Goal: Task Accomplishment & Management: Complete application form

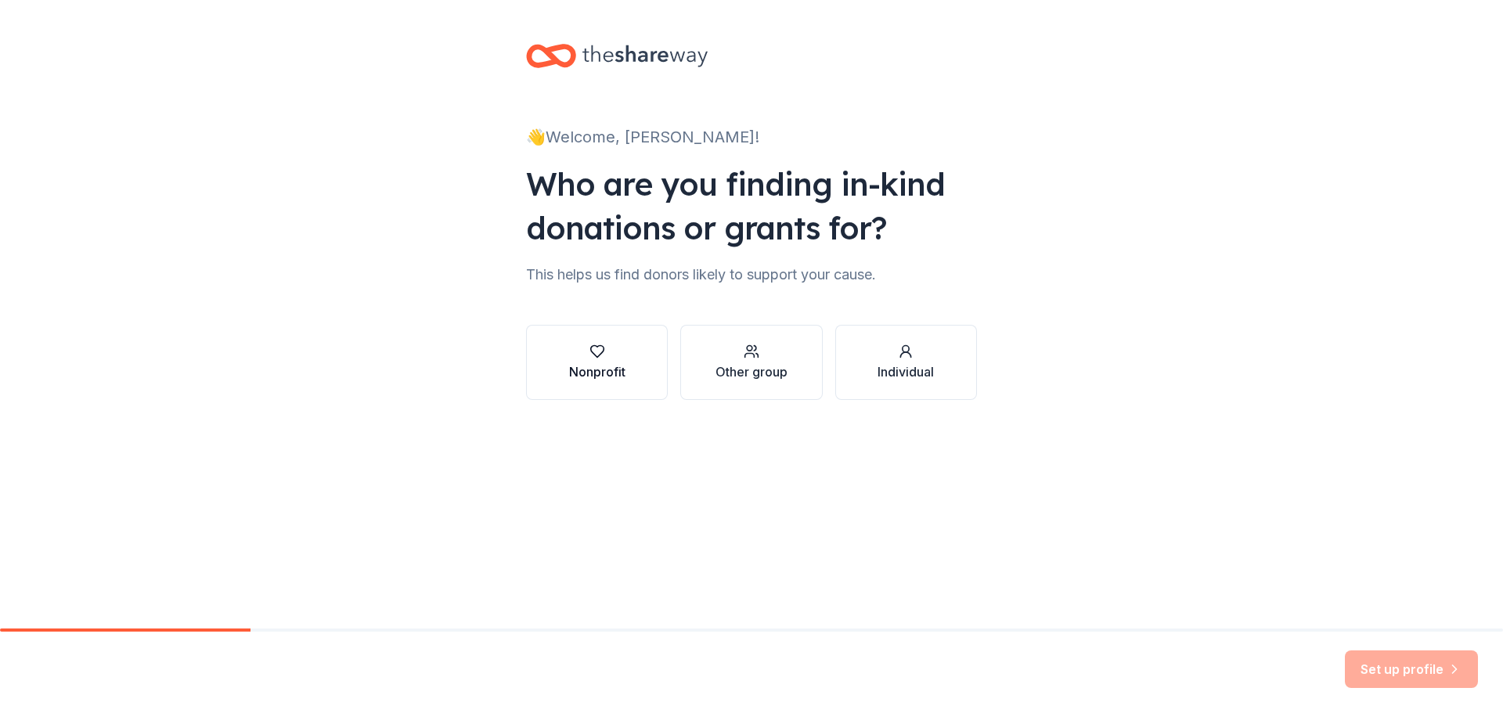
click at [578, 369] on div "Nonprofit" at bounding box center [597, 371] width 56 height 19
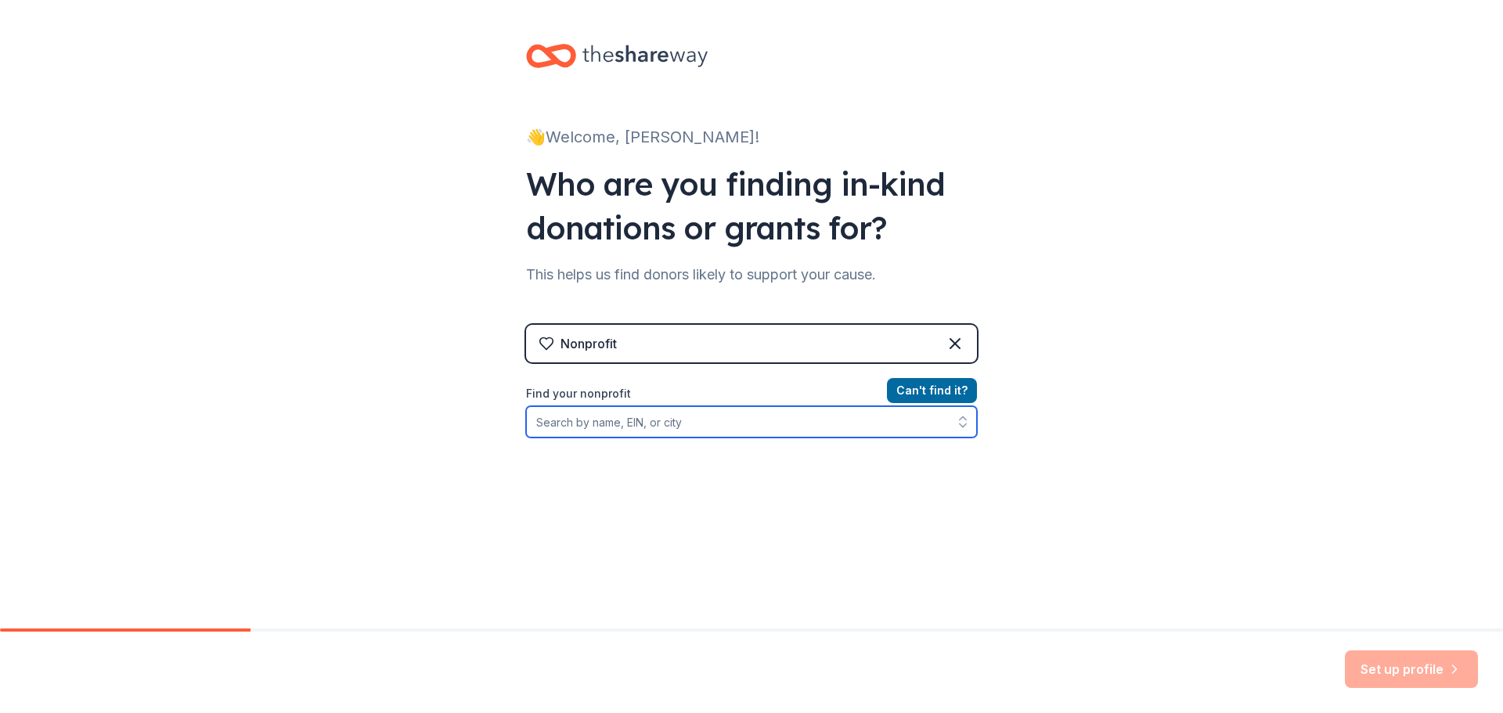
click at [761, 417] on input "Find your nonprofit" at bounding box center [751, 421] width 451 height 31
type input "C"
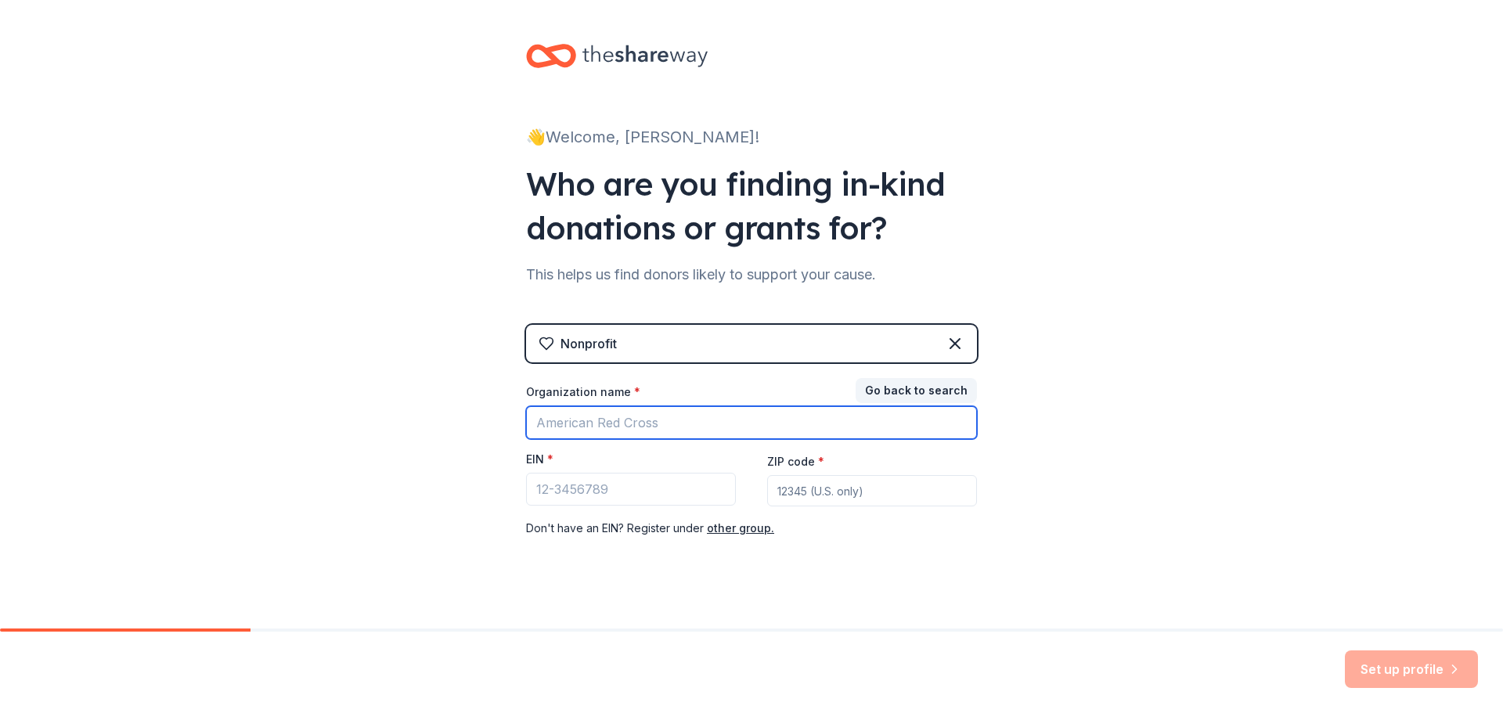
click at [619, 420] on input "Organization name *" at bounding box center [751, 422] width 451 height 33
type input "Cypress Creek FFA"
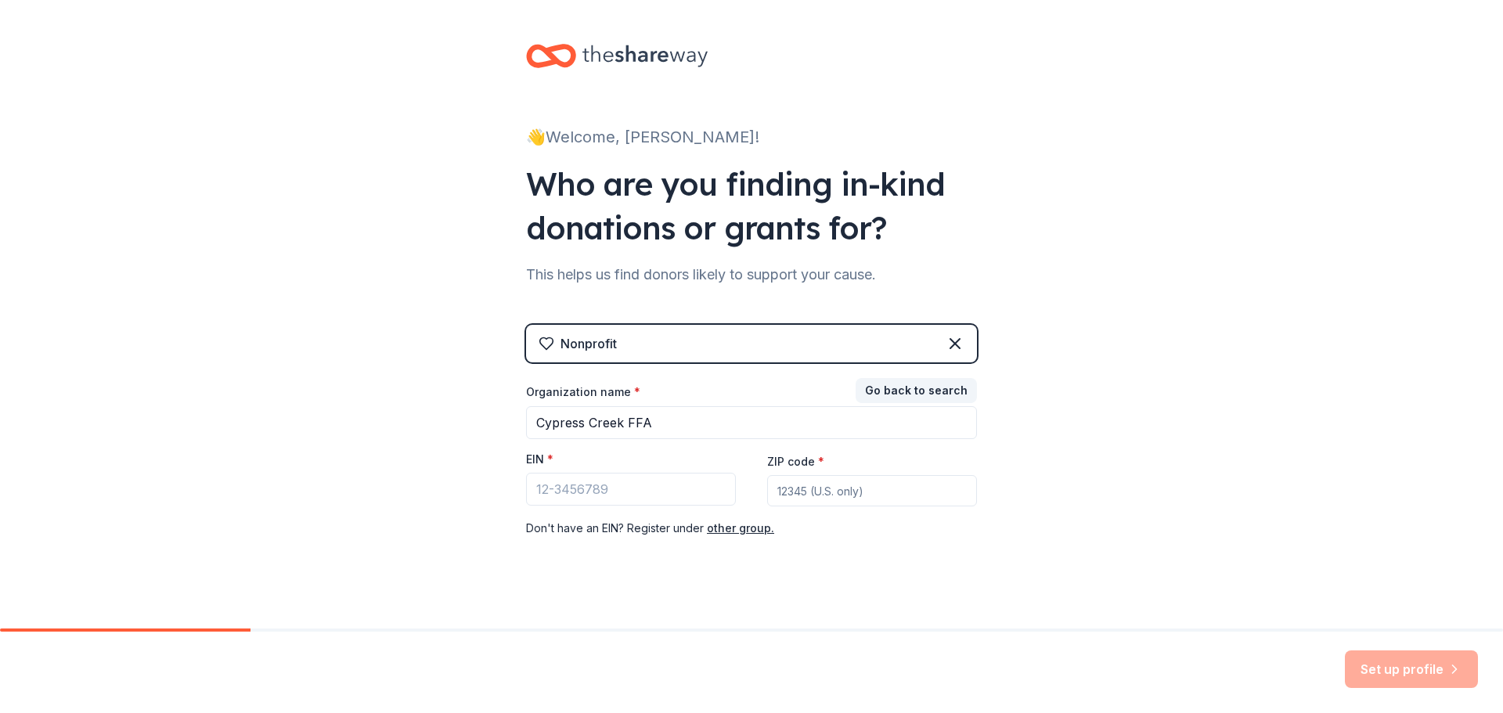
click at [660, 459] on div "EIN *" at bounding box center [631, 463] width 210 height 22
click at [660, 497] on input "EIN *" at bounding box center [631, 489] width 210 height 33
click at [682, 413] on input "Cypress Creek FFA" at bounding box center [751, 422] width 451 height 33
click at [563, 492] on input "EIN *" at bounding box center [631, 489] width 210 height 33
type input "36-4763447"
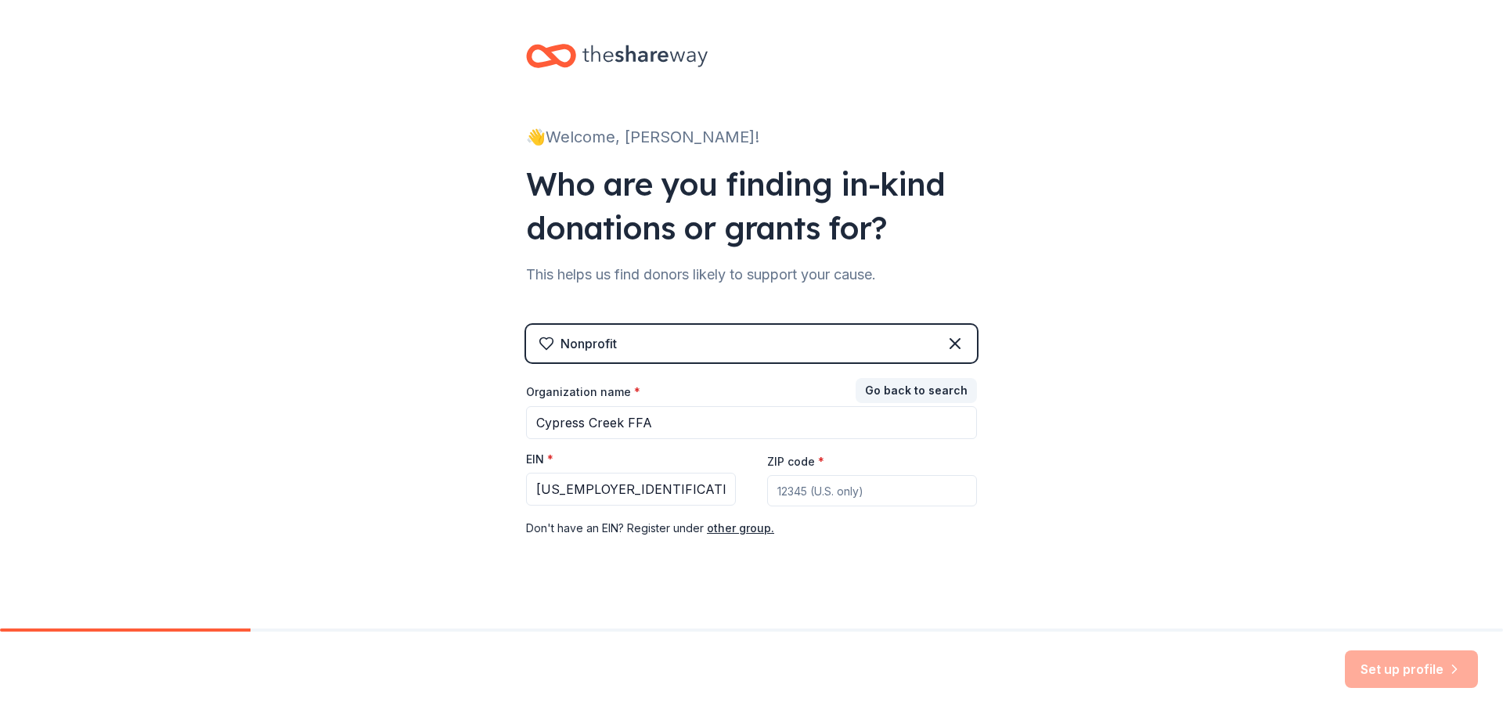
click at [811, 491] on input "ZIP code *" at bounding box center [872, 490] width 210 height 31
type input "77070"
click at [1404, 669] on button "Set up profile" at bounding box center [1411, 669] width 133 height 38
drag, startPoint x: 679, startPoint y: 423, endPoint x: 632, endPoint y: 427, distance: 47.1
click at [676, 423] on input "Cypress Creek FFA" at bounding box center [751, 422] width 451 height 33
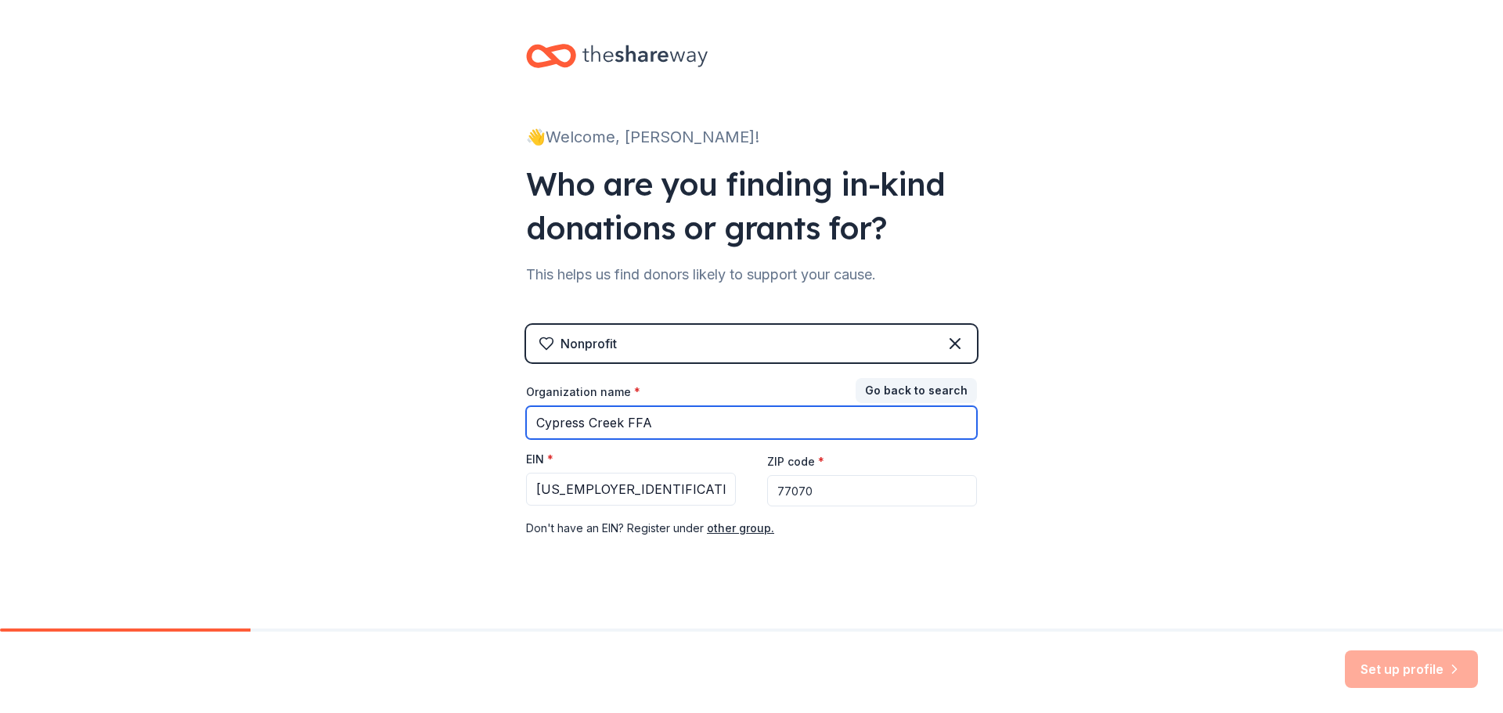
type input "Cypress Creek FFA"
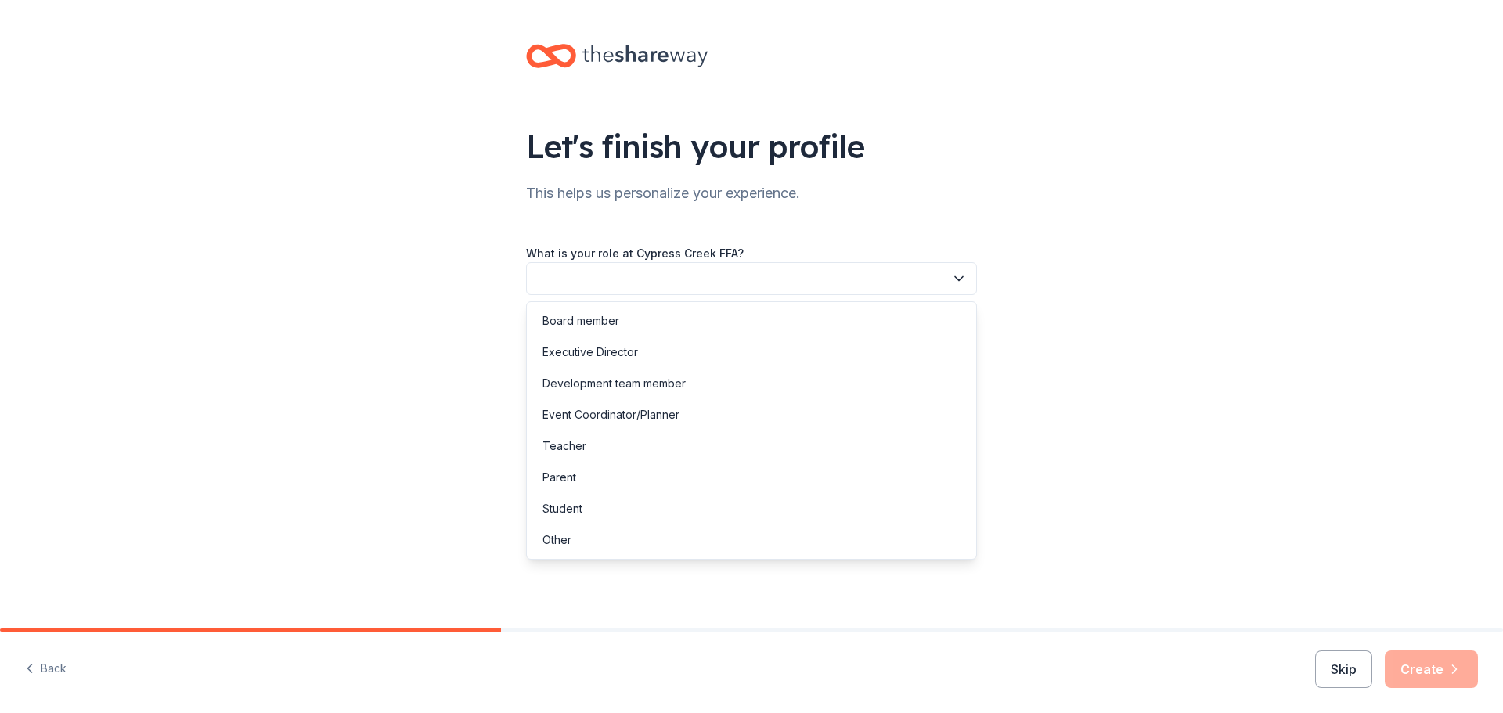
click at [967, 275] on button "button" at bounding box center [751, 278] width 451 height 33
click at [311, 241] on div "Let's finish your profile This helps us personalize your experience. What is yo…" at bounding box center [751, 255] width 1503 height 511
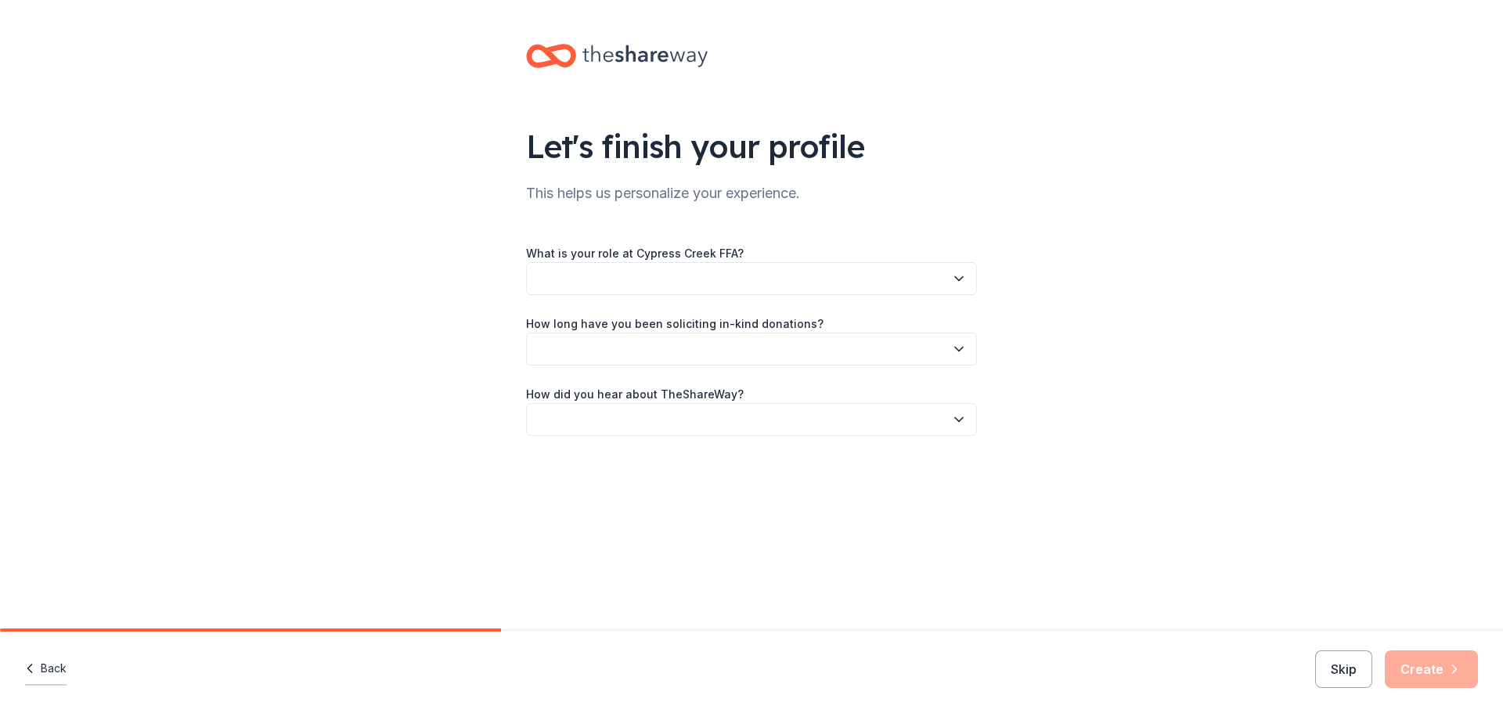
click at [41, 668] on button "Back" at bounding box center [45, 669] width 41 height 33
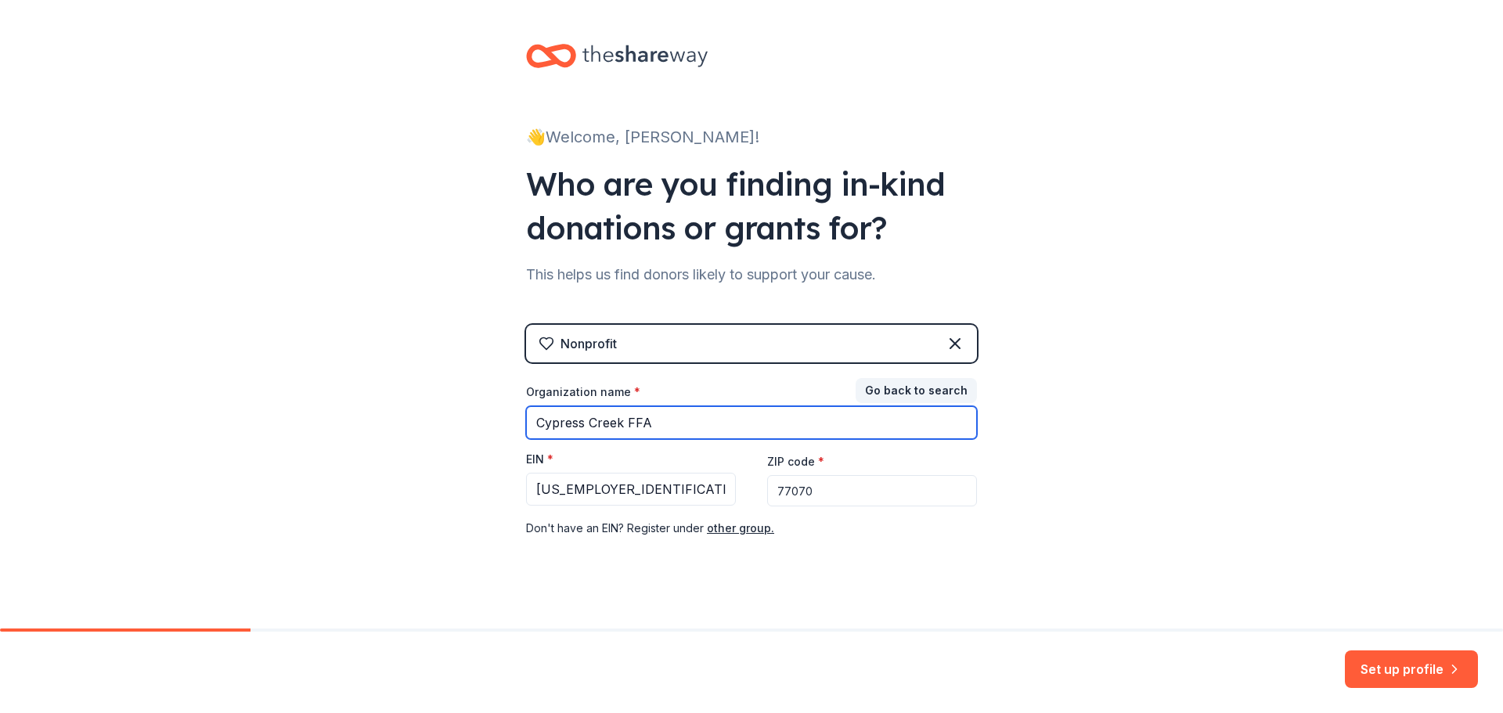
click at [656, 427] on input "Cypress Creek FFA" at bounding box center [751, 422] width 451 height 33
type input "Cypress Creek FFA Booster Club"
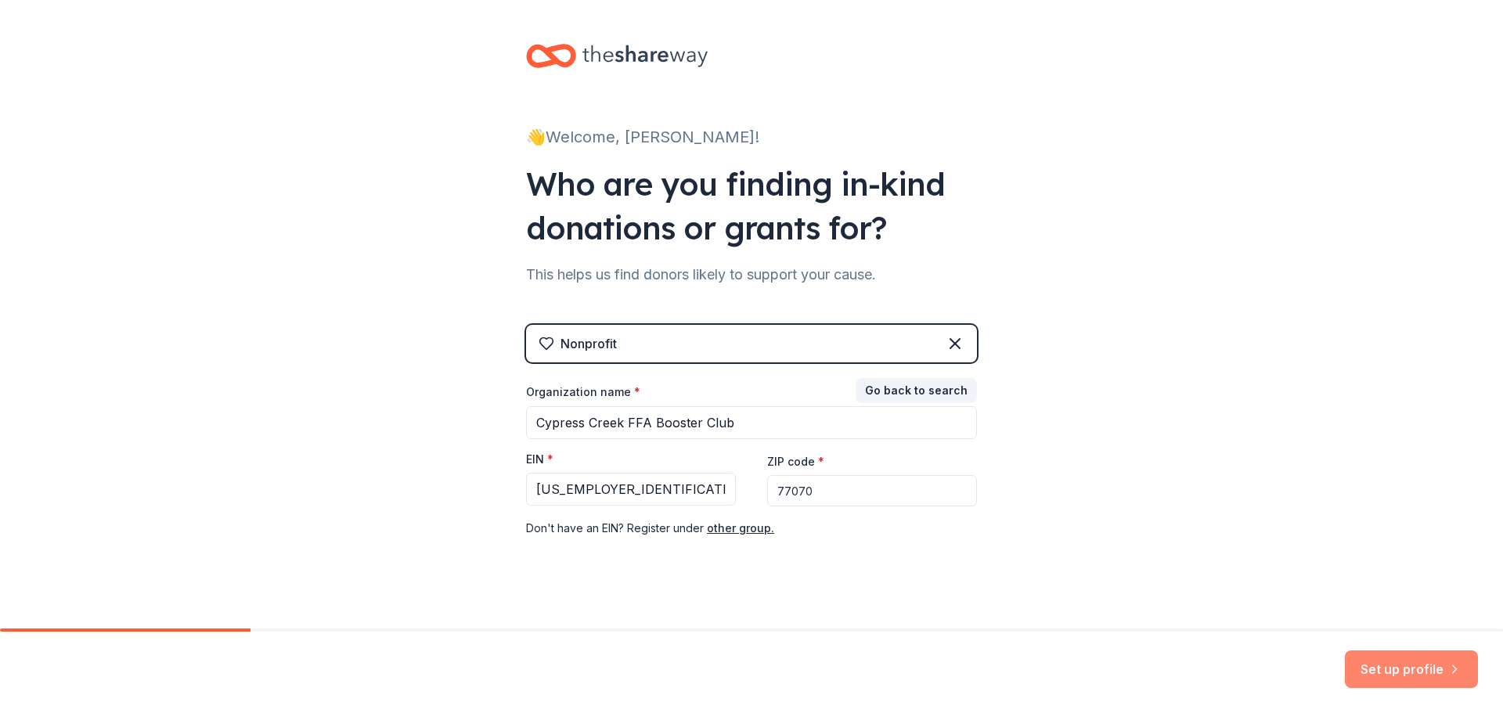
click at [1427, 686] on button "Set up profile" at bounding box center [1411, 669] width 133 height 38
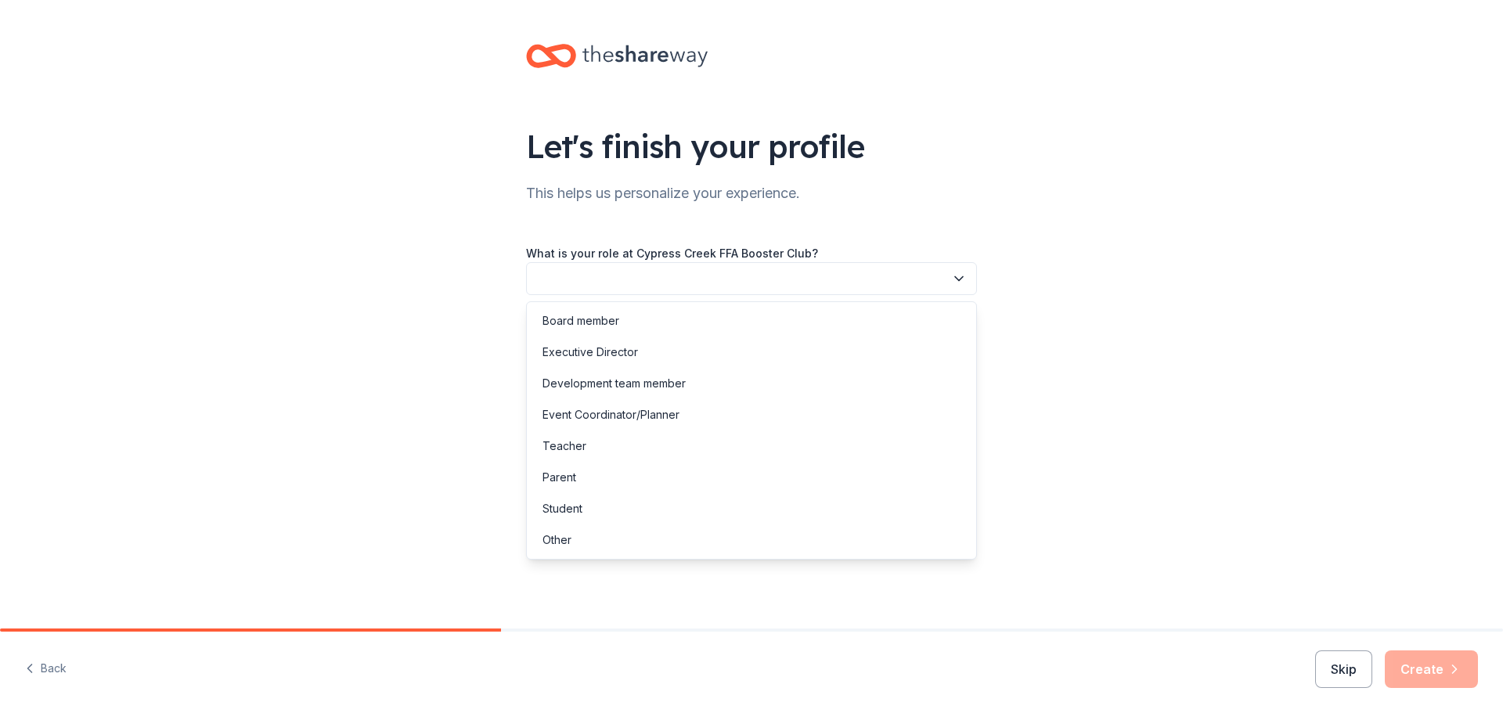
click at [941, 263] on button "button" at bounding box center [751, 278] width 451 height 33
click at [579, 317] on div "Board member" at bounding box center [580, 321] width 77 height 19
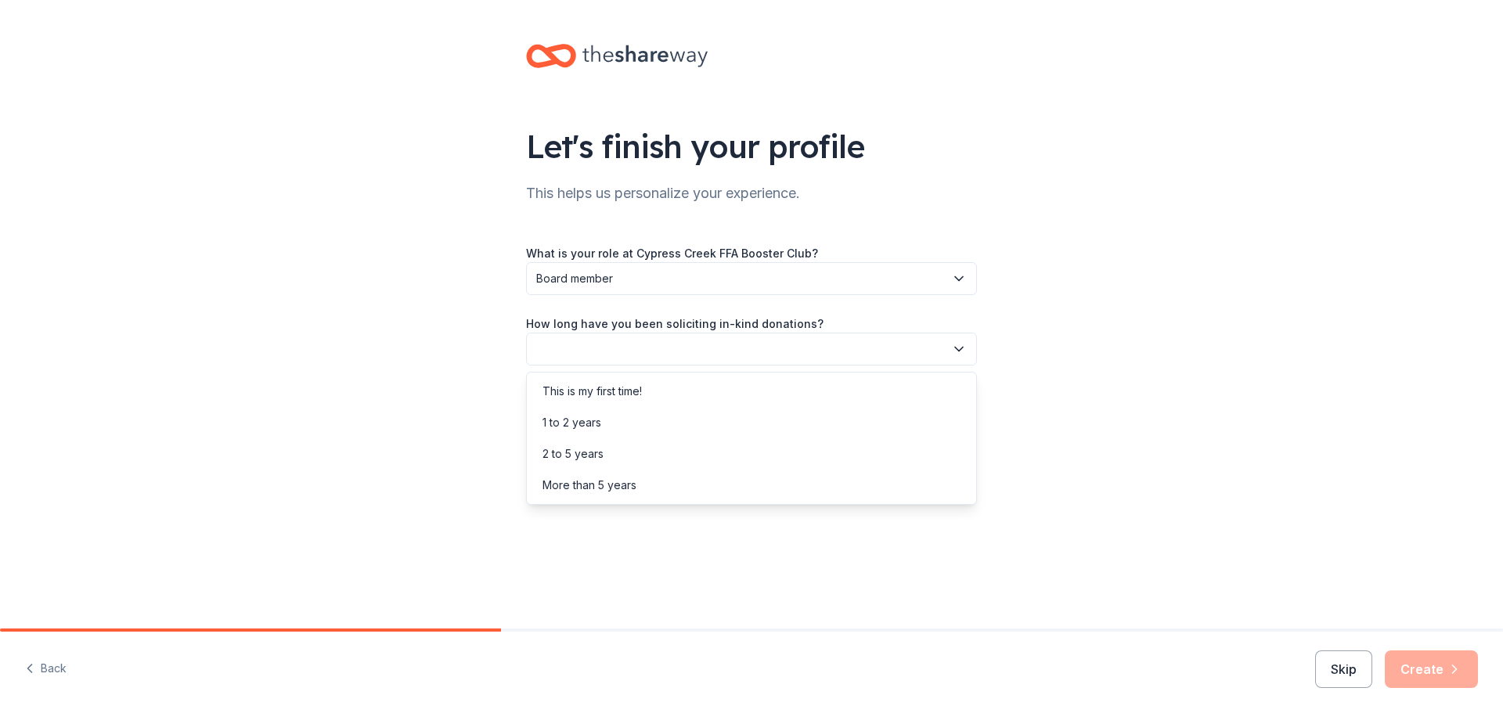
click at [952, 347] on icon "button" at bounding box center [959, 349] width 16 height 16
click at [606, 394] on div "This is my first time!" at bounding box center [591, 391] width 99 height 19
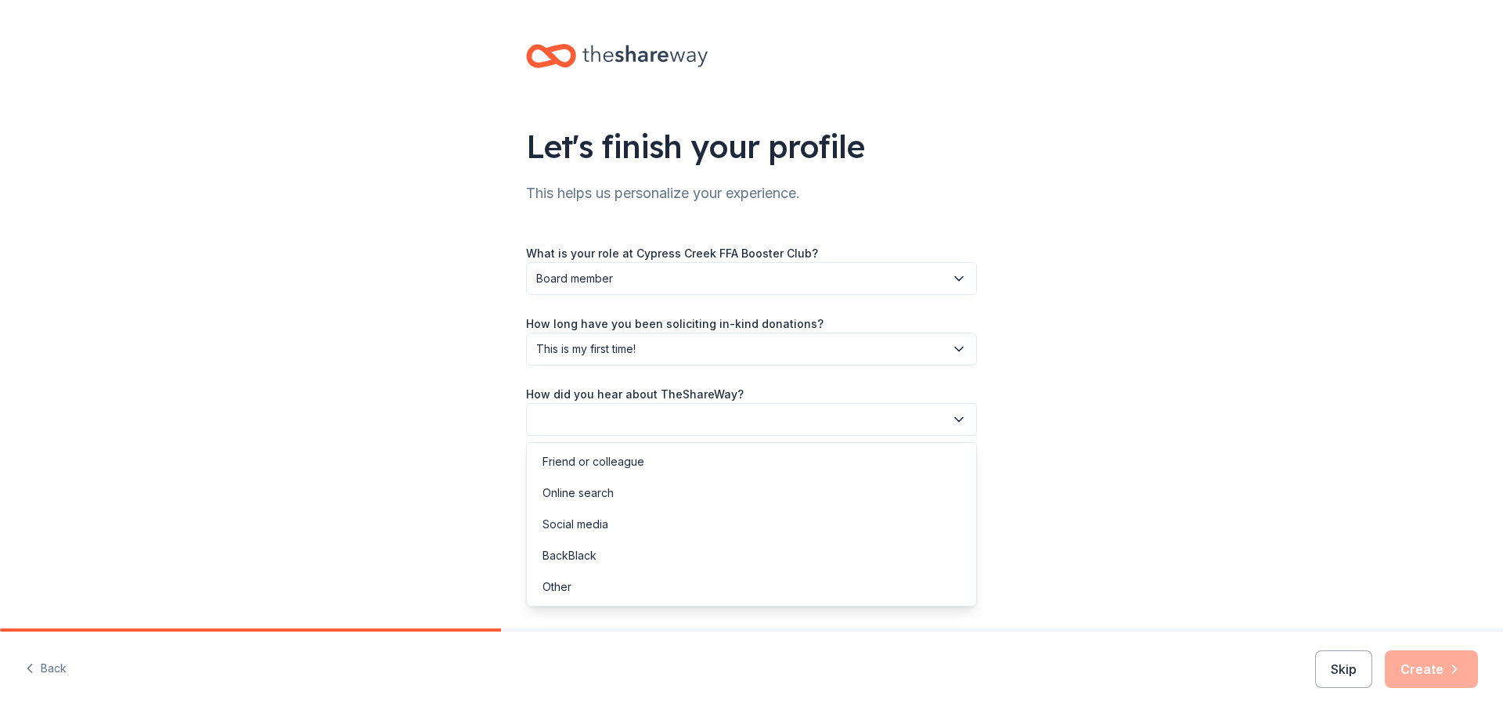
click at [946, 413] on button "button" at bounding box center [751, 419] width 451 height 33
click at [601, 490] on div "Online search" at bounding box center [577, 493] width 71 height 19
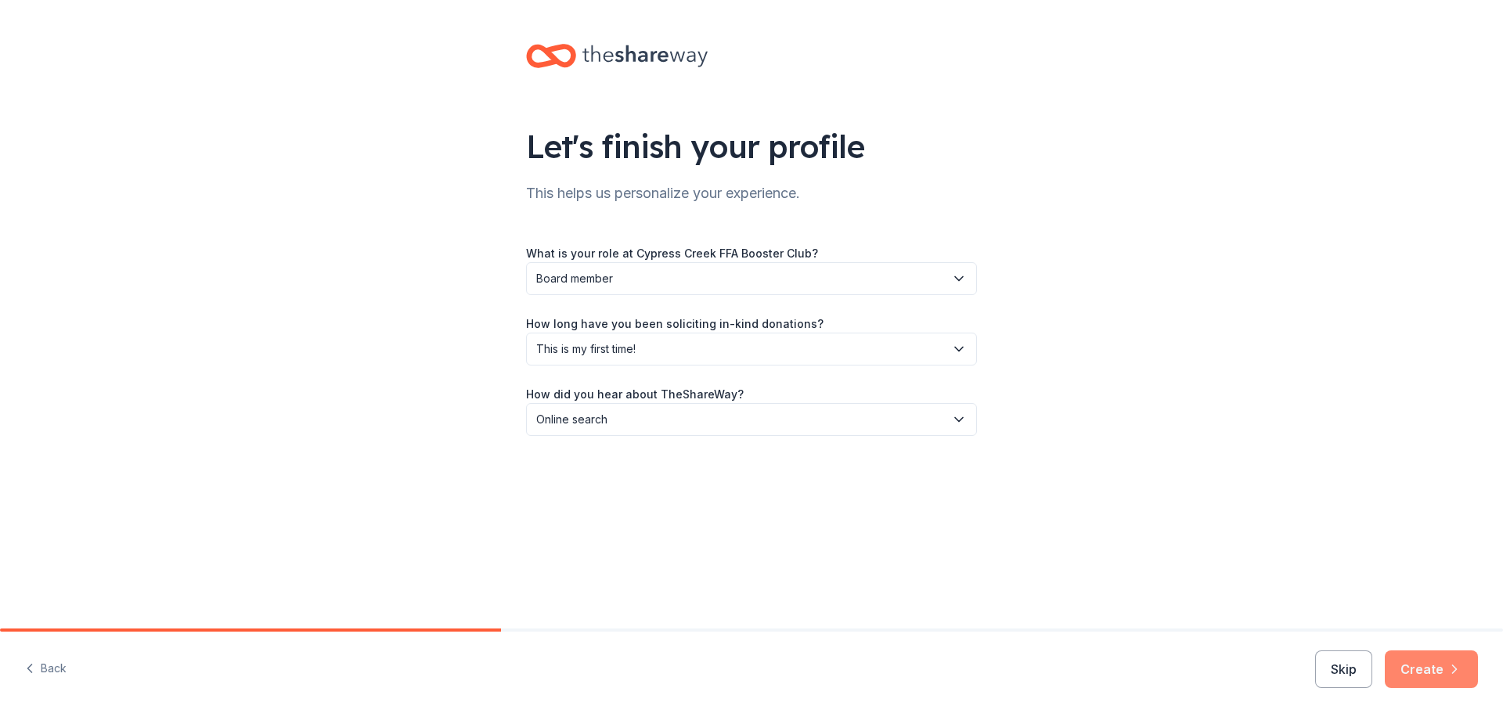
click at [1450, 676] on icon "button" at bounding box center [1455, 669] width 16 height 16
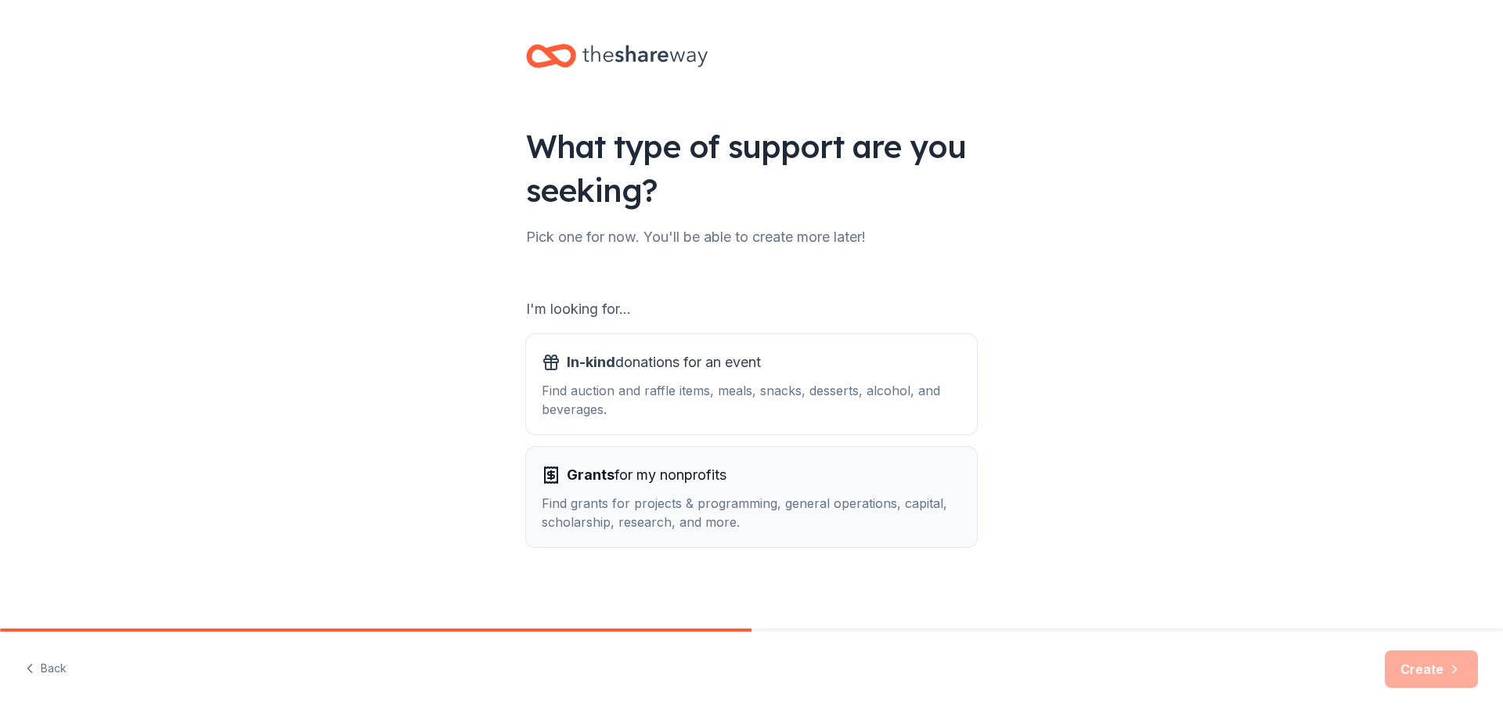
click at [730, 481] on div "Grants for my nonprofits" at bounding box center [752, 475] width 420 height 25
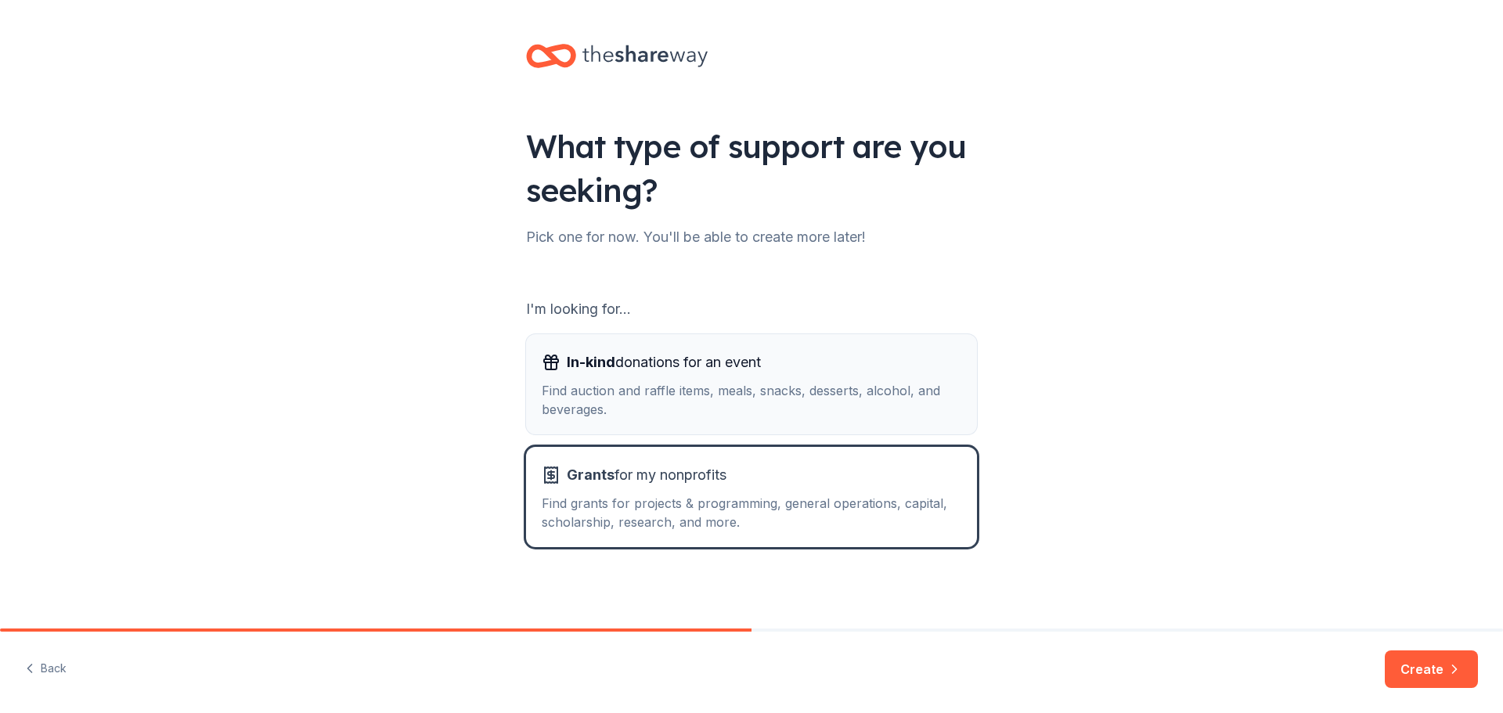
click at [761, 410] on div "Find auction and raffle items, meals, snacks, desserts, alcohol, and beverages." at bounding box center [752, 400] width 420 height 38
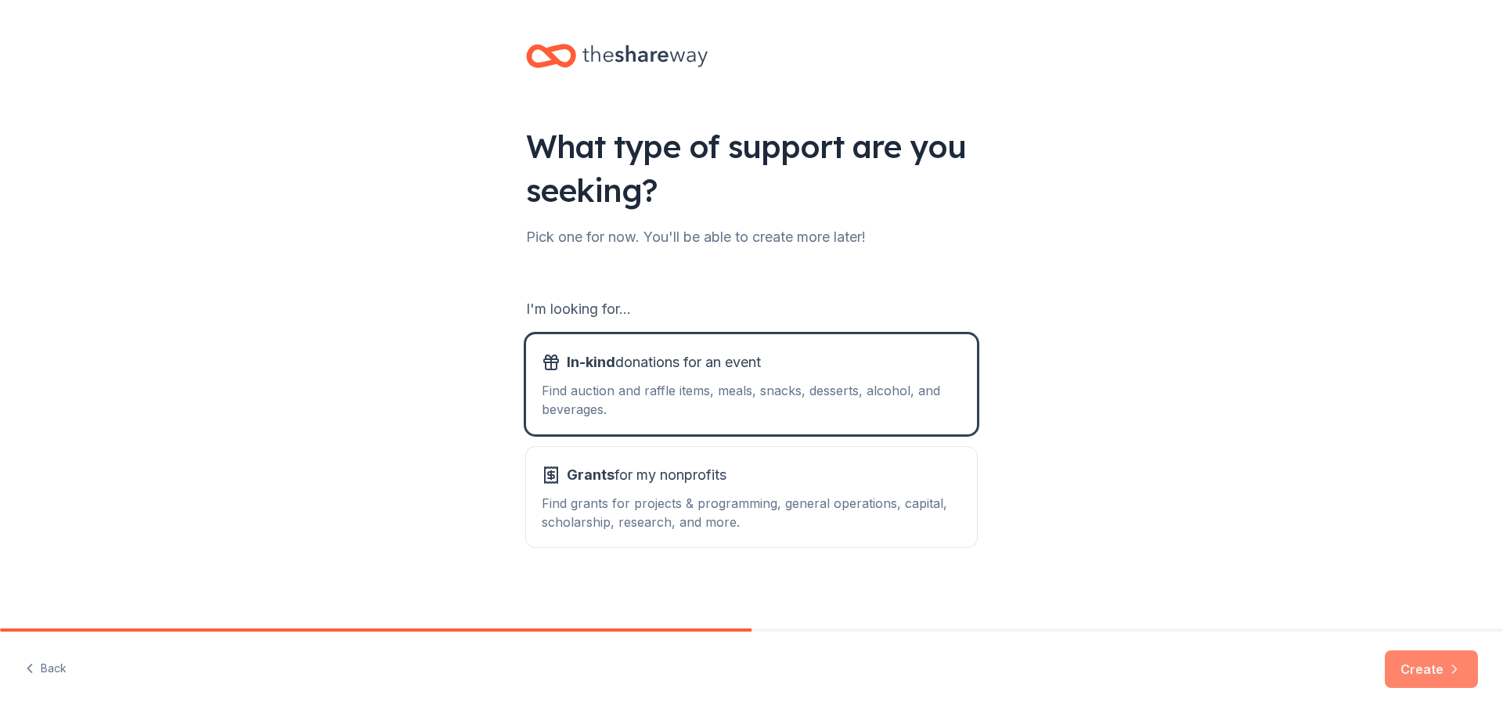
click at [1411, 657] on button "Create" at bounding box center [1431, 669] width 93 height 38
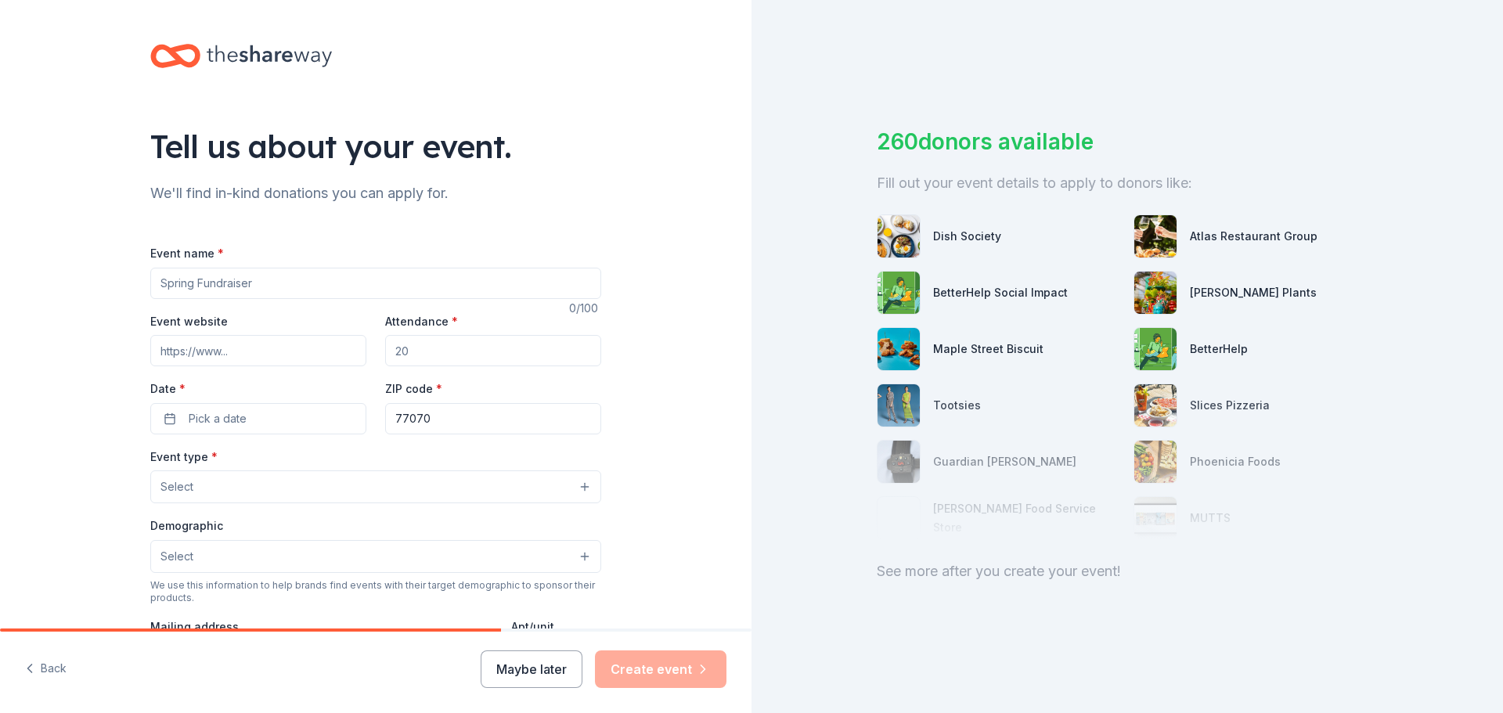
click at [272, 286] on input "Event name *" at bounding box center [375, 283] width 451 height 31
type input "Pre Winter Wipeout"
click at [161, 344] on input "Event website" at bounding box center [258, 350] width 216 height 31
paste input "[URL][DOMAIN_NAME][DOMAIN_NAME]"
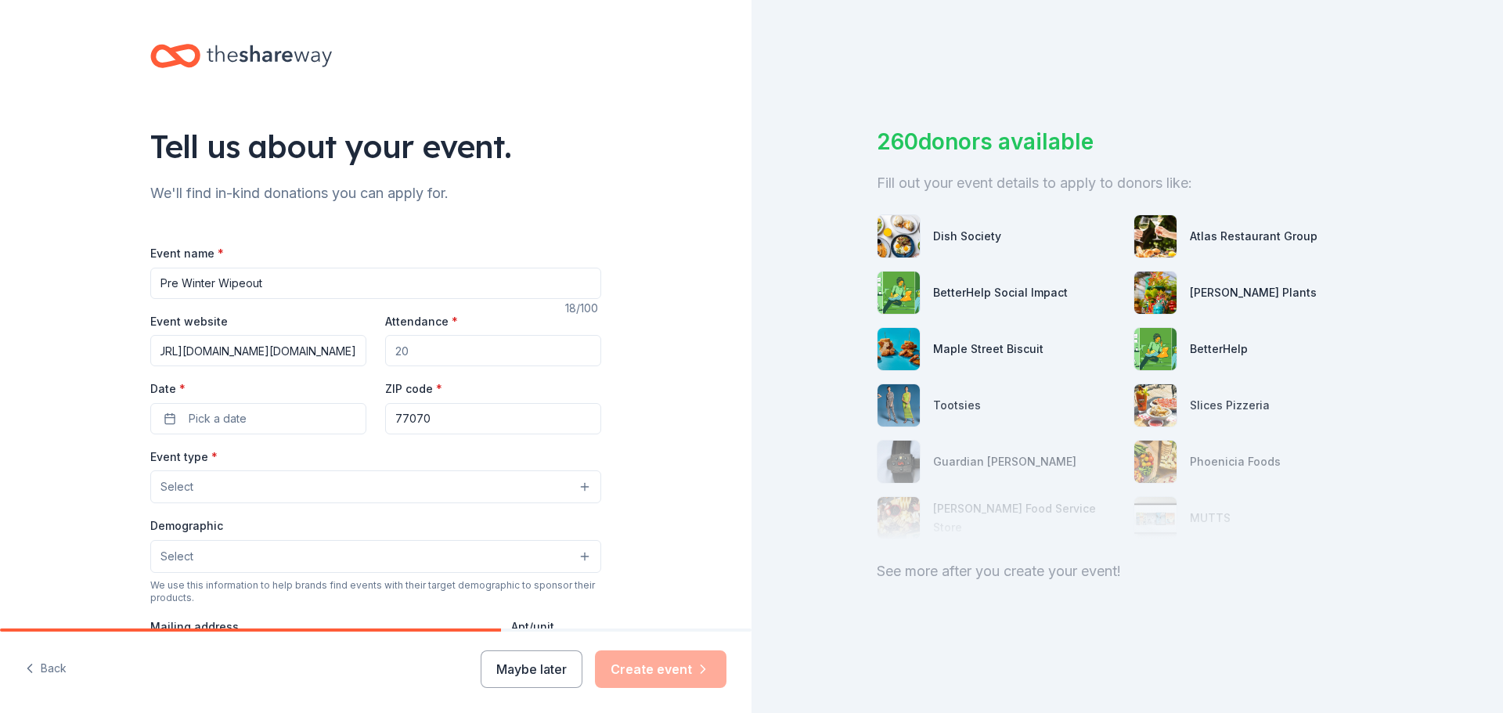
type input "[URL][DOMAIN_NAME][DOMAIN_NAME]"
click at [420, 348] on input "Attendance *" at bounding box center [493, 350] width 216 height 31
type input "1200"
click at [269, 284] on input "Pre Winter Wipeout" at bounding box center [375, 283] width 451 height 31
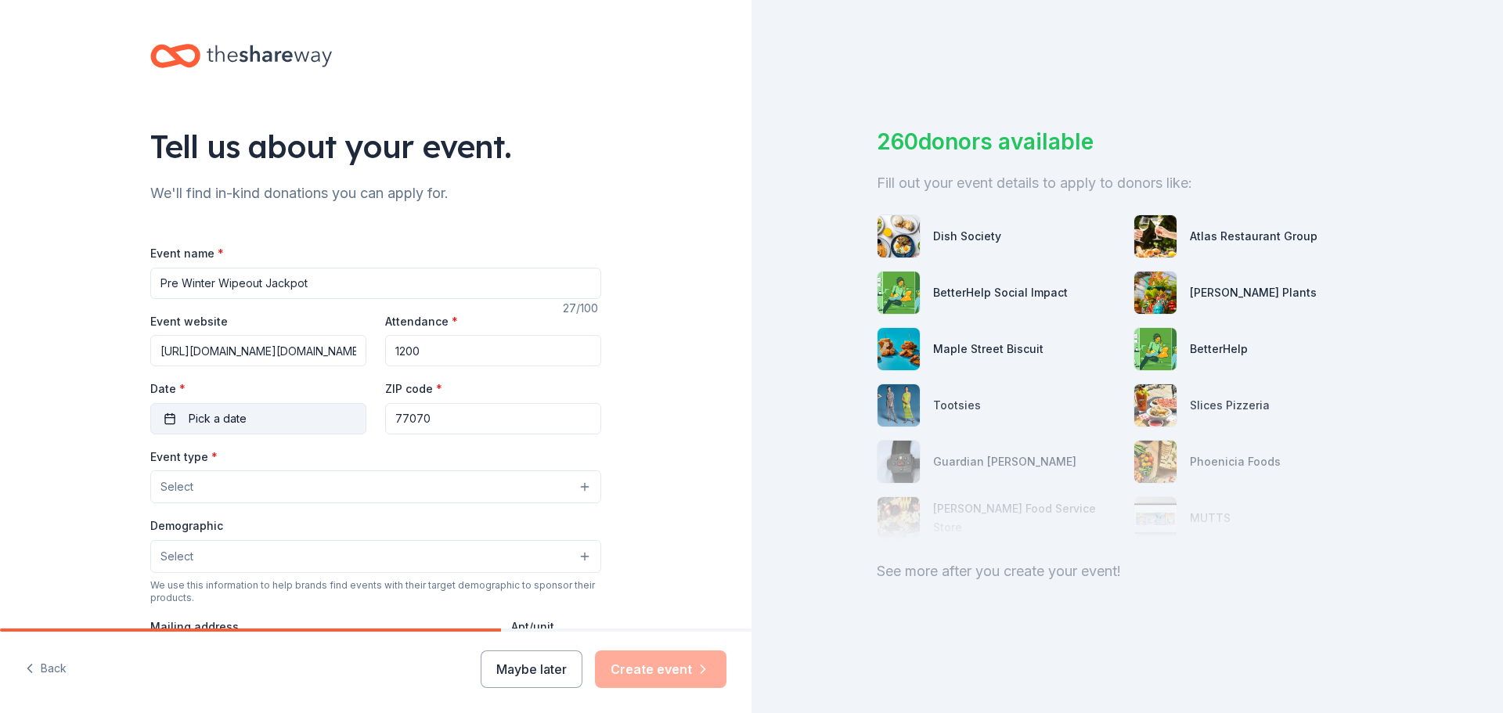
type input "Pre Winter Wipeout Jackpot"
click at [190, 417] on span "Pick a date" at bounding box center [218, 418] width 58 height 19
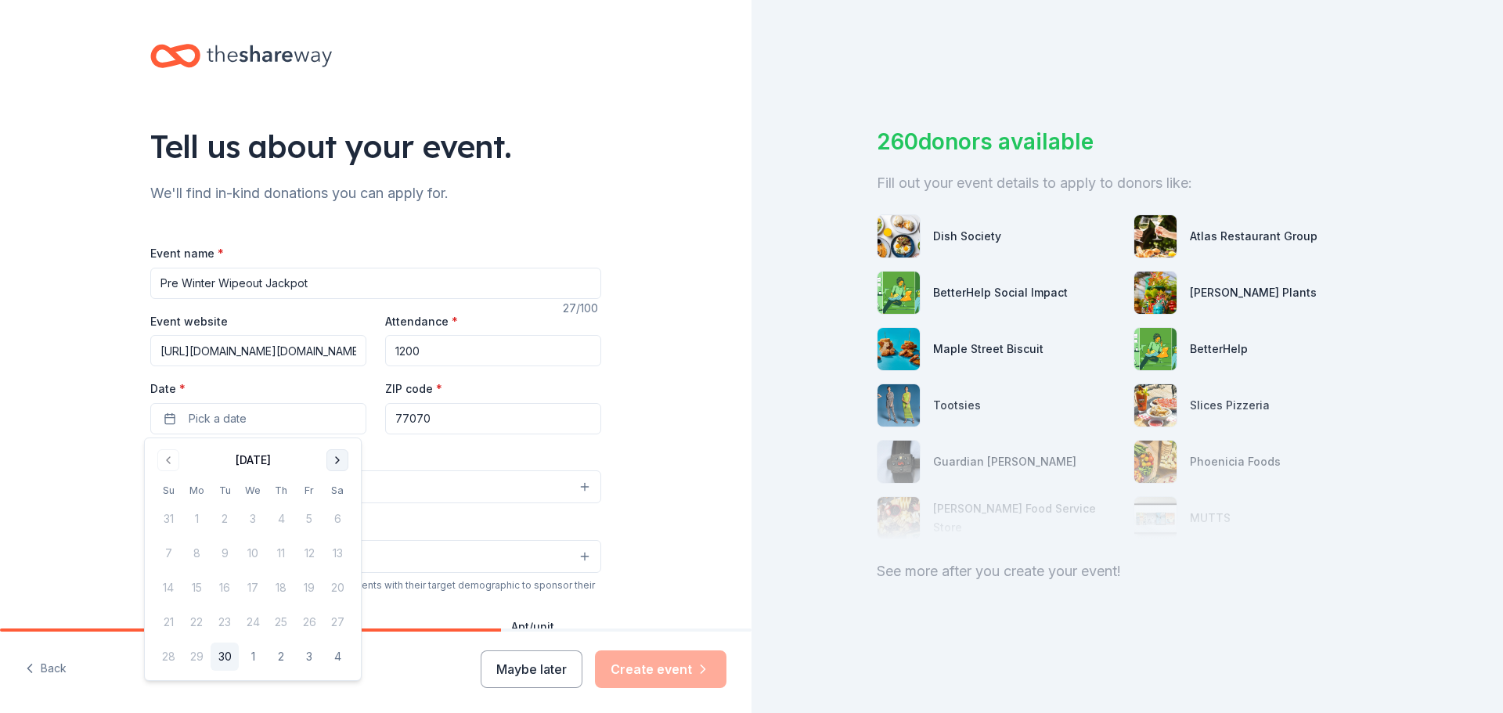
click at [339, 457] on button "Go to next month" at bounding box center [337, 460] width 22 height 22
click at [340, 457] on button "Go to next month" at bounding box center [337, 460] width 22 height 22
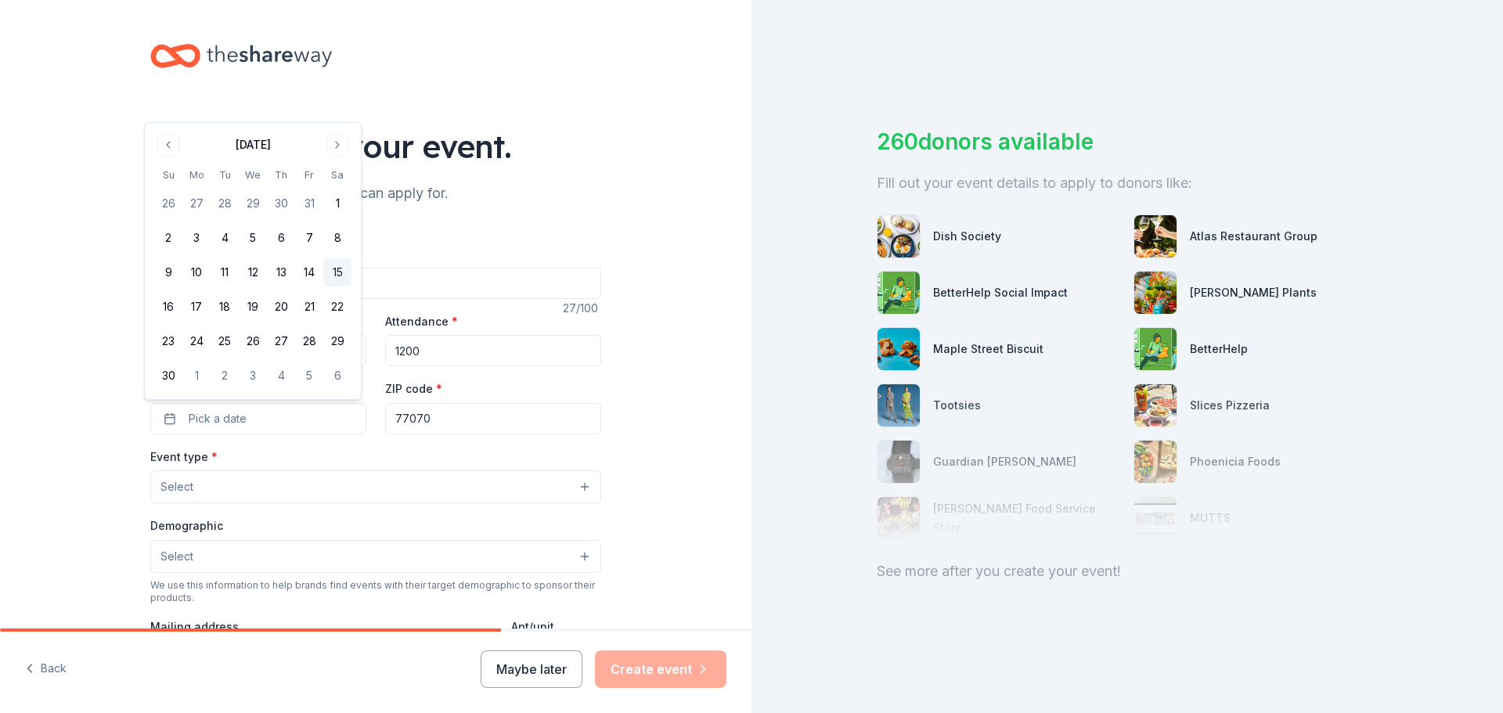
click at [335, 272] on button "15" at bounding box center [337, 272] width 28 height 28
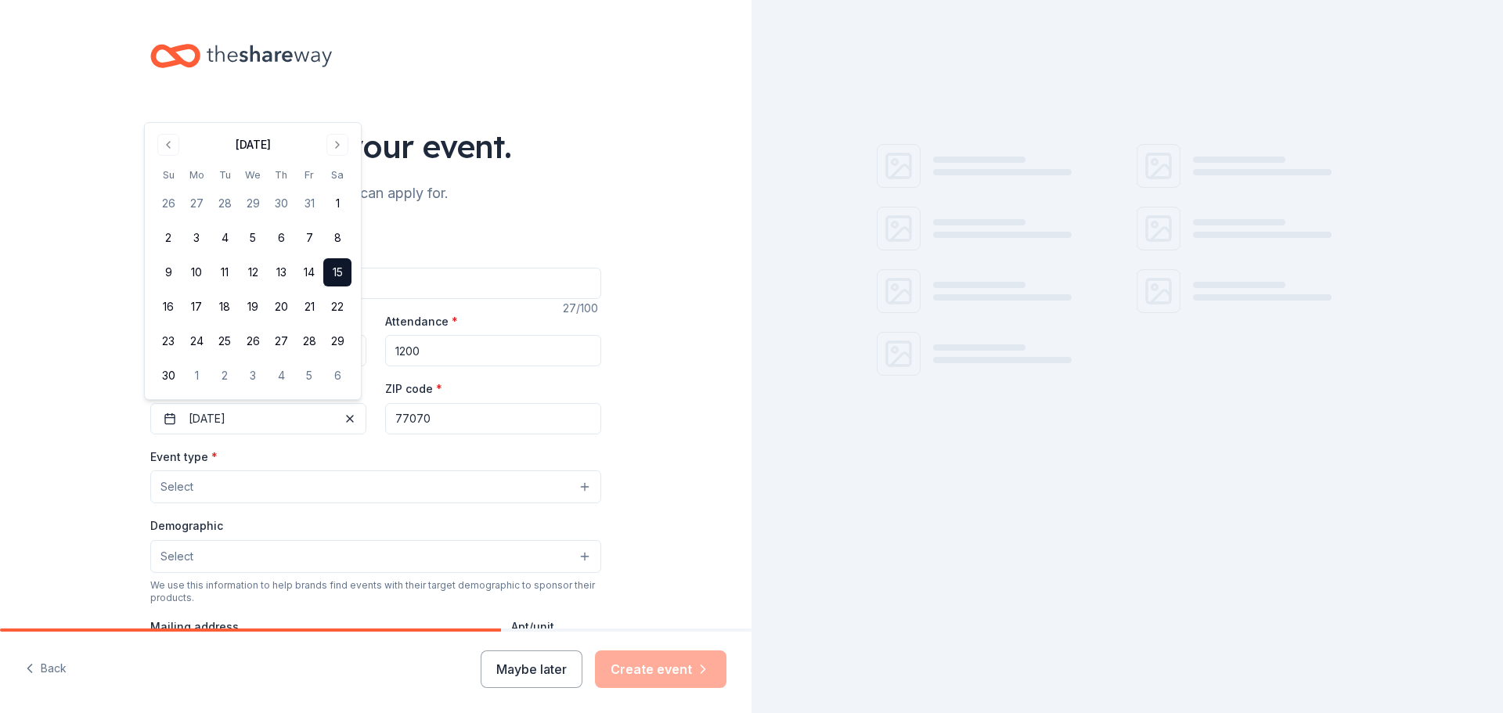
click at [276, 486] on button "Select" at bounding box center [375, 486] width 451 height 33
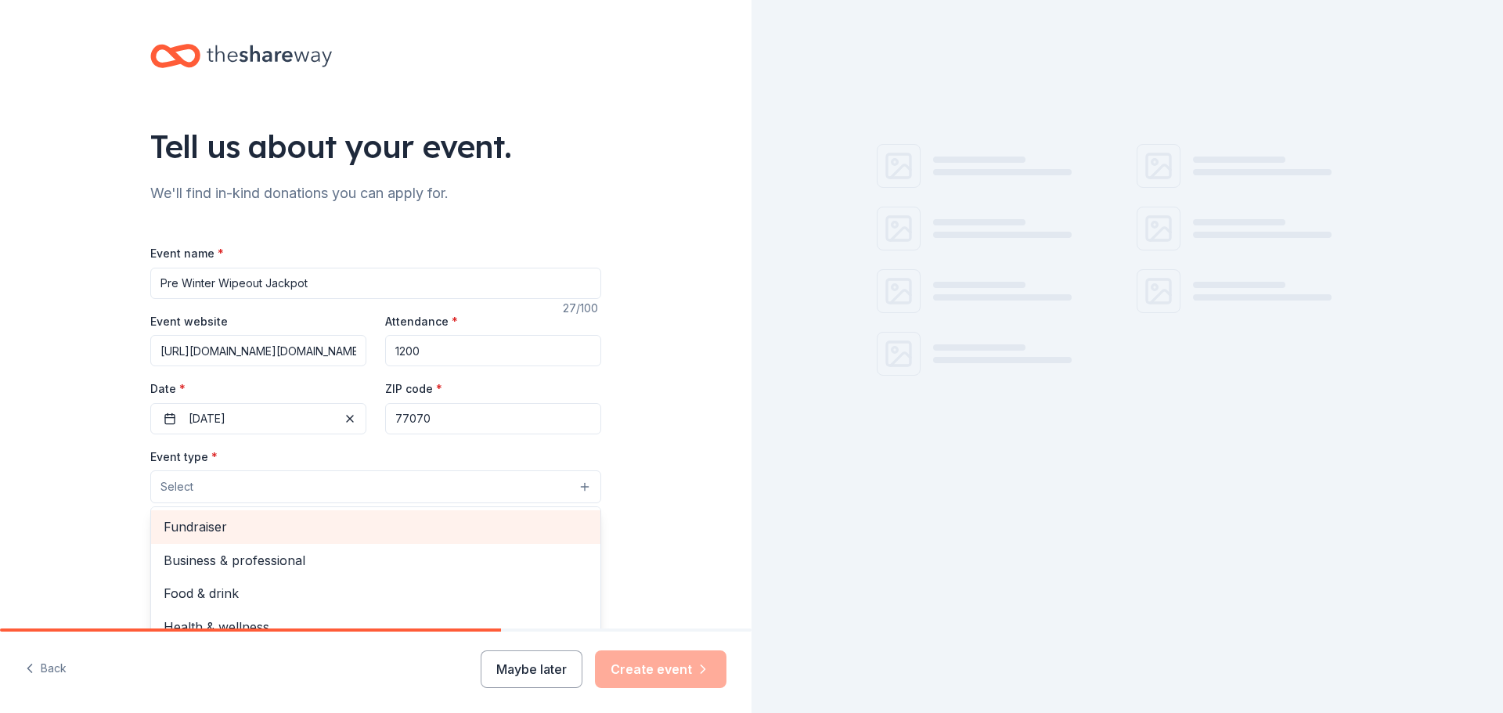
click at [236, 527] on span "Fundraiser" at bounding box center [376, 527] width 424 height 20
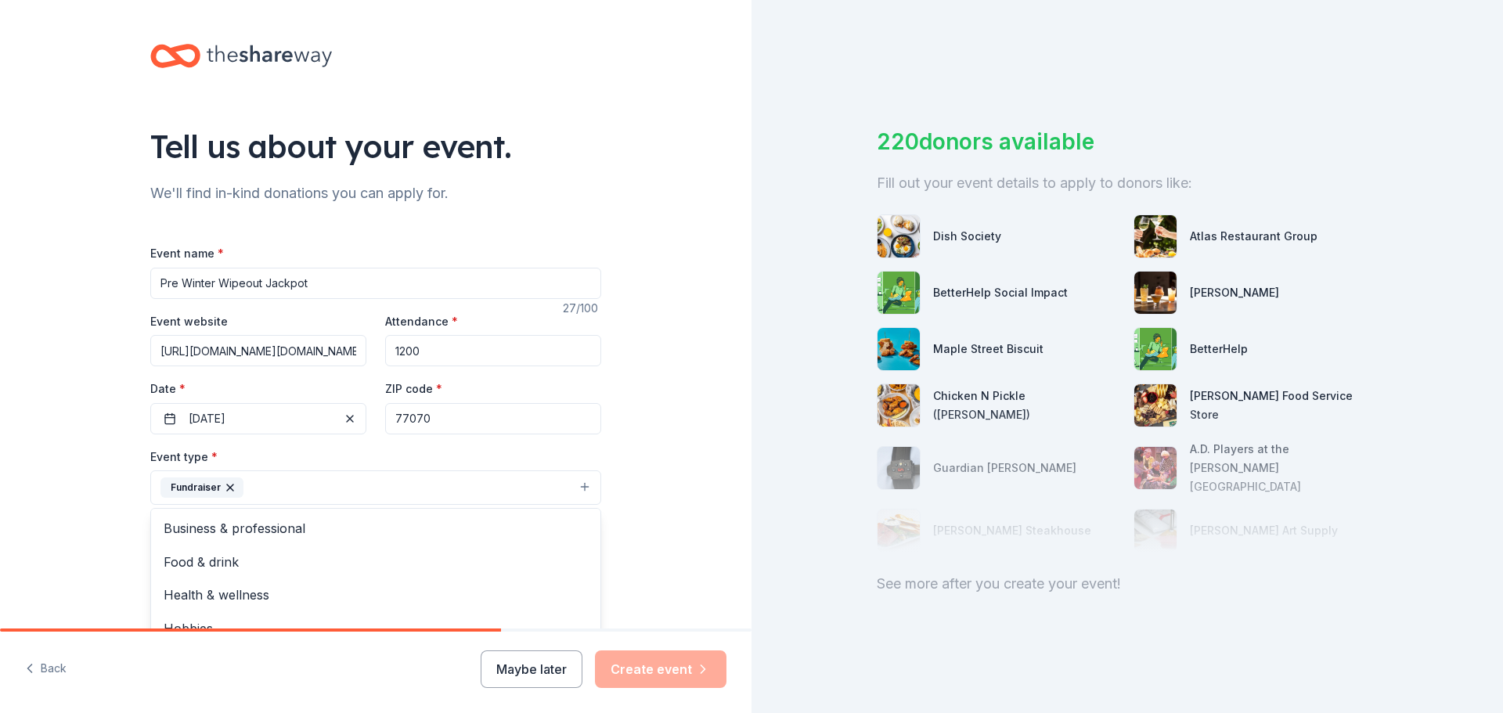
click at [625, 508] on div "Tell us about your event. We'll find in-kind donations you can apply for. Event…" at bounding box center [375, 521] width 751 height 1043
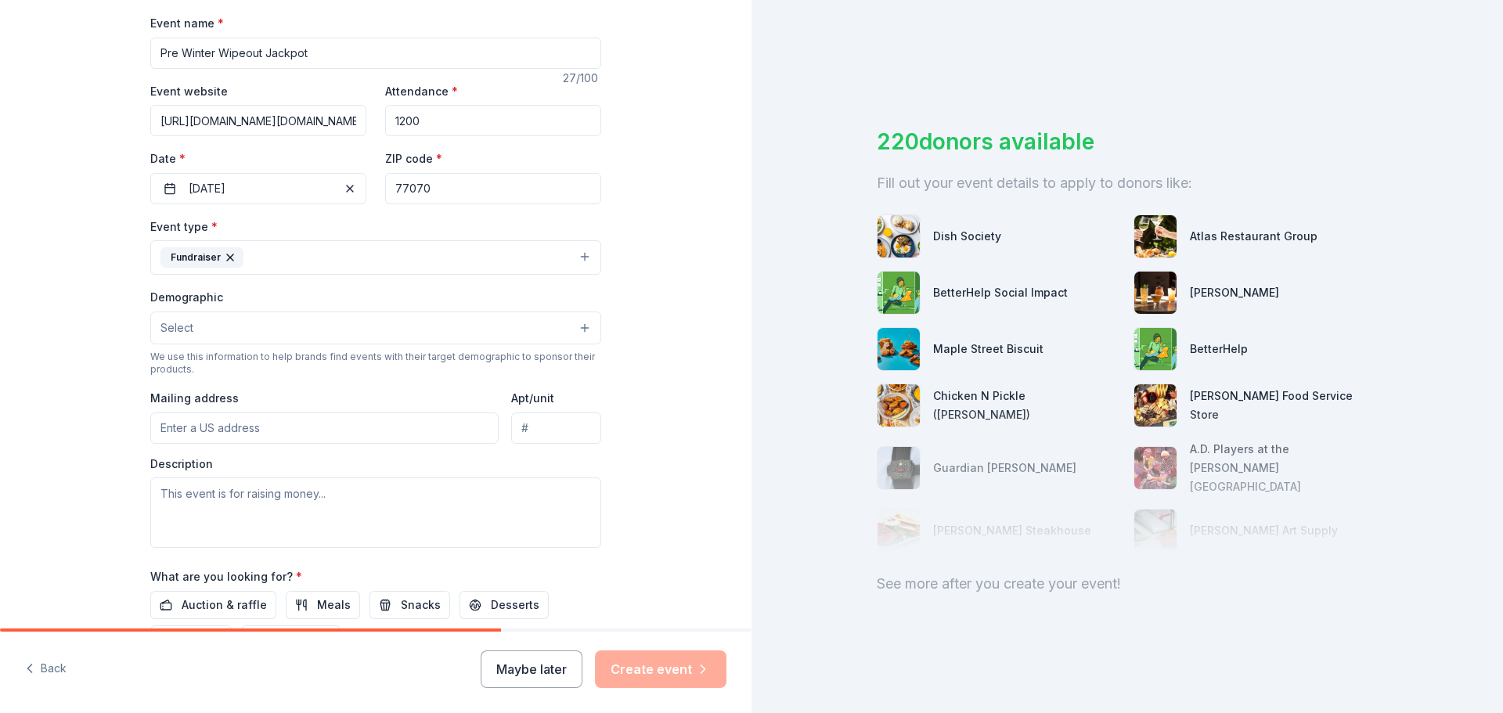
scroll to position [235, 0]
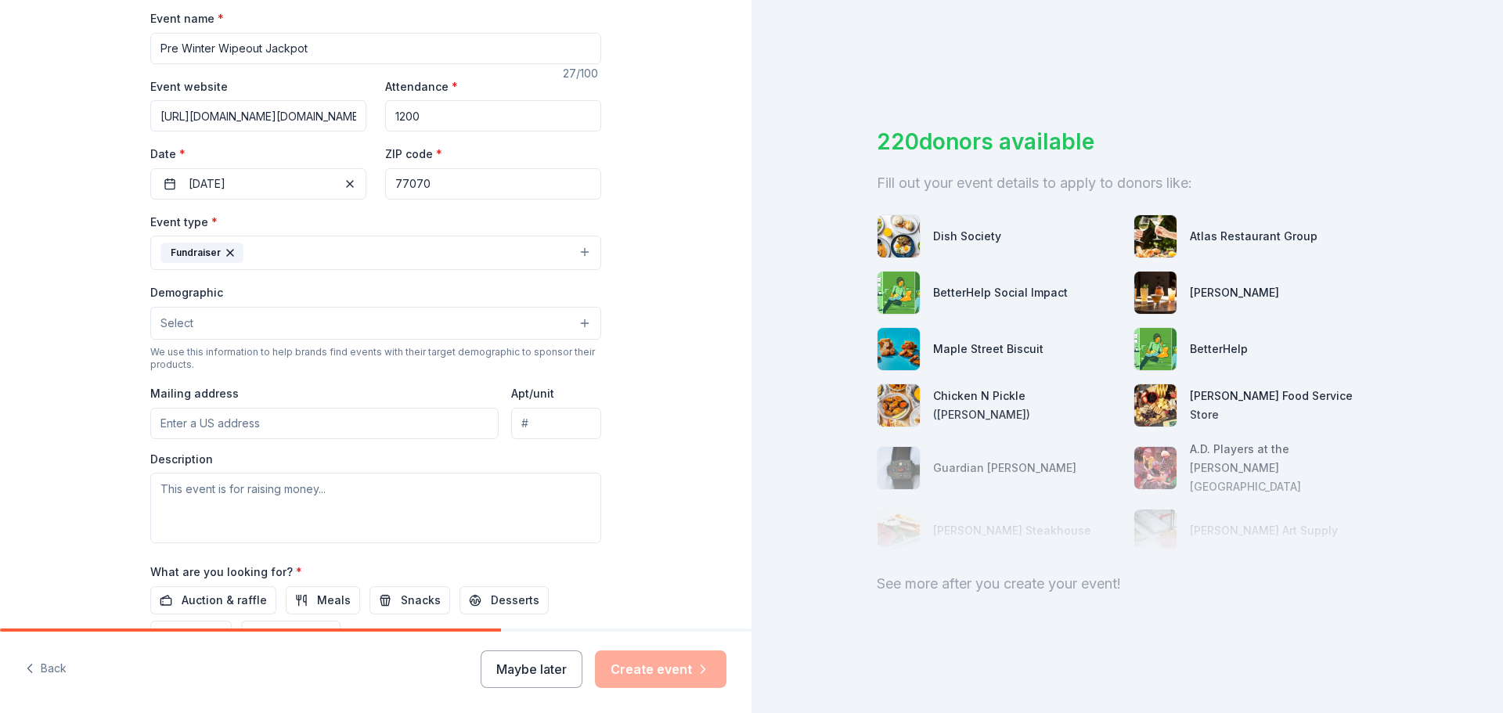
drag, startPoint x: 596, startPoint y: 333, endPoint x: 587, endPoint y: 325, distance: 12.2
click at [593, 330] on div "Tell us about your event. We'll find in-kind donations you can apply for. Event…" at bounding box center [375, 286] width 501 height 1043
click at [580, 323] on button "Select" at bounding box center [375, 323] width 451 height 33
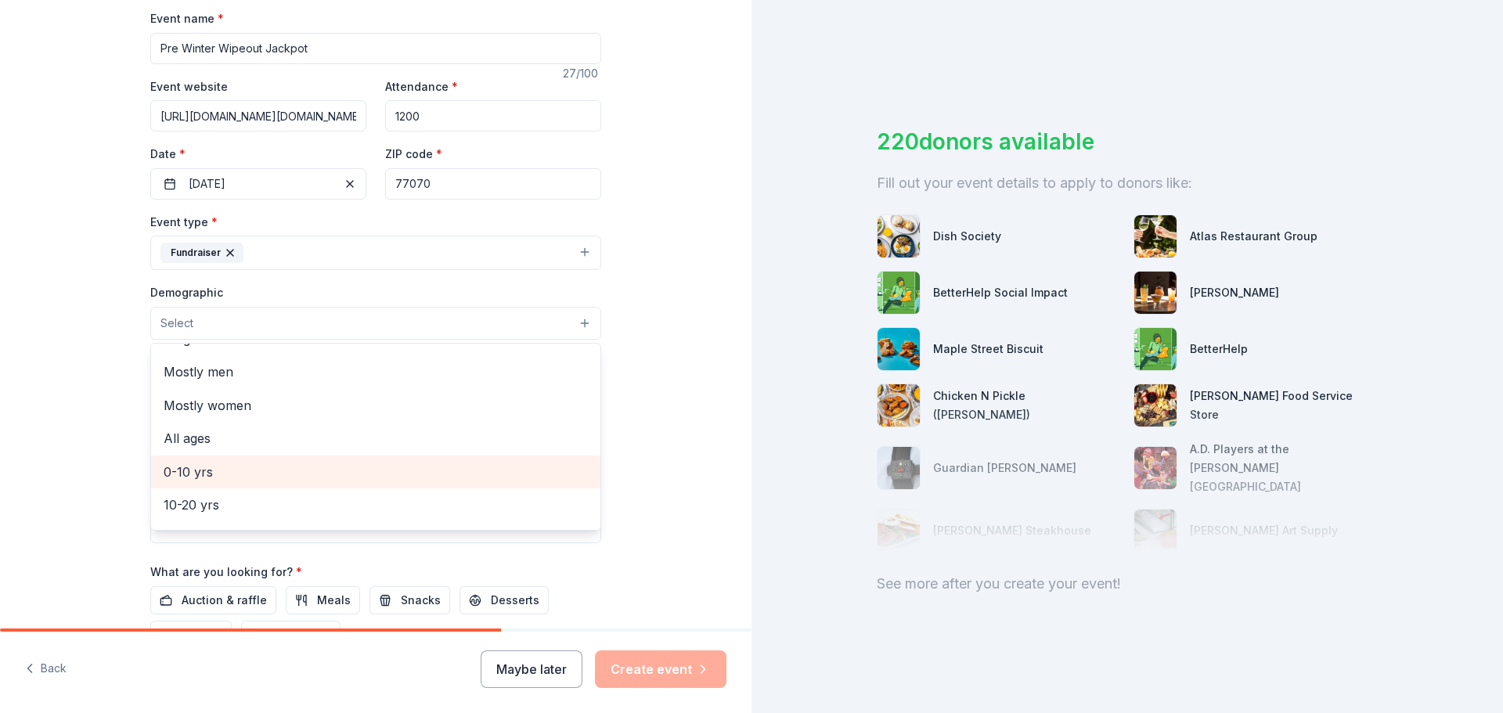
scroll to position [0, 0]
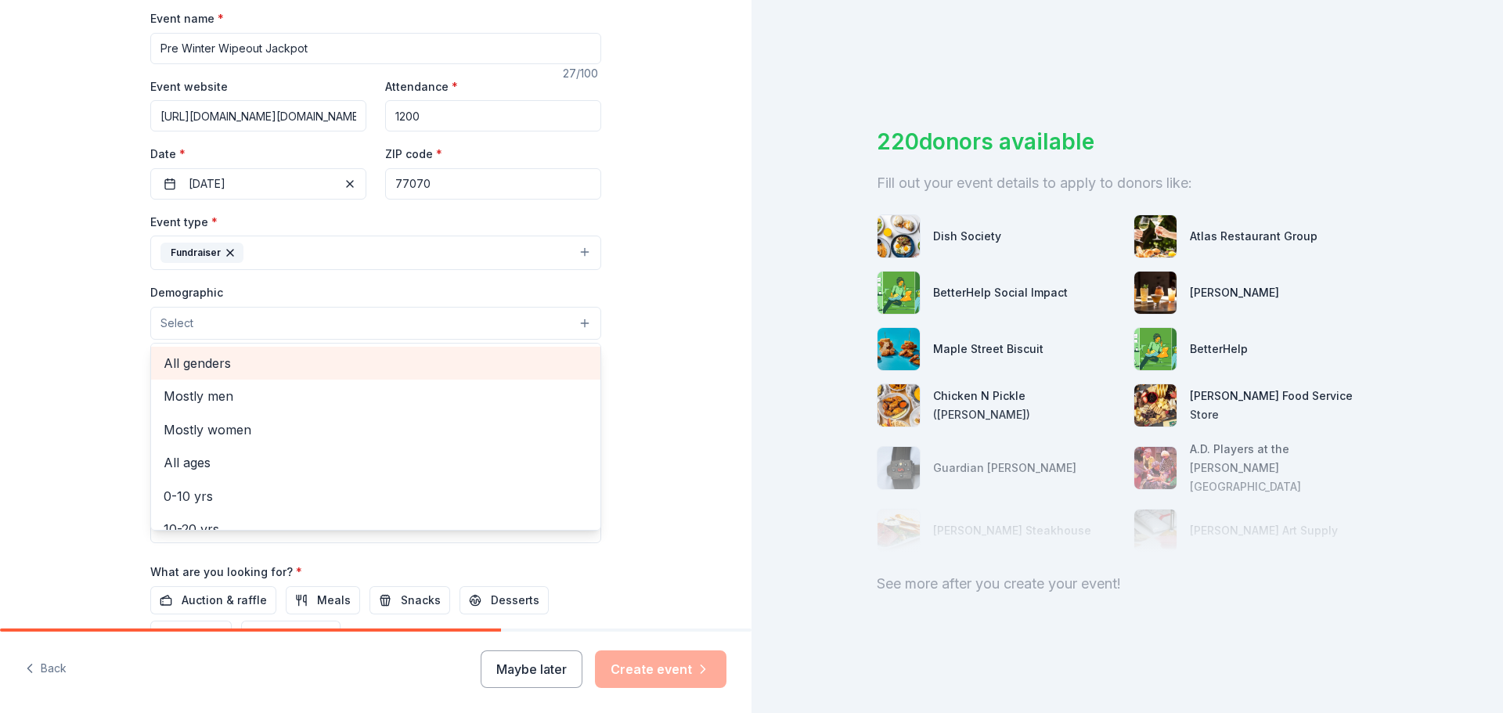
click at [211, 357] on span "All genders" at bounding box center [376, 363] width 424 height 20
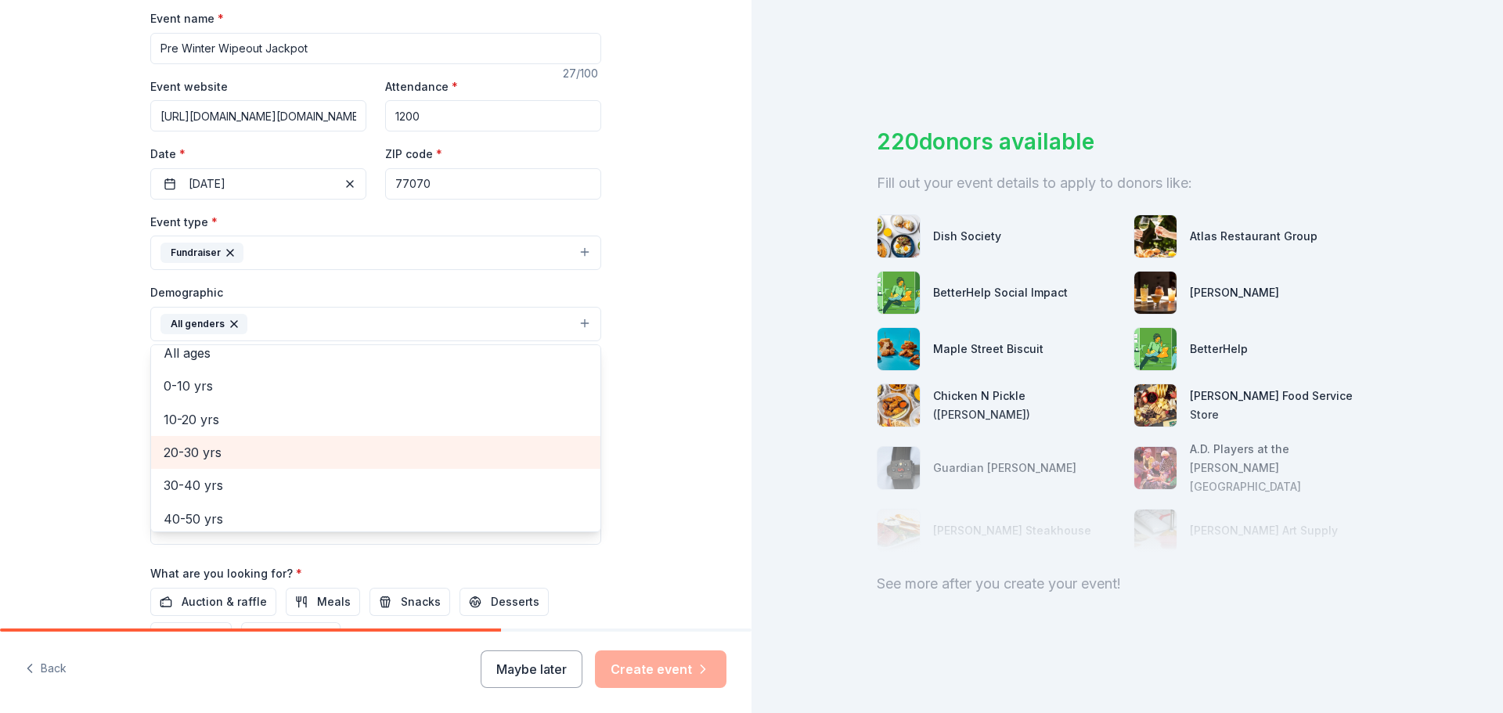
scroll to position [157, 0]
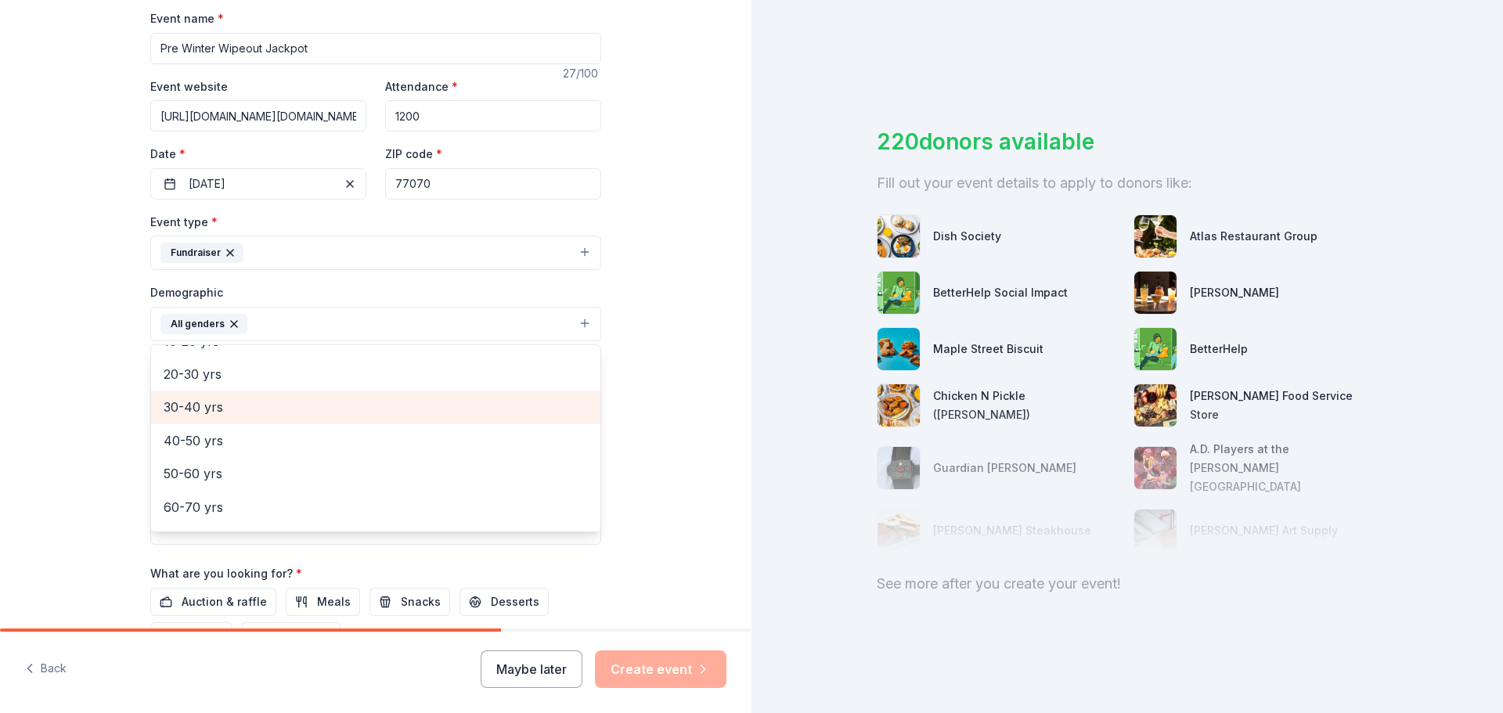
click at [204, 405] on span "30-40 yrs" at bounding box center [376, 407] width 424 height 20
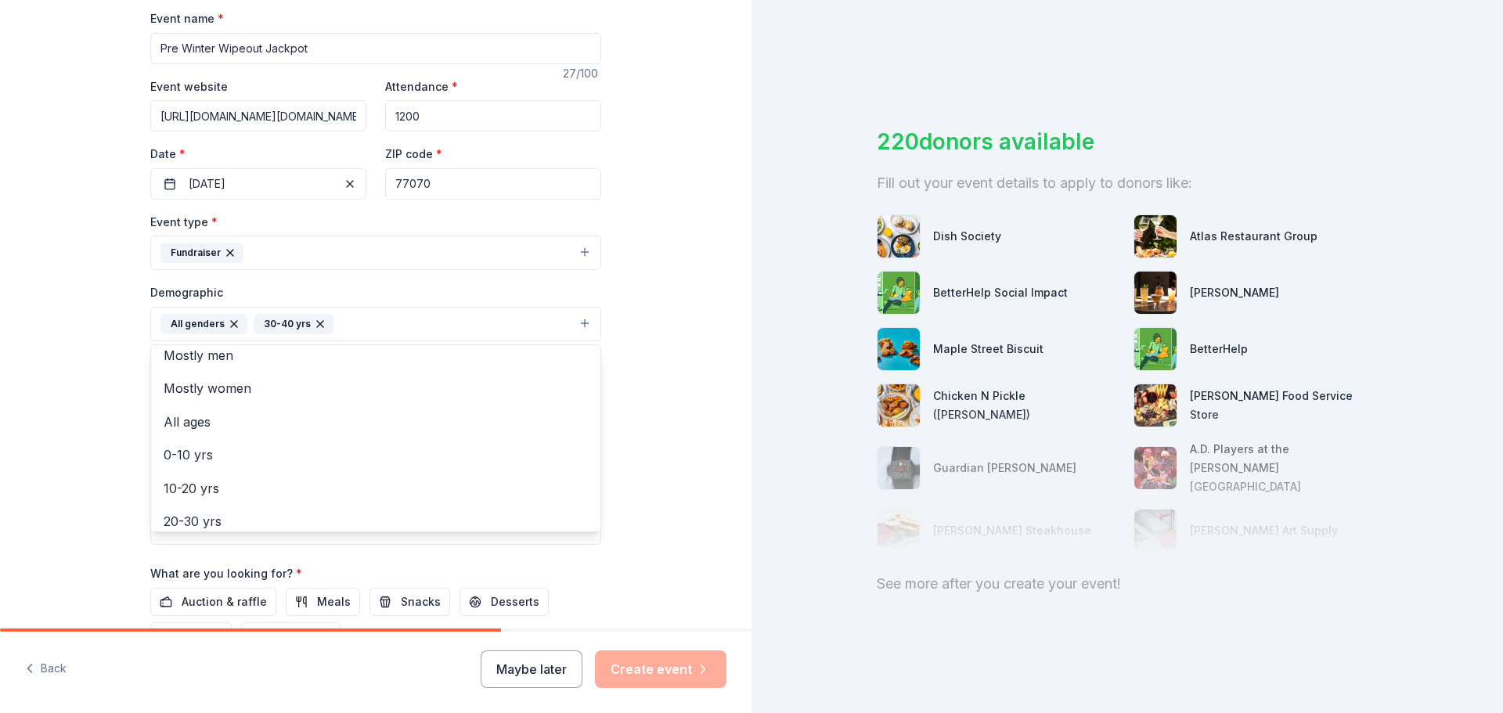
scroll to position [0, 0]
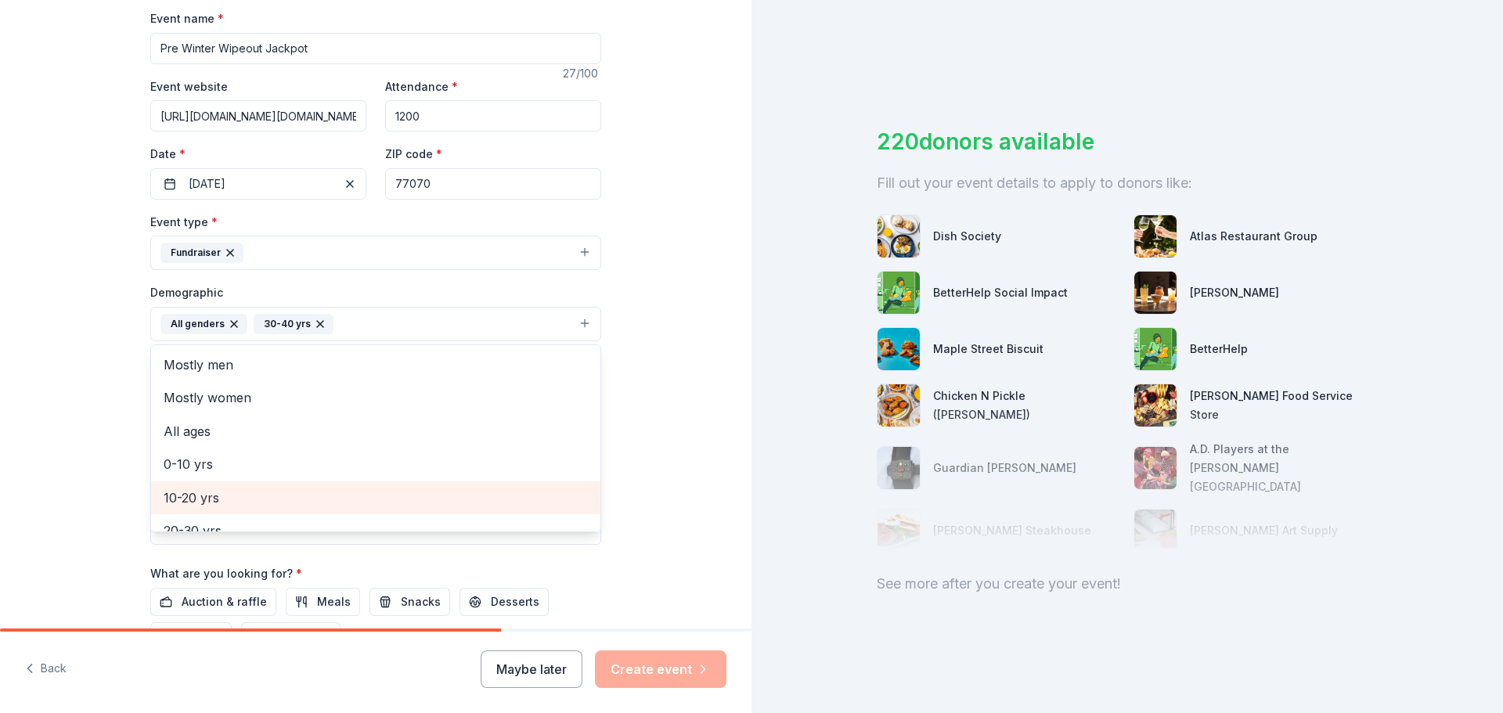
click at [200, 488] on span "10-20 yrs" at bounding box center [376, 498] width 424 height 20
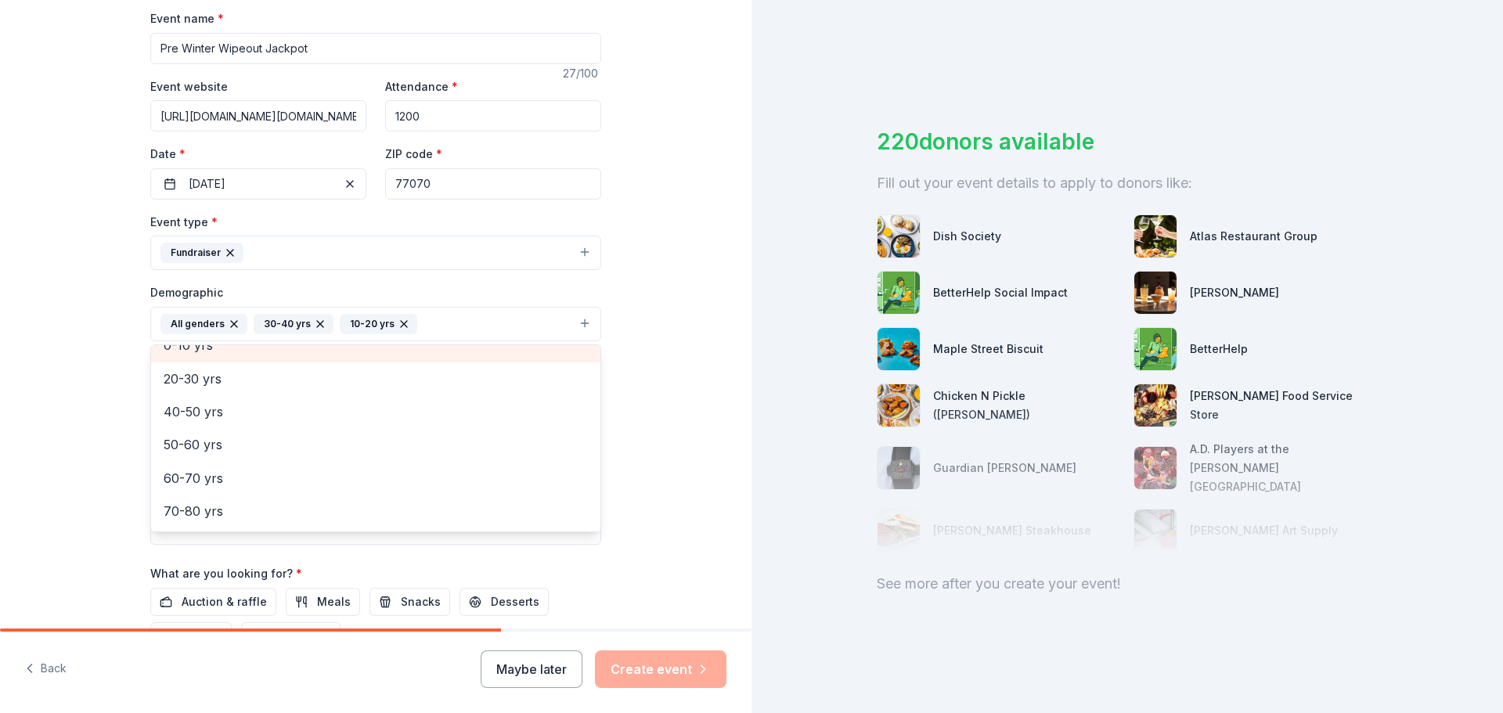
scroll to position [152, 0]
click at [667, 427] on div "Tell us about your event. We'll find in-kind donations you can apply for. Event…" at bounding box center [375, 287] width 751 height 1045
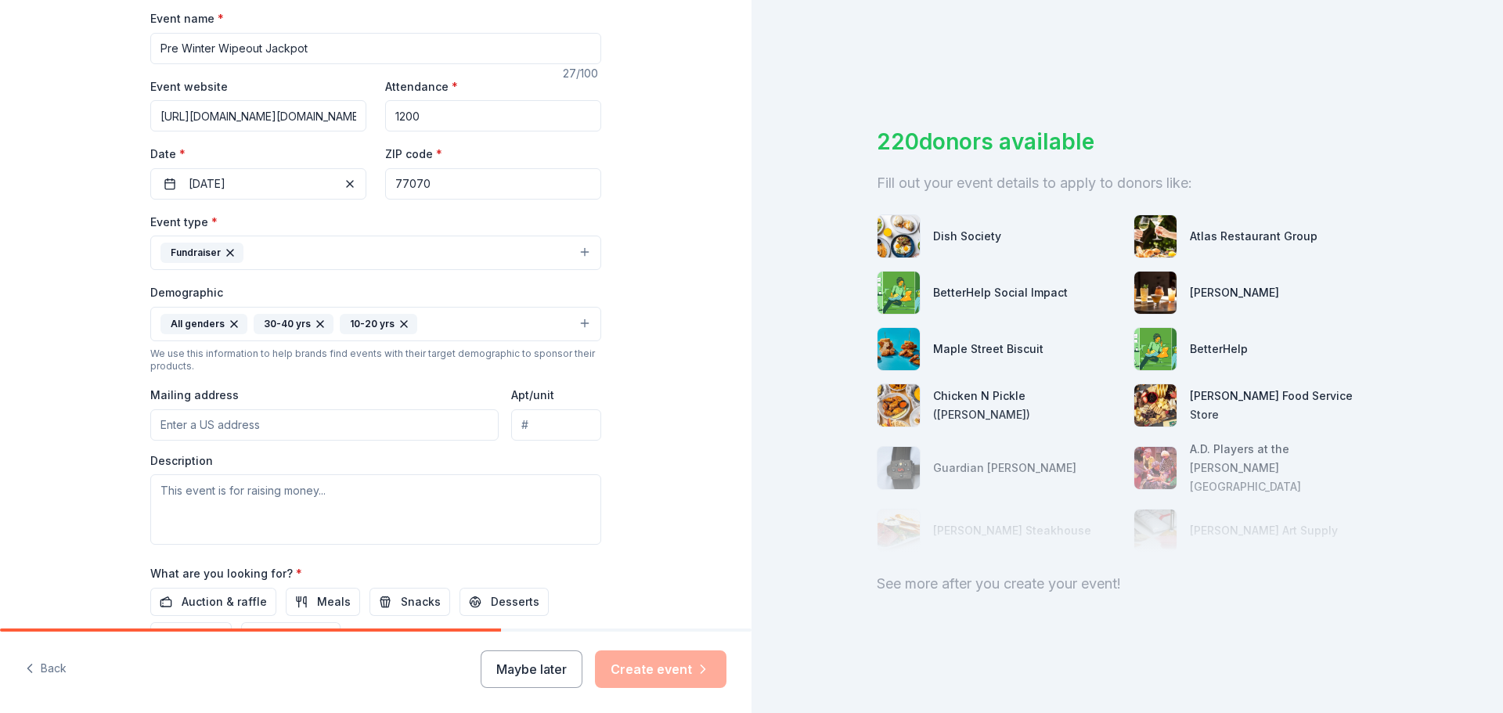
click at [205, 427] on input "Mailing address" at bounding box center [324, 424] width 348 height 31
click at [203, 423] on input "Mailing address" at bounding box center [324, 424] width 348 height 31
type input "[STREET_ADDRESS]"
click at [228, 492] on textarea at bounding box center [375, 509] width 451 height 70
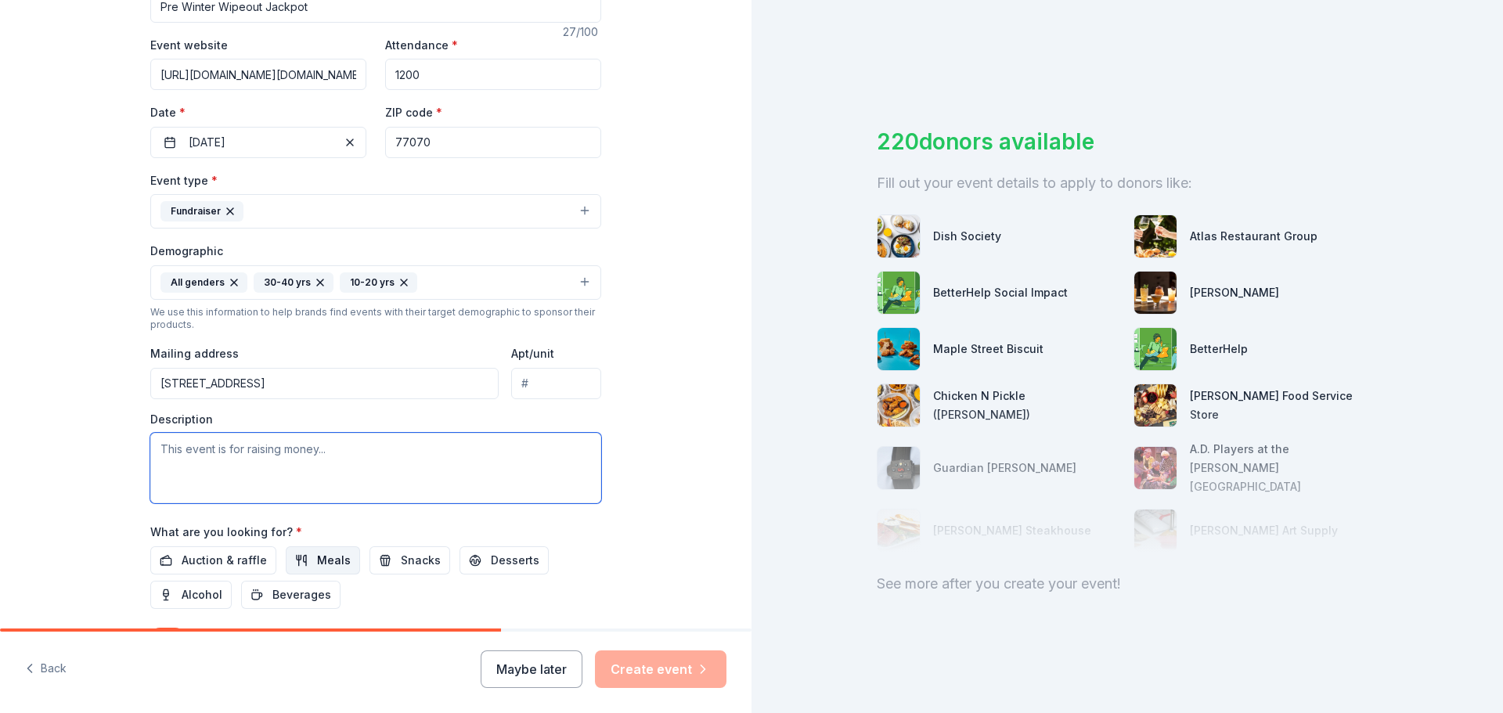
scroll to position [313, 0]
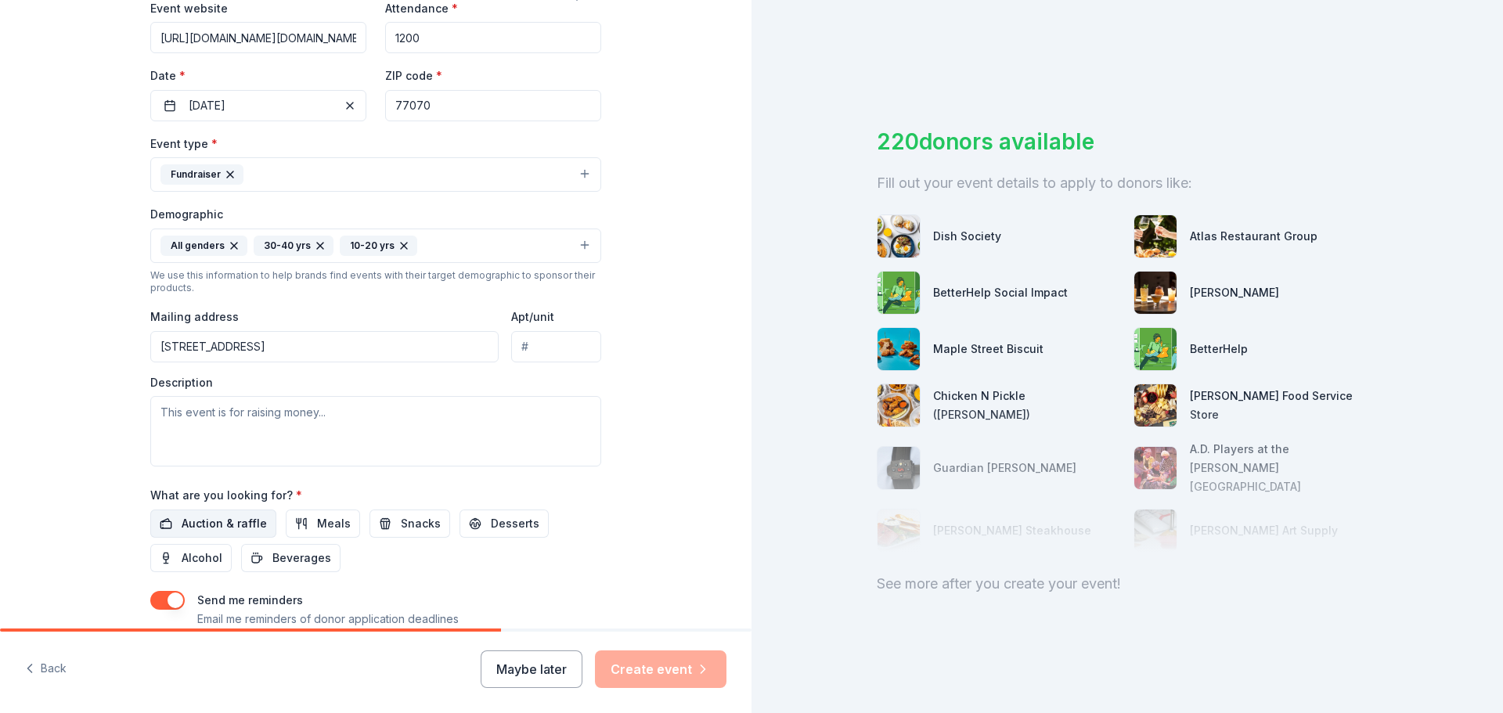
click at [223, 517] on span "Auction & raffle" at bounding box center [224, 523] width 85 height 19
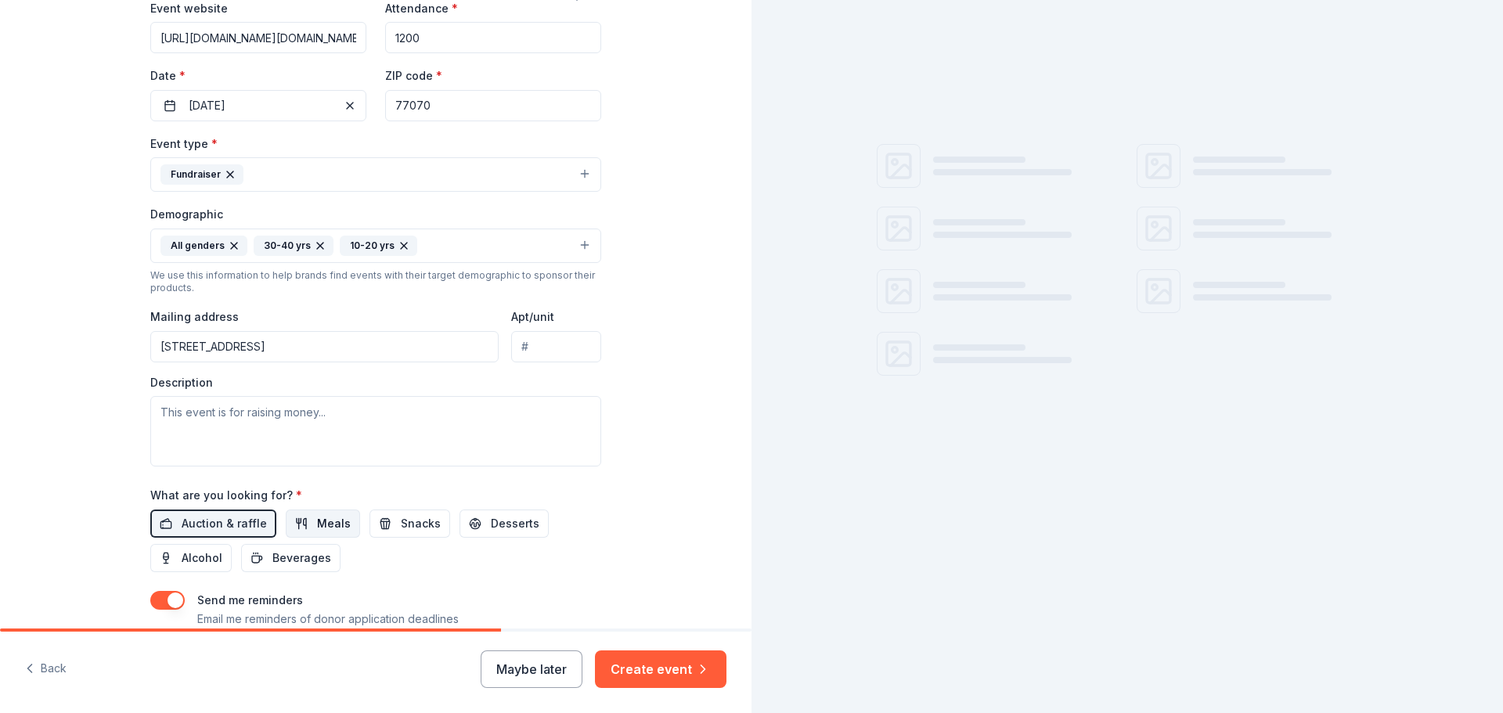
click at [300, 522] on button "Meals" at bounding box center [323, 524] width 74 height 28
click at [384, 527] on button "Snacks" at bounding box center [409, 524] width 81 height 28
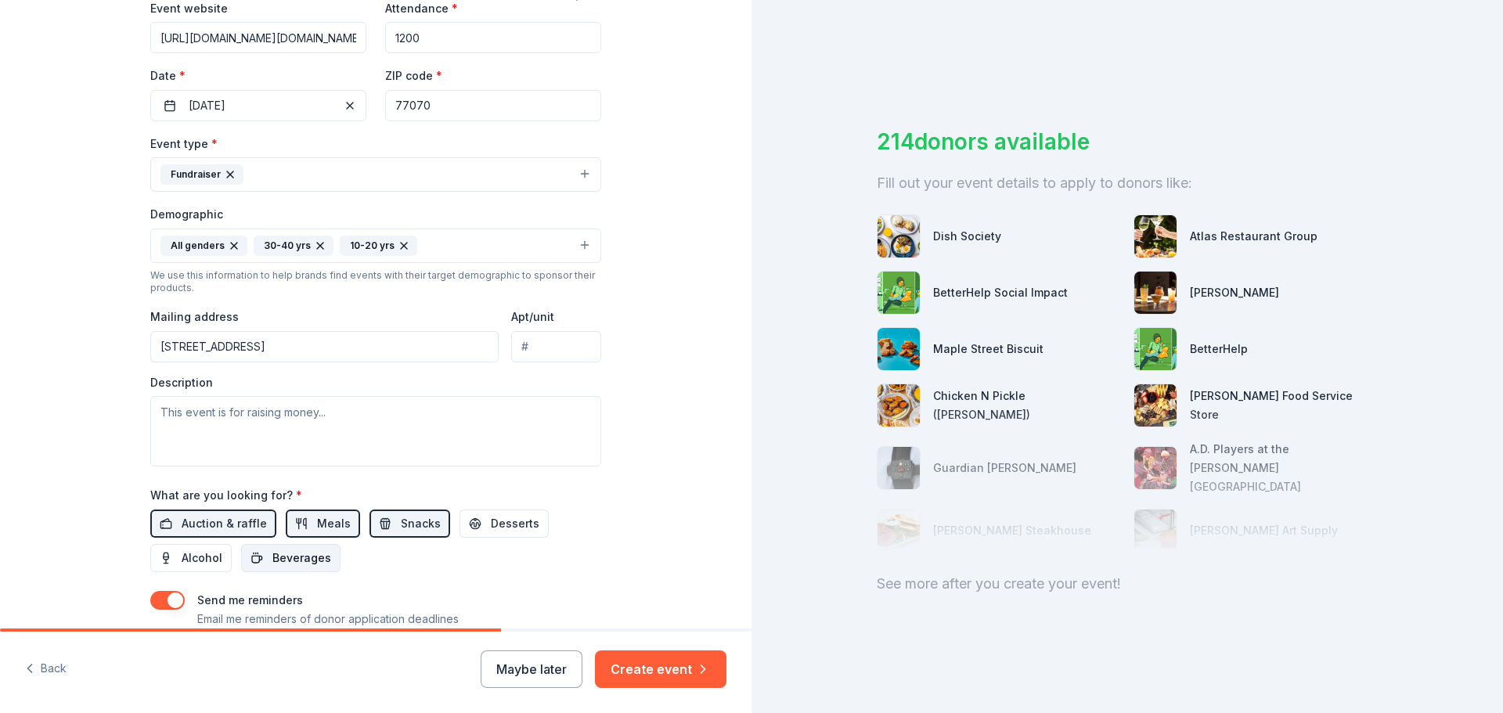
click at [287, 561] on span "Beverages" at bounding box center [301, 558] width 59 height 19
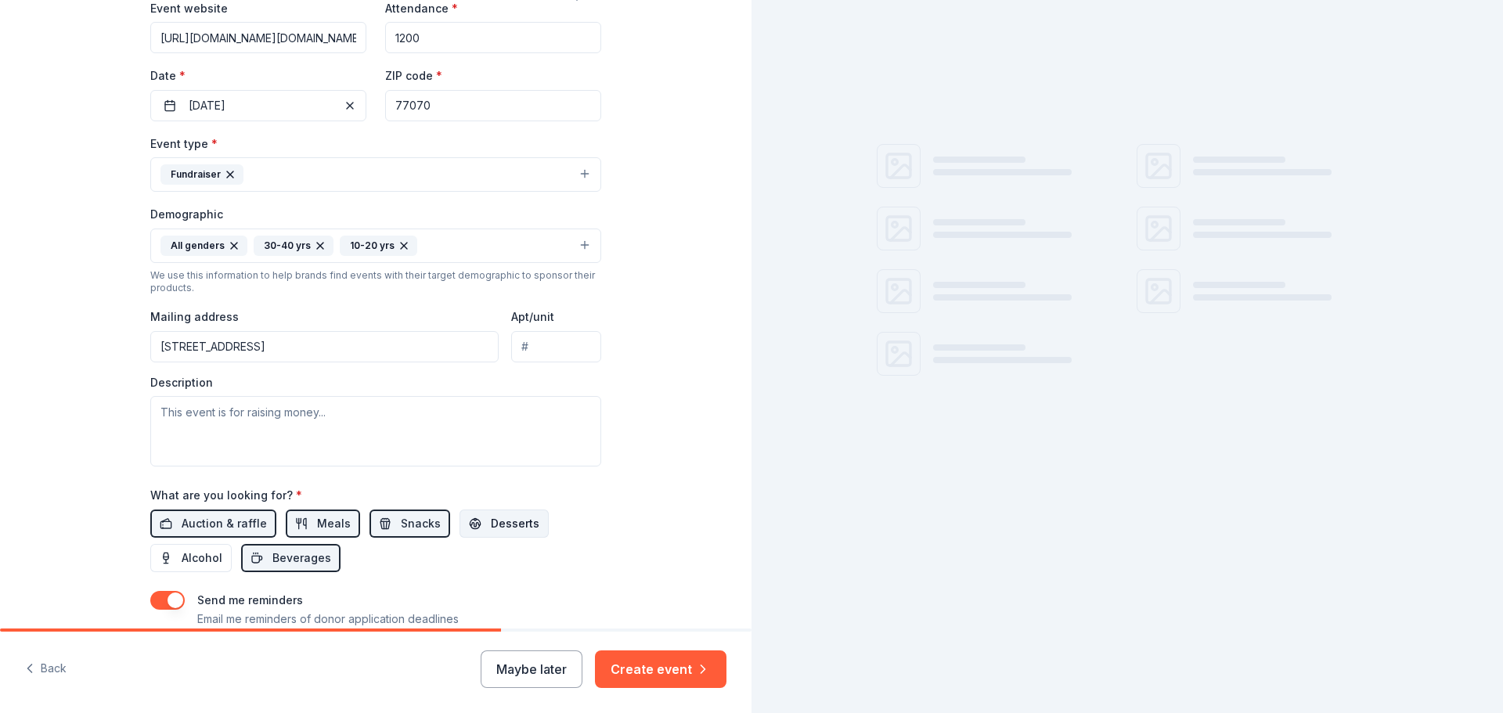
click at [504, 521] on span "Desserts" at bounding box center [515, 523] width 49 height 19
click at [175, 427] on textarea at bounding box center [375, 431] width 451 height 70
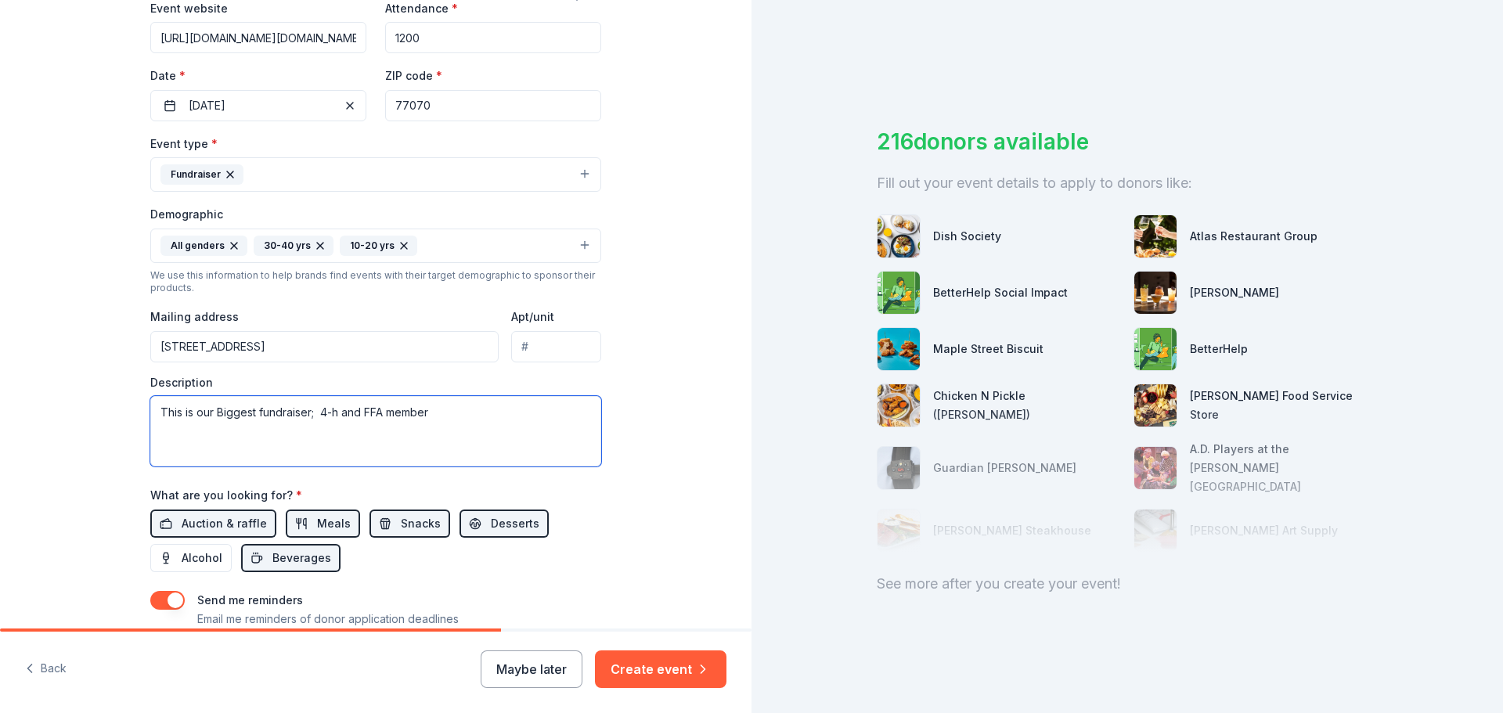
click at [316, 410] on textarea "This is our Biggest fundraiser; 4-h and FFA member" at bounding box center [375, 431] width 451 height 70
click at [332, 407] on textarea "This is our Biggest fundraiser; 4-h and FFA member" at bounding box center [375, 431] width 451 height 70
click at [423, 412] on textarea "This is our Biggest fundraiser; 4-H and FFA member" at bounding box center [375, 431] width 451 height 70
click at [426, 411] on textarea "This is our Biggest fundraiser; 4-H and FFA member" at bounding box center [375, 431] width 451 height 70
click at [535, 409] on textarea "This is our Biggest fundraiser; 4-H and FFA member come to show there lamd, goa…" at bounding box center [375, 431] width 451 height 70
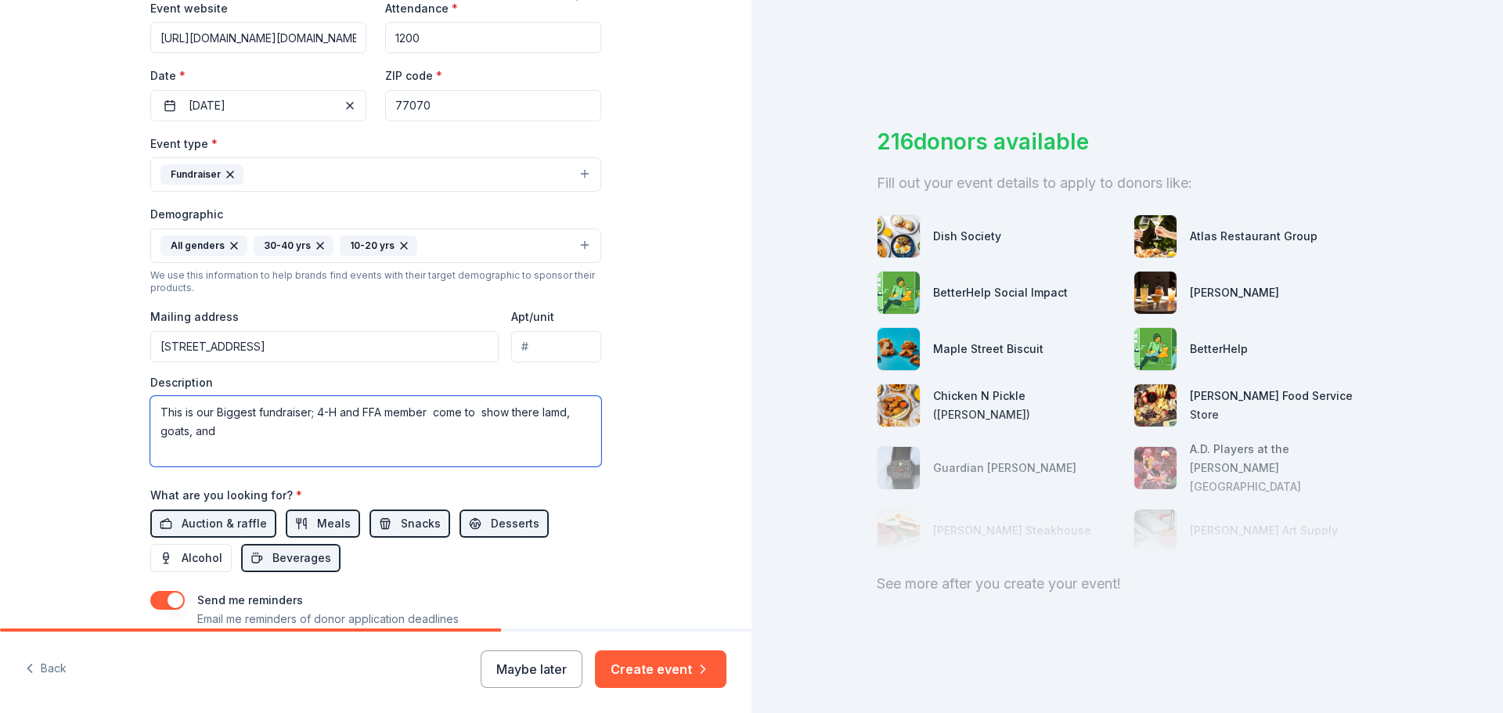
click at [533, 413] on textarea "This is our Biggest fundraiser; 4-H and FFA member come to show there lamd, goa…" at bounding box center [375, 431] width 451 height 70
drag, startPoint x: 540, startPoint y: 413, endPoint x: 513, endPoint y: 413, distance: 27.4
click at [513, 413] on textarea "This is our Biggest fundraiser; 4-H and FFA member come to show there lamd, goa…" at bounding box center [375, 431] width 451 height 70
click at [554, 408] on textarea "This is our Biggest fundraiser; 4-H and FFA member come to show their lamd, goa…" at bounding box center [375, 431] width 451 height 70
drag, startPoint x: 565, startPoint y: 413, endPoint x: 575, endPoint y: 395, distance: 20.3
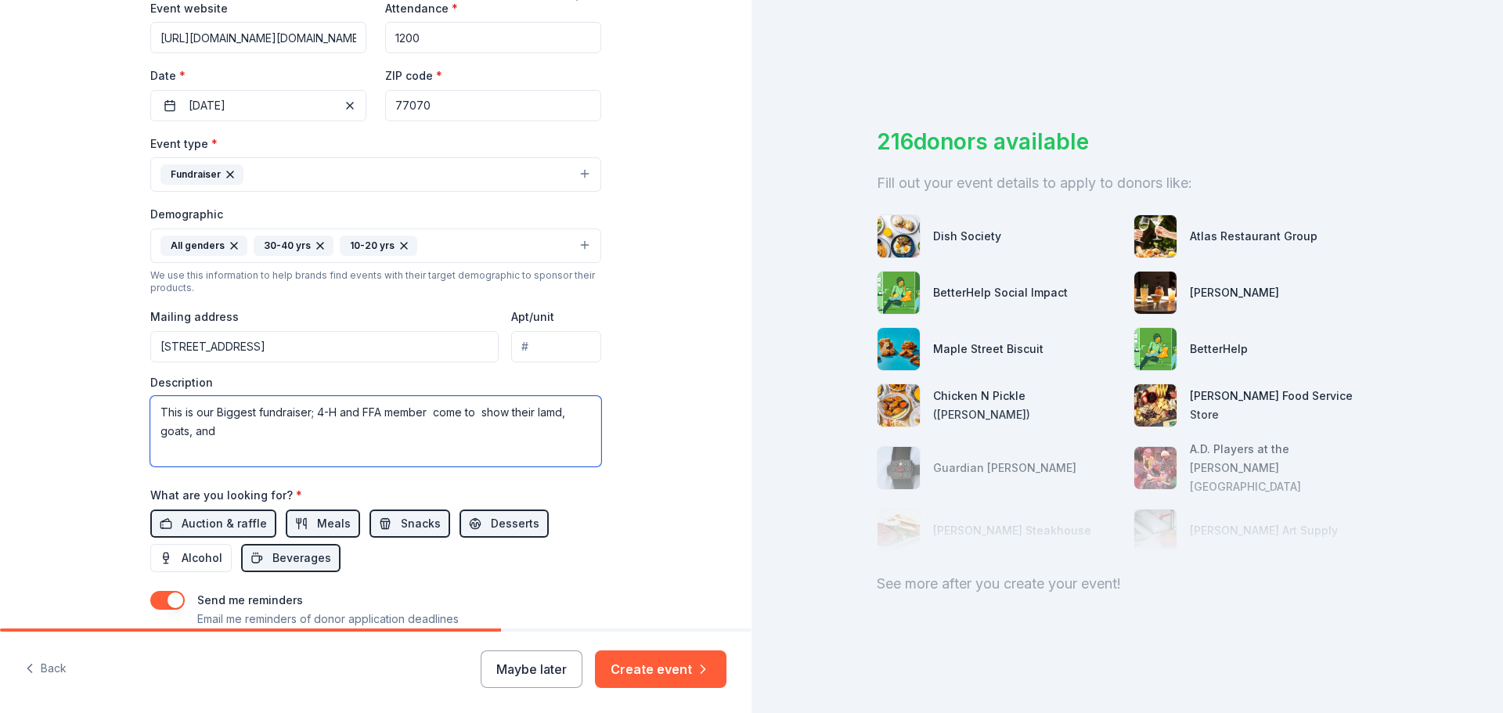
click at [563, 412] on textarea "This is our Biggest fundraiser; 4-H and FFA member come to show their lamd, goa…" at bounding box center [375, 431] width 451 height 70
click at [209, 430] on textarea "This is our Biggest fundraiser; 4-H and FFA member come to show their lambs goa…" at bounding box center [375, 431] width 451 height 70
drag, startPoint x: 156, startPoint y: 413, endPoint x: 162, endPoint y: 384, distance: 30.4
click at [156, 413] on textarea "This is our Biggest fundraiser; 4-H and FFA member come to show their lambs goa…" at bounding box center [375, 431] width 451 height 70
click at [431, 409] on textarea "This is our Biggest fundraiser; 4-H and FFA member come to show their lambs goa…" at bounding box center [375, 431] width 451 height 70
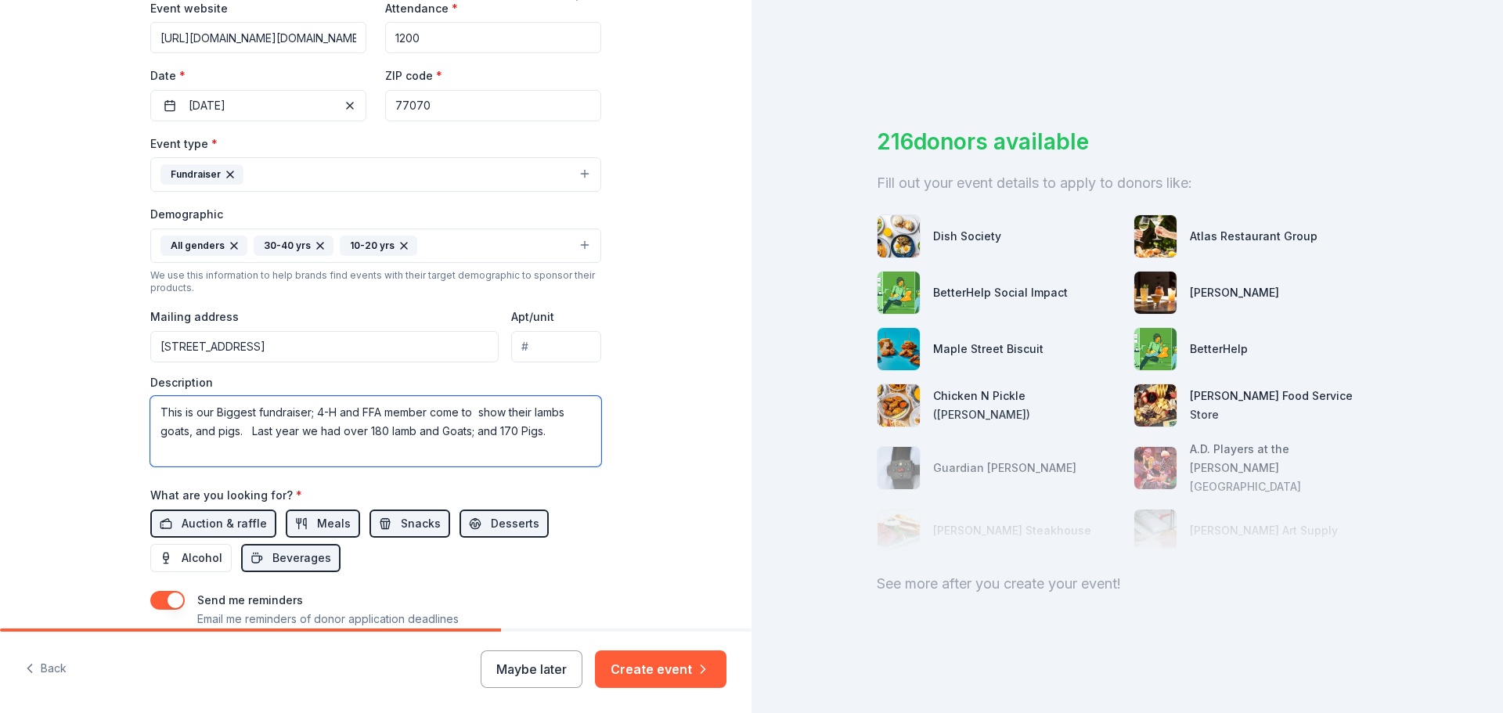
click at [542, 434] on textarea "This is our Biggest fundraiser; 4-H and FFA member come to show their lambs goa…" at bounding box center [375, 431] width 451 height 70
click at [248, 427] on textarea "This is our Biggest fundraiser; 4-H and FFA member come to show their lambs goa…" at bounding box center [375, 431] width 451 height 70
click at [540, 437] on textarea "This is our Biggest fundraiser; 4-H and FFA member come to show their lambs goa…" at bounding box center [375, 431] width 451 height 70
drag, startPoint x: 392, startPoint y: 453, endPoint x: 319, endPoint y: 447, distance: 73.8
click at [319, 447] on textarea "This is our Biggest fundraiser; 4-H and FFA member come to show their lambs goa…" at bounding box center [375, 431] width 451 height 70
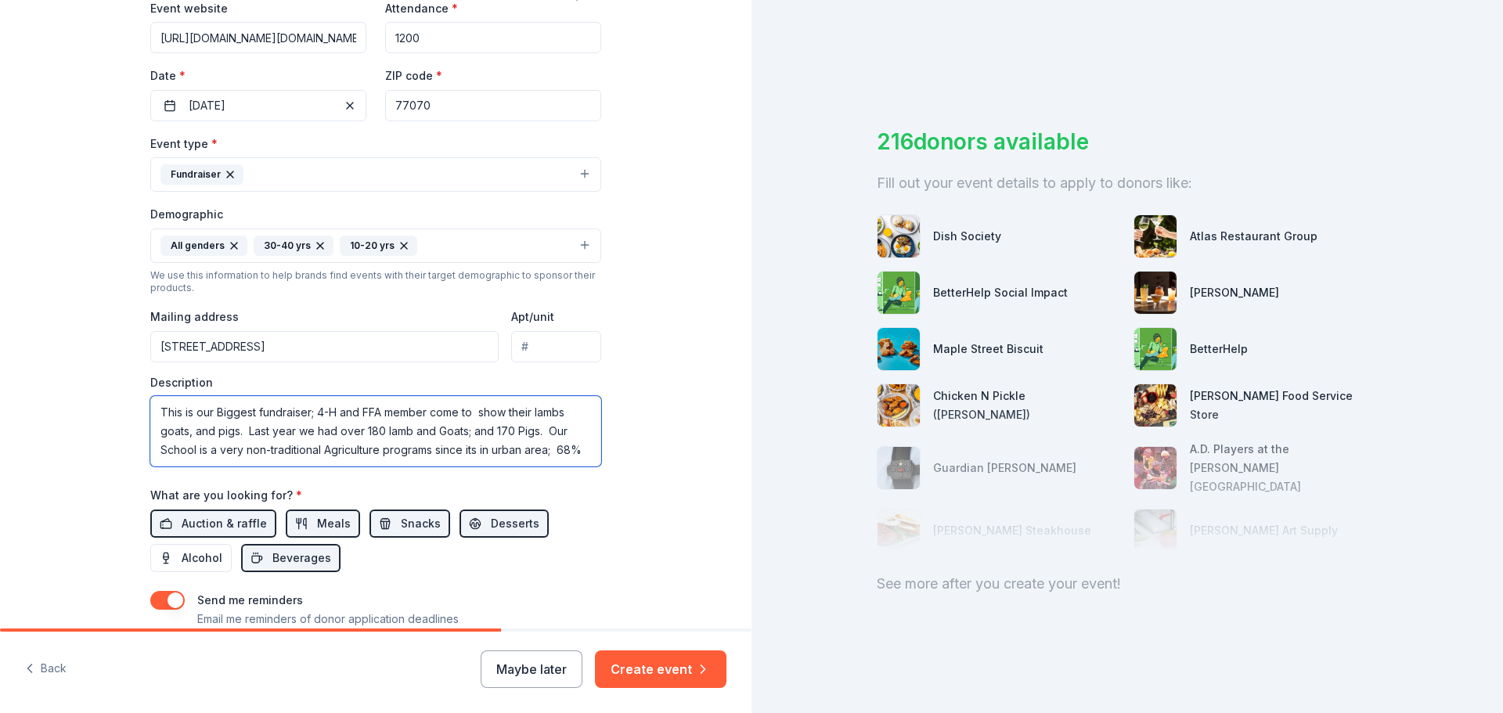
drag, startPoint x: 555, startPoint y: 449, endPoint x: 582, endPoint y: 449, distance: 26.6
click at [582, 449] on textarea "This is our Biggest fundraiser; 4-H and FFA member come to show their lambs goa…" at bounding box center [375, 431] width 451 height 70
click at [553, 451] on textarea "This is our Biggest fundraiser; 4-H and FFA member come to show their lambs goa…" at bounding box center [375, 431] width 451 height 70
click at [261, 459] on textarea "This is our Biggest fundraiser; 4-H and FFA member come to show their lambs goa…" at bounding box center [375, 431] width 451 height 70
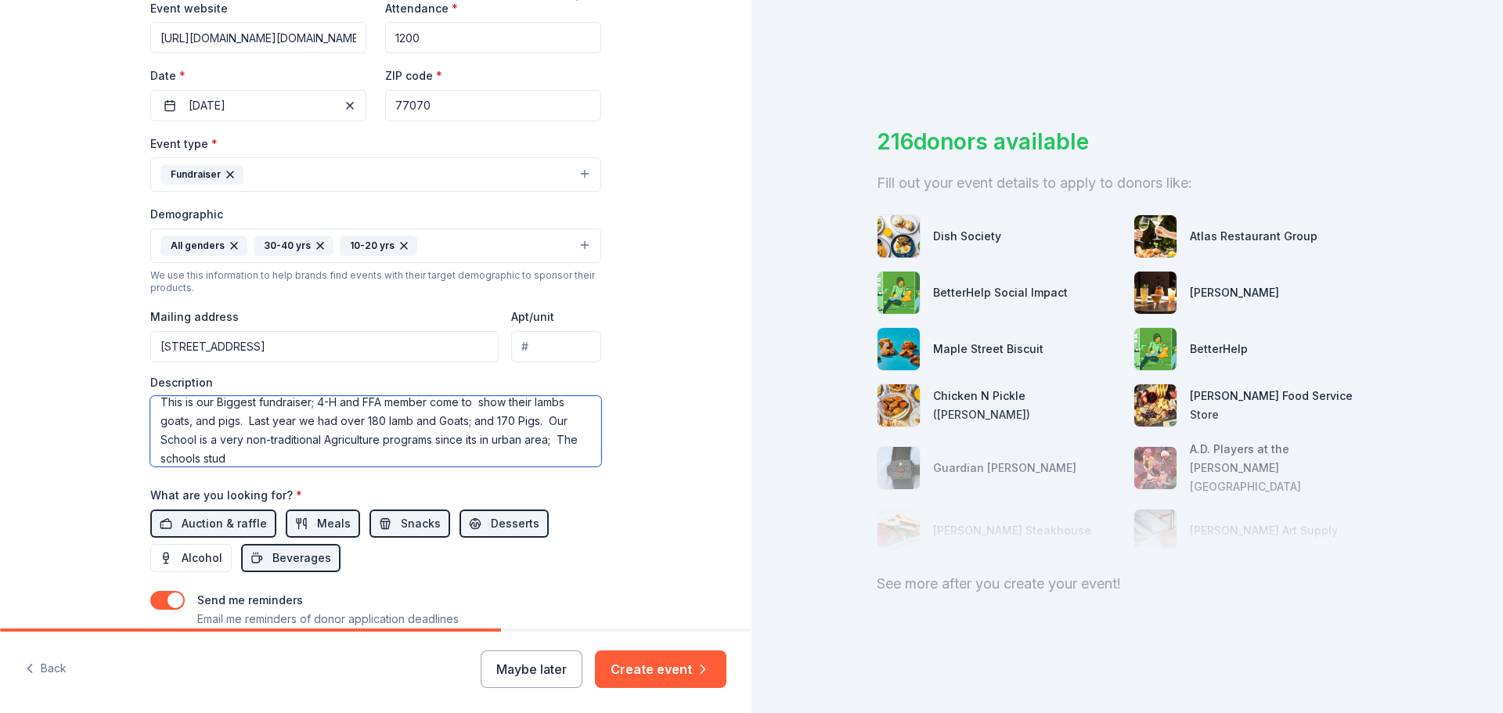
scroll to position [19, 0]
drag, startPoint x: 194, startPoint y: 459, endPoint x: 92, endPoint y: 459, distance: 101.8
click at [92, 459] on div "Tell us about your event. We'll find in-kind donations you can apply for. Event…" at bounding box center [375, 209] width 751 height 1045
paste textarea "Cypress Creek High School's student body is largely composed of Hispanic (41.90…"
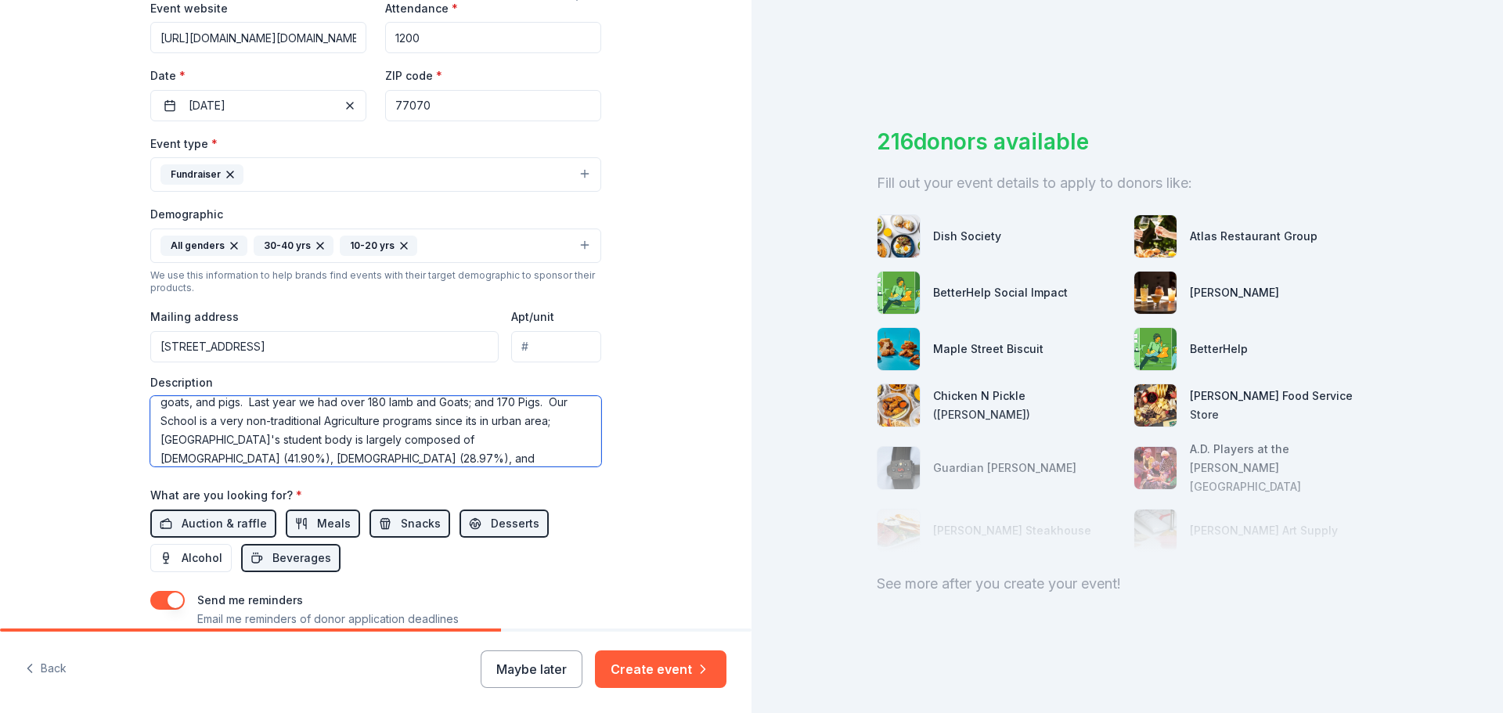
click at [438, 448] on textarea "This is our Biggest fundraiser; 4-H and FFA member come to show their lambs goa…" at bounding box center [375, 431] width 451 height 70
click at [448, 455] on textarea "This is our Biggest fundraiser; 4-H and FFA member come to show their lambs goa…" at bounding box center [375, 431] width 451 height 70
paste textarea "A significant portion of the student population, approximately 63%, is consider…"
click at [240, 456] on textarea "This is our Biggest fundraiser; 4-H and FFA member come to show their lambs goa…" at bounding box center [375, 431] width 451 height 70
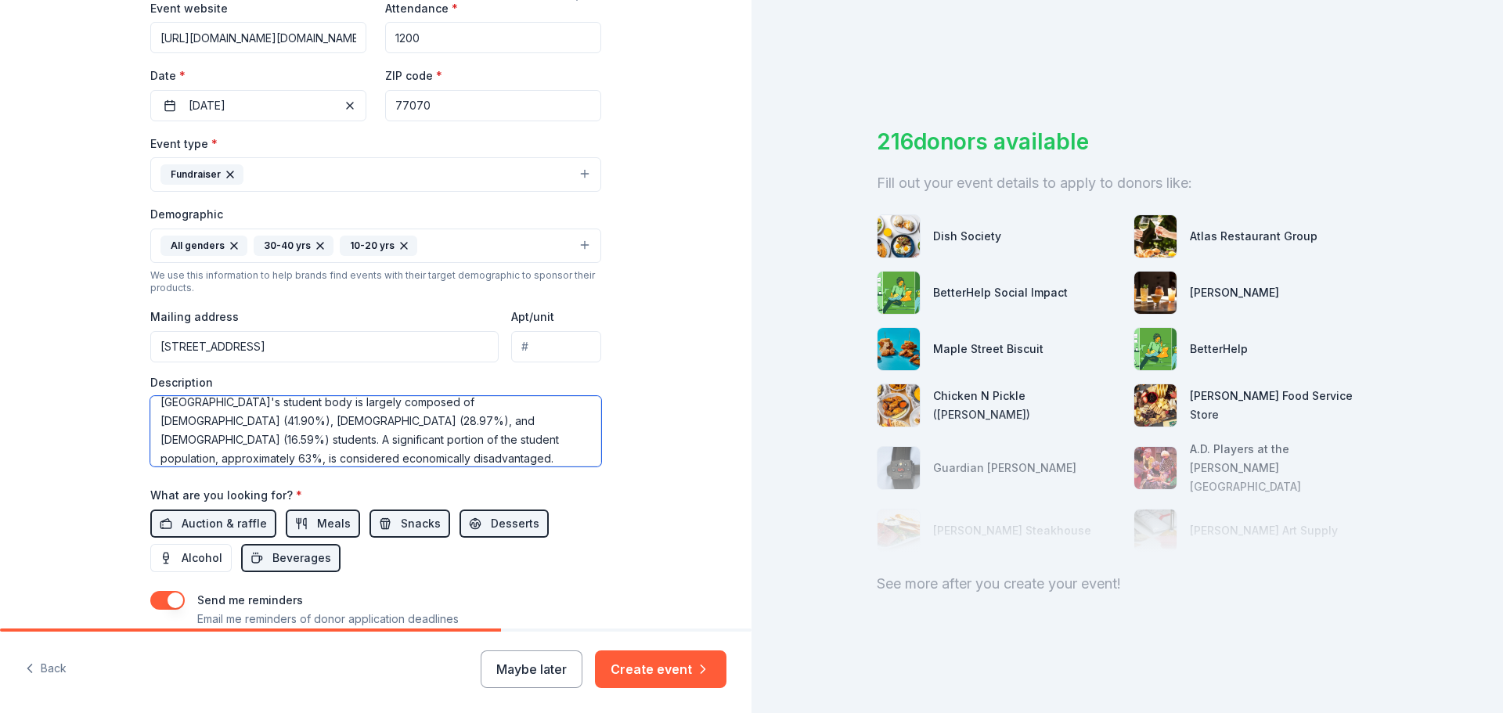
paste textarea "48.9% of students were considered at risk of dropping out of school"
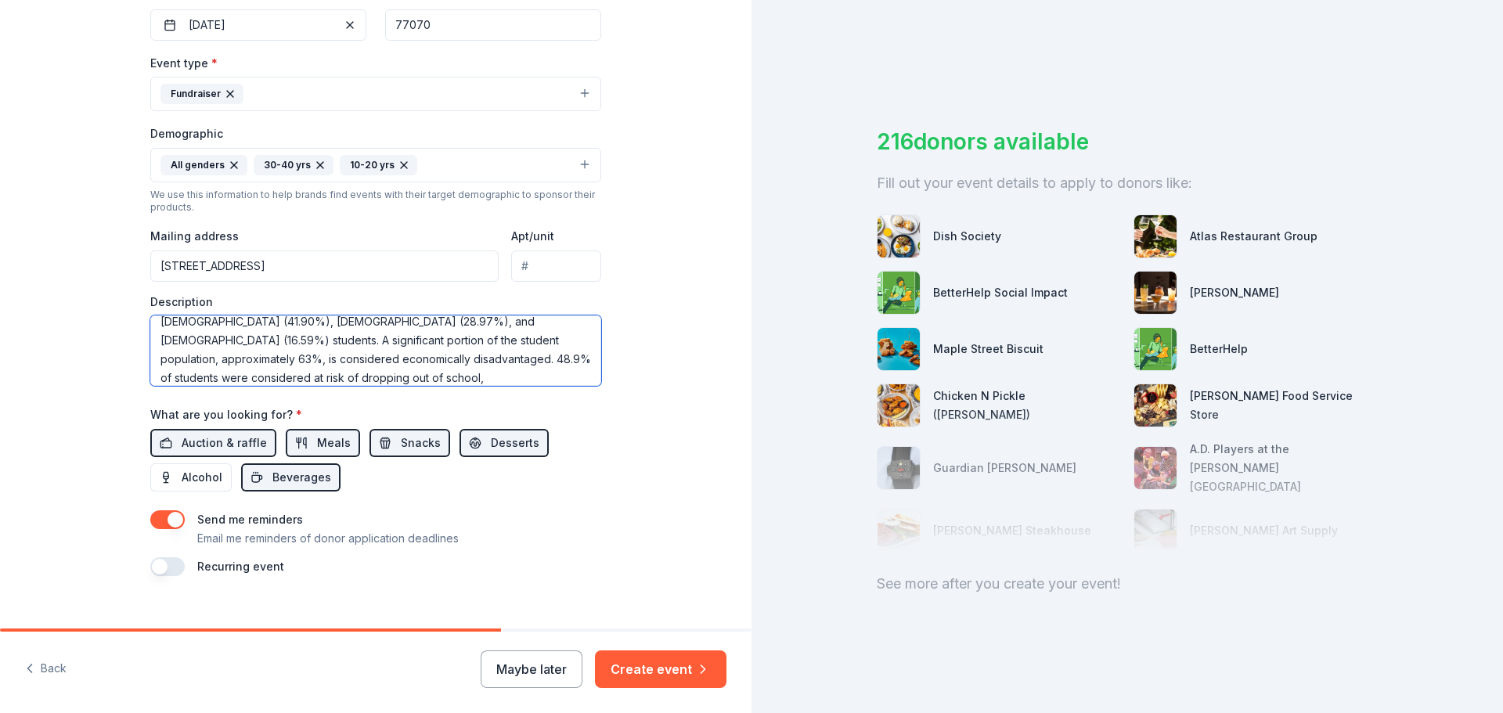
scroll to position [416, 0]
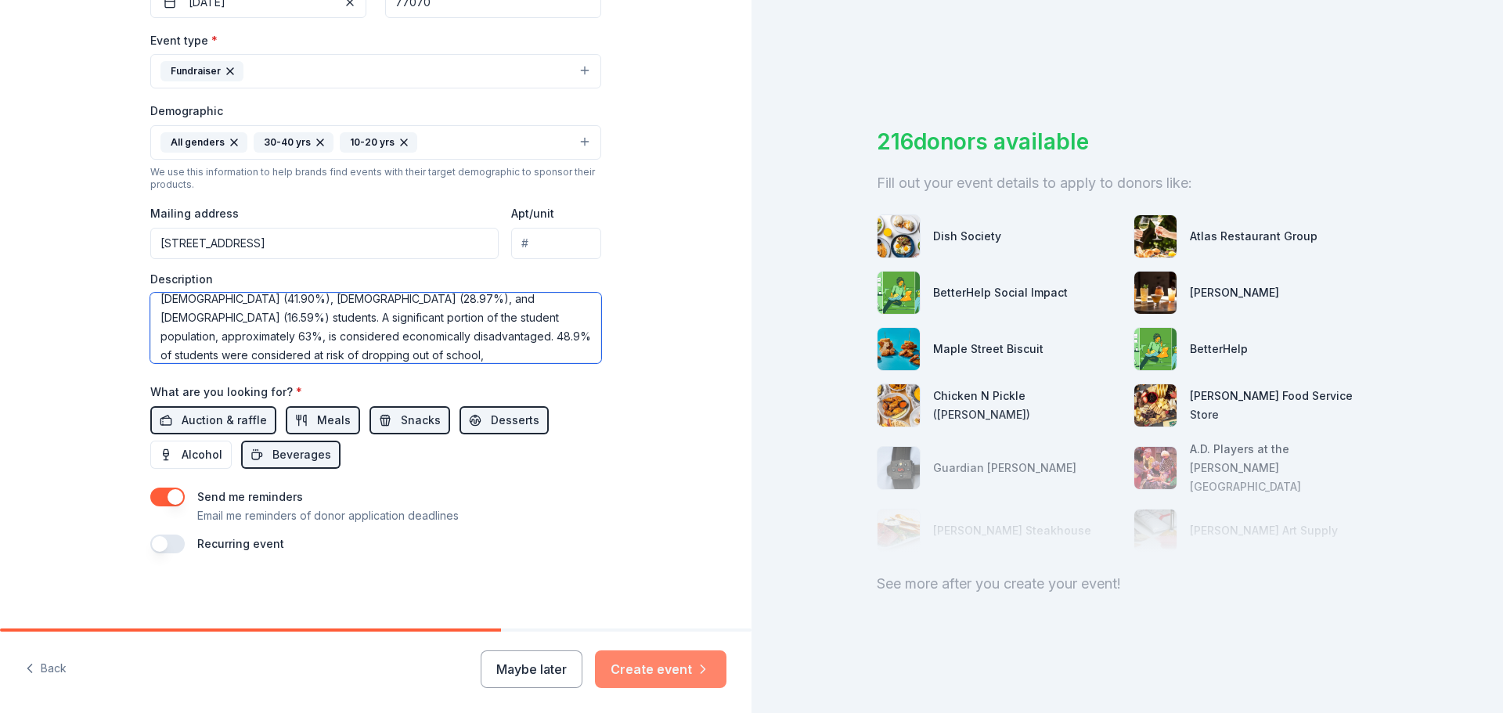
type textarea "This is our Biggest fundraiser; 4-H and FFA member come to show their lambs goa…"
click at [661, 662] on button "Create event" at bounding box center [661, 669] width 132 height 38
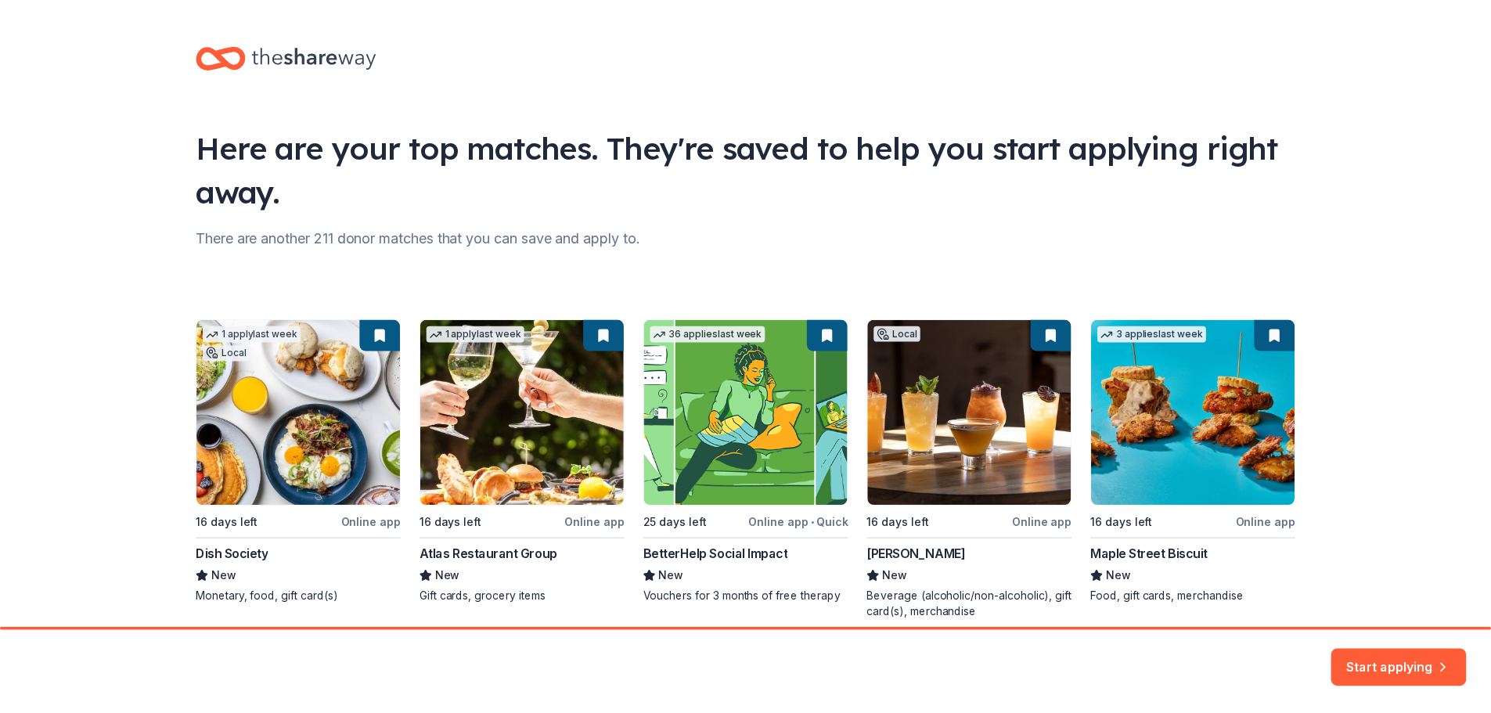
scroll to position [67, 0]
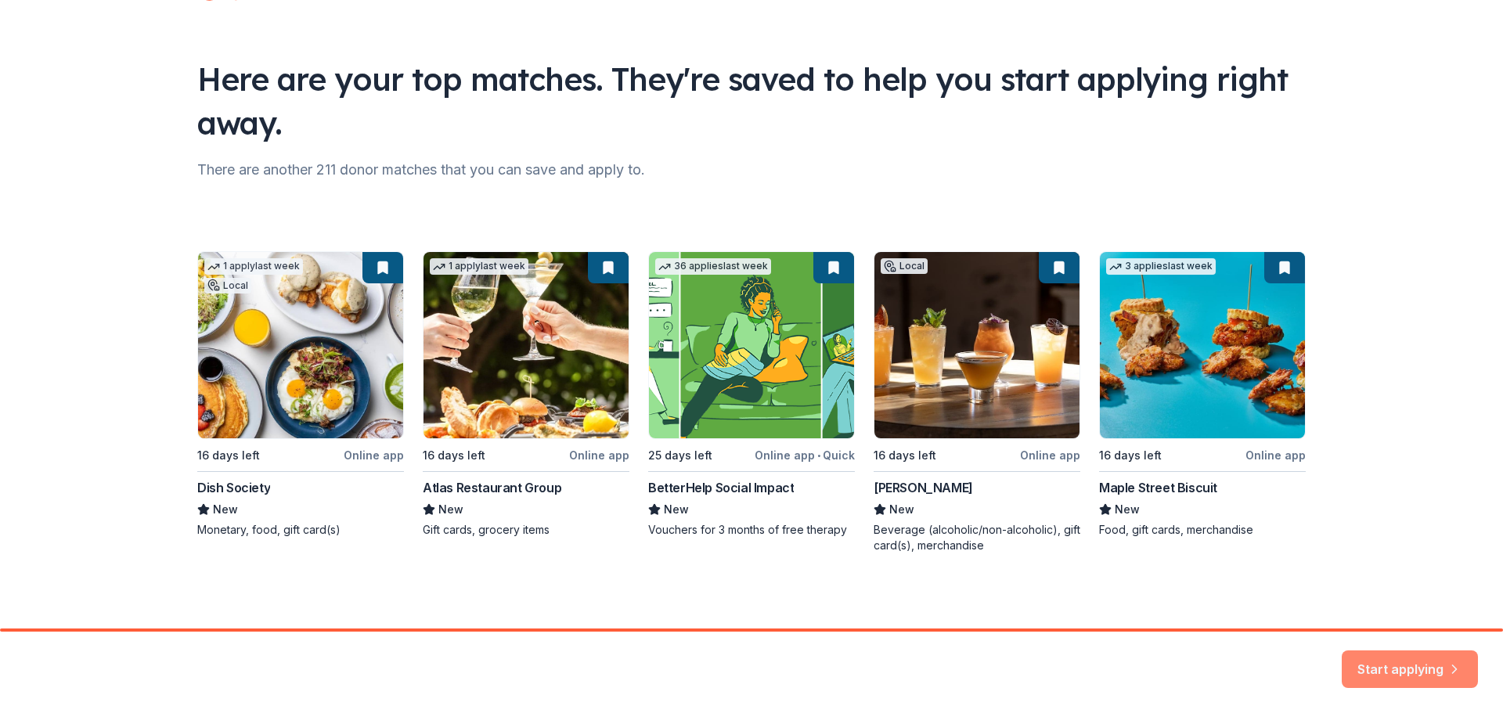
click at [1415, 668] on button "Start applying" at bounding box center [1410, 660] width 136 height 38
click at [1410, 662] on div "Start applying" at bounding box center [1410, 669] width 136 height 38
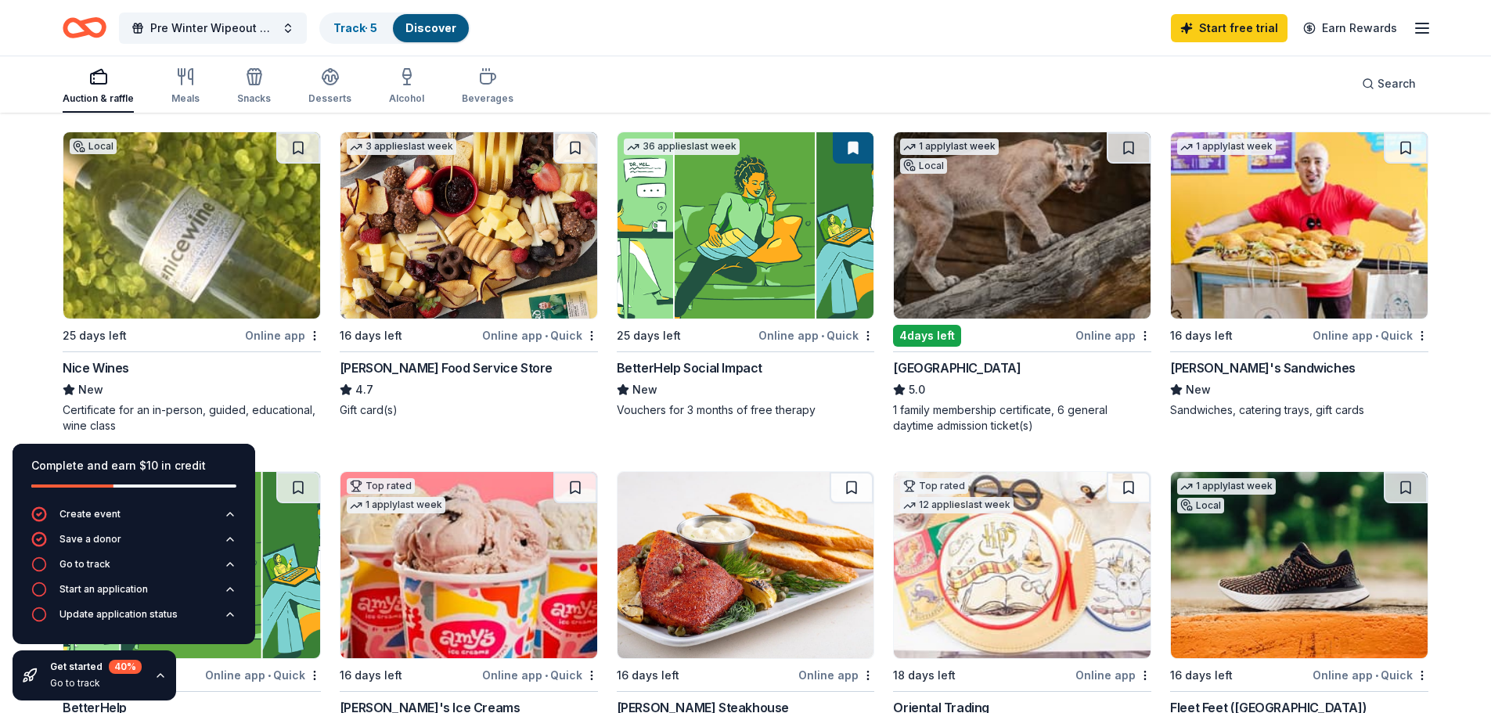
scroll to position [235, 0]
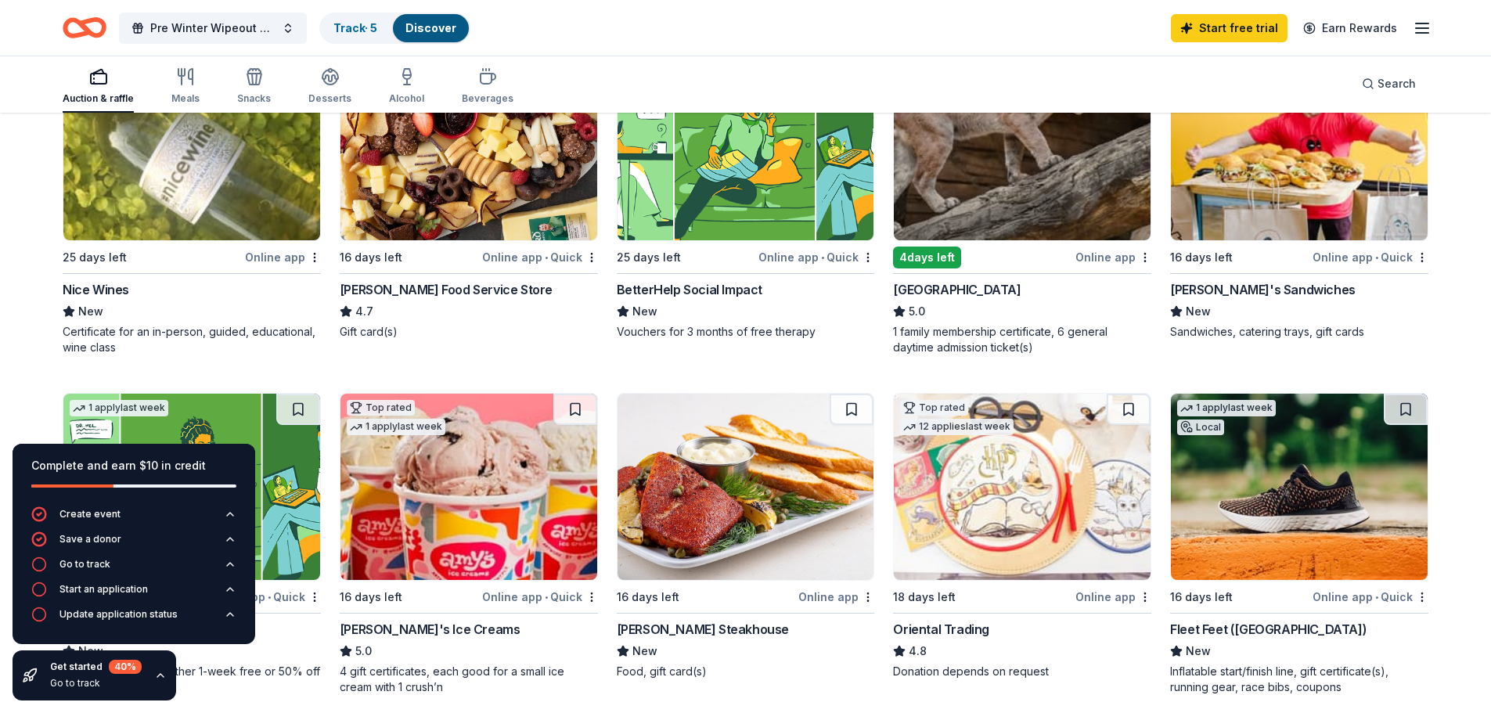
click at [762, 500] on img at bounding box center [746, 487] width 257 height 186
click at [1002, 177] on img at bounding box center [1022, 147] width 257 height 186
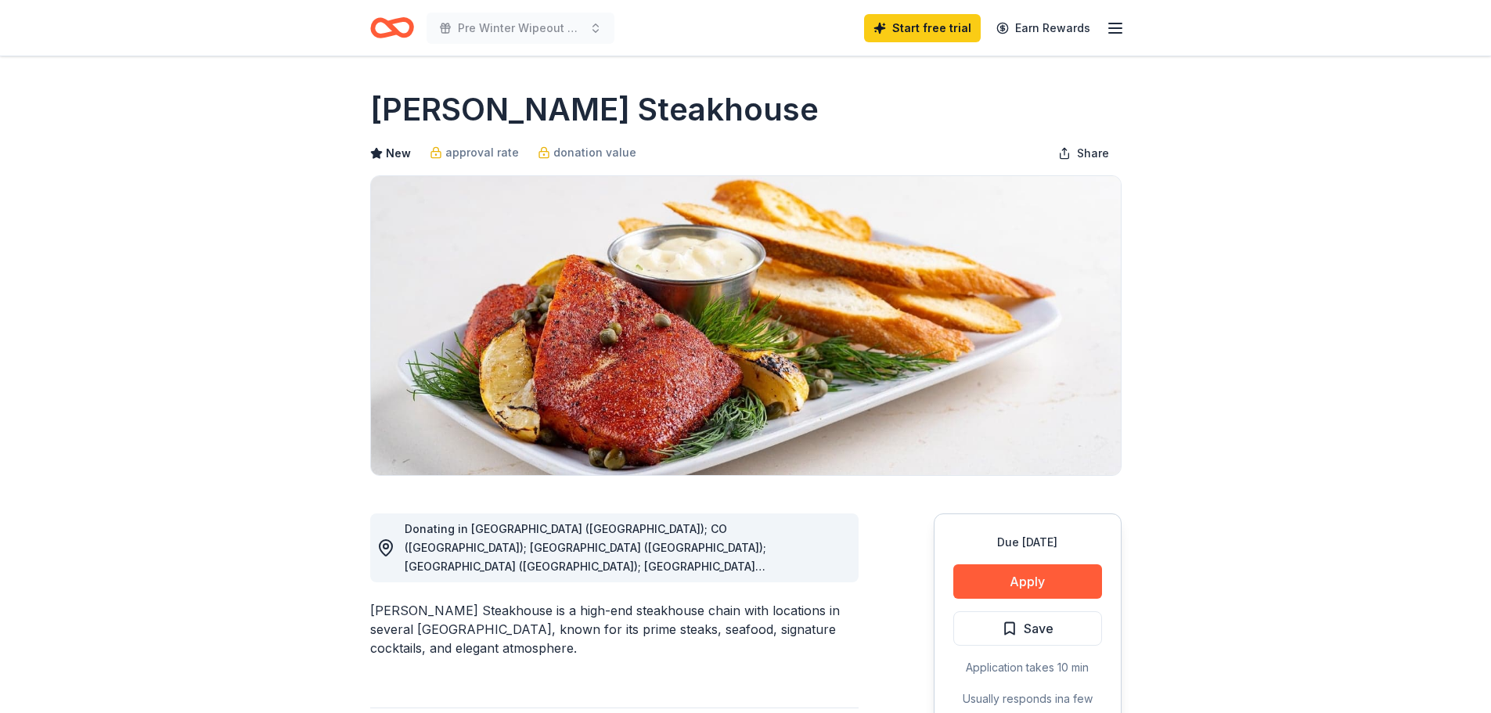
scroll to position [78, 0]
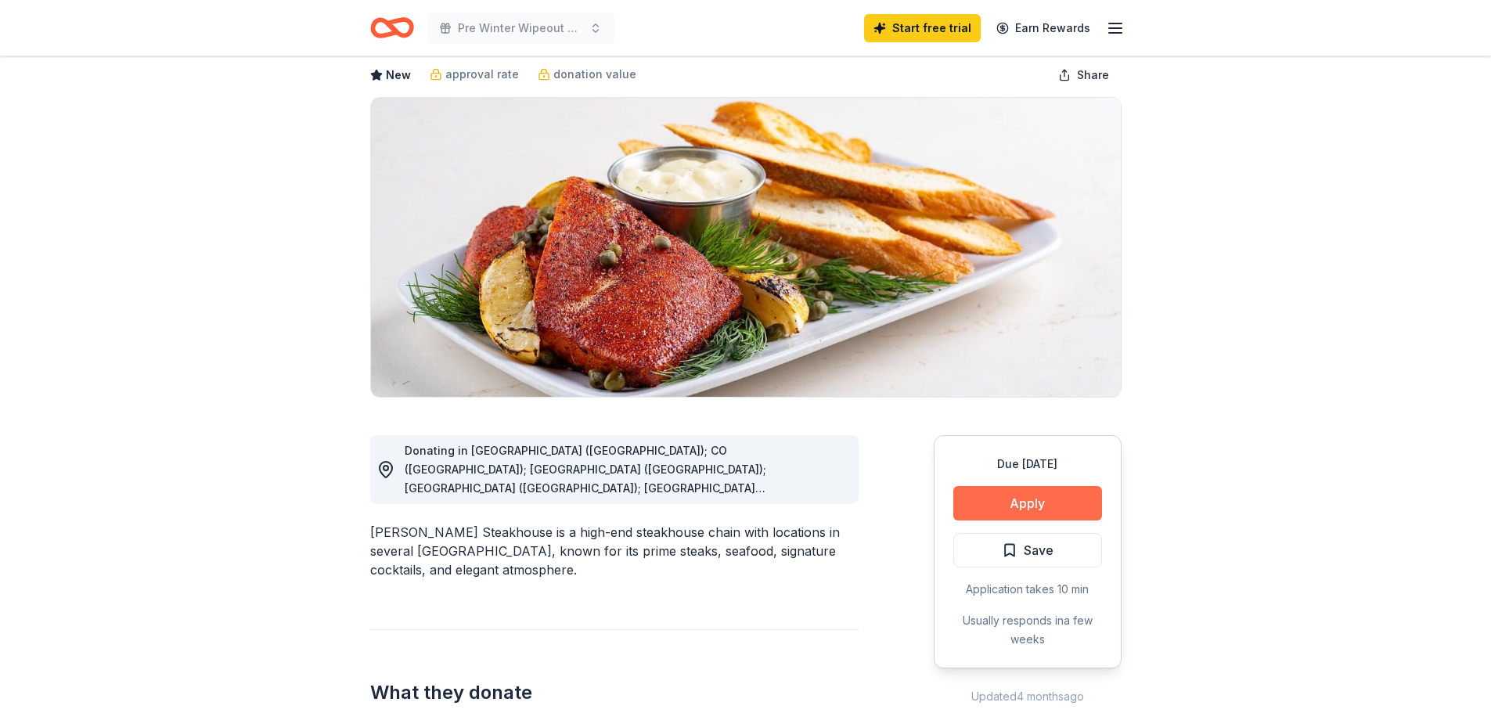
click at [1025, 505] on button "Apply" at bounding box center [1027, 503] width 149 height 34
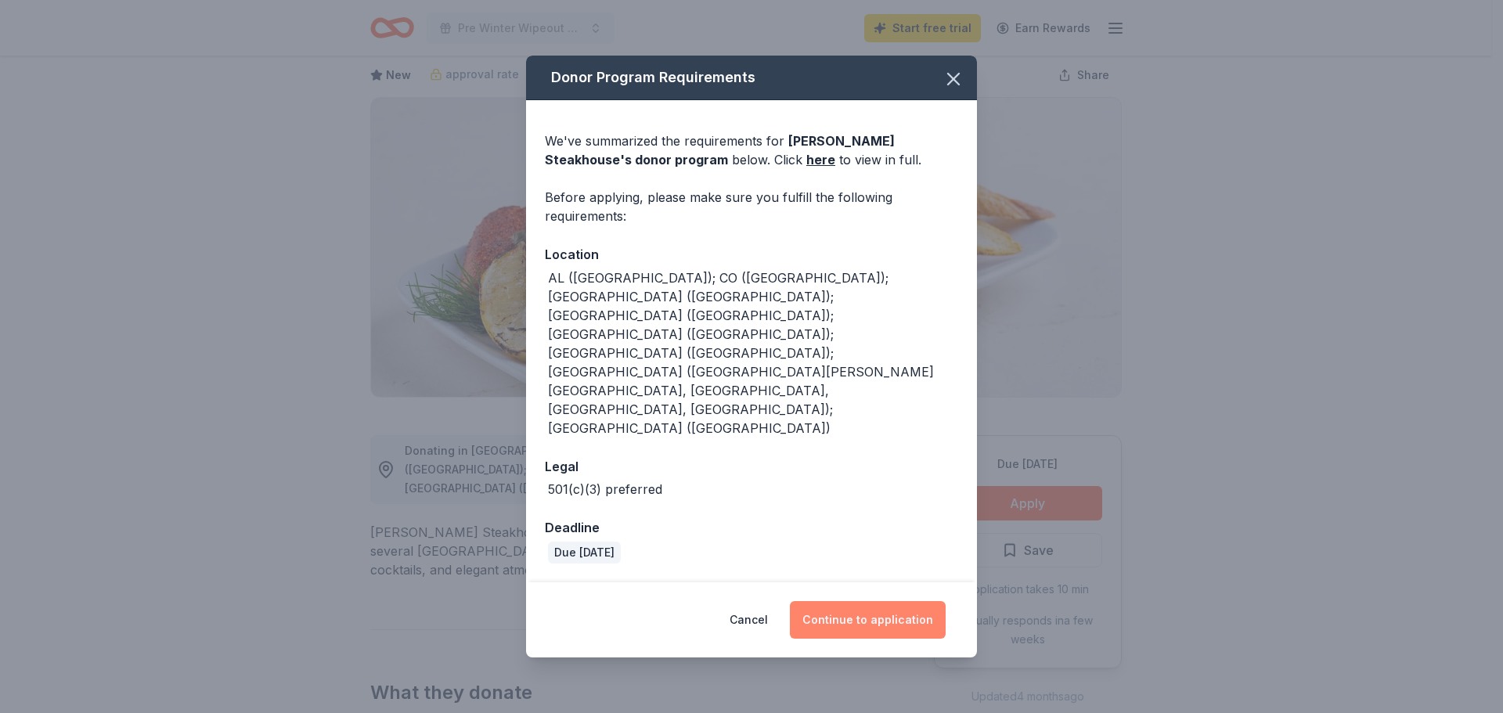
click at [867, 601] on button "Continue to application" at bounding box center [868, 620] width 156 height 38
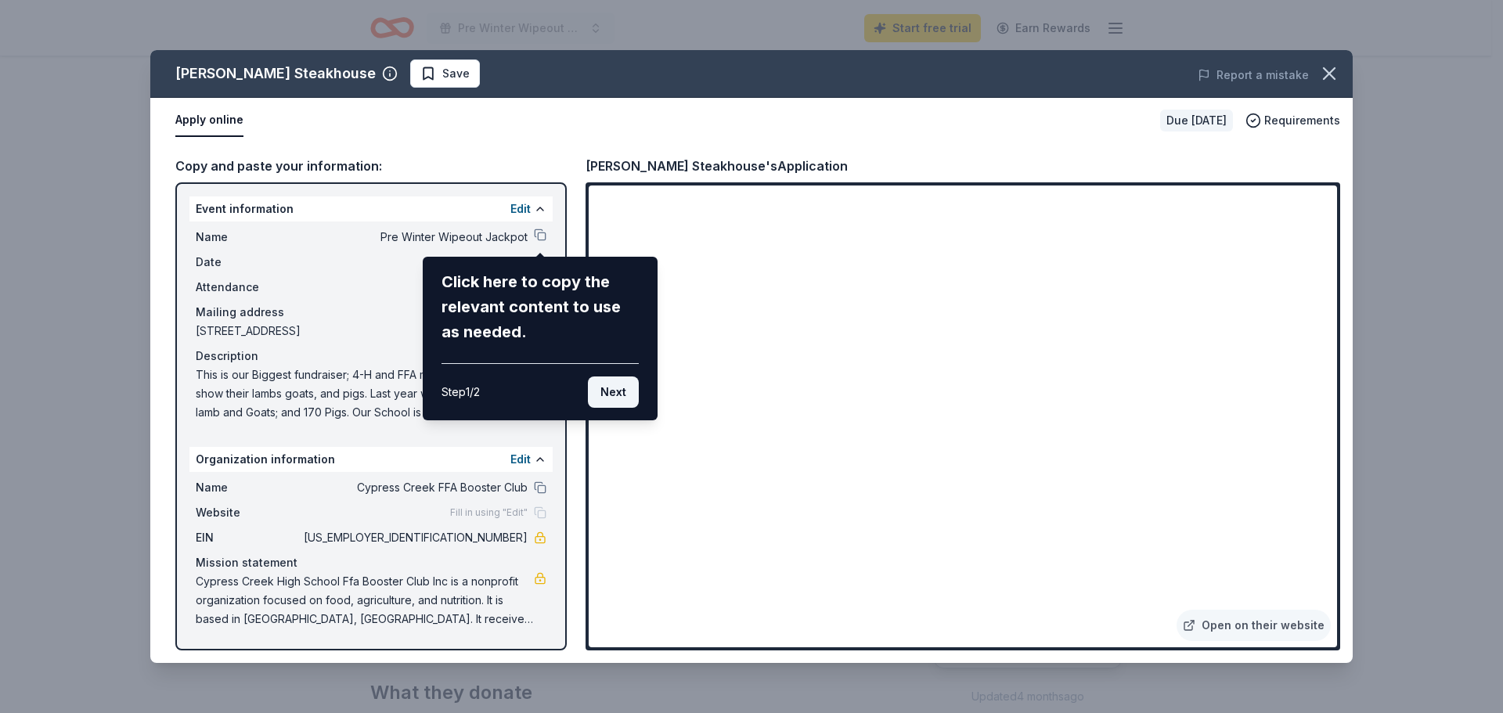
click at [600, 397] on button "Next" at bounding box center [613, 392] width 51 height 31
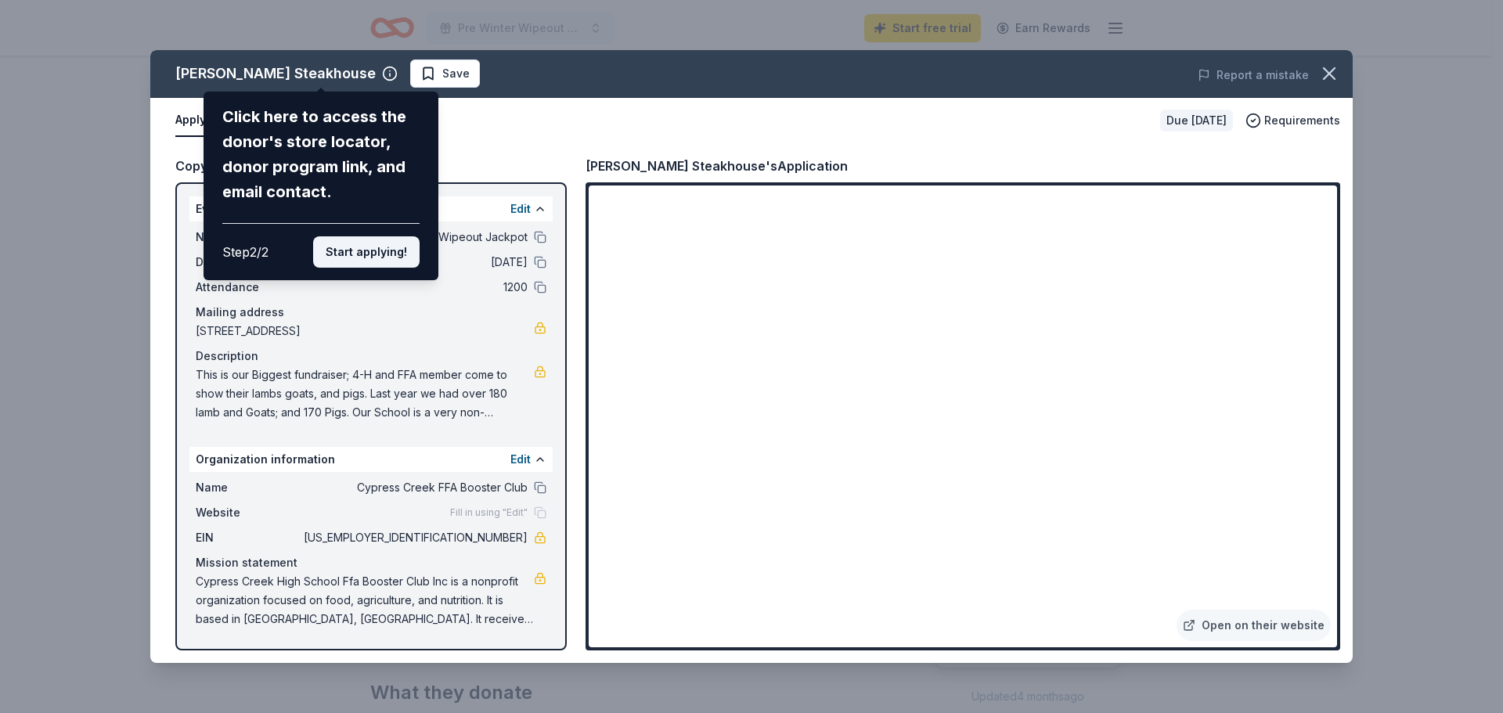
click at [375, 249] on button "Start applying!" at bounding box center [366, 251] width 106 height 31
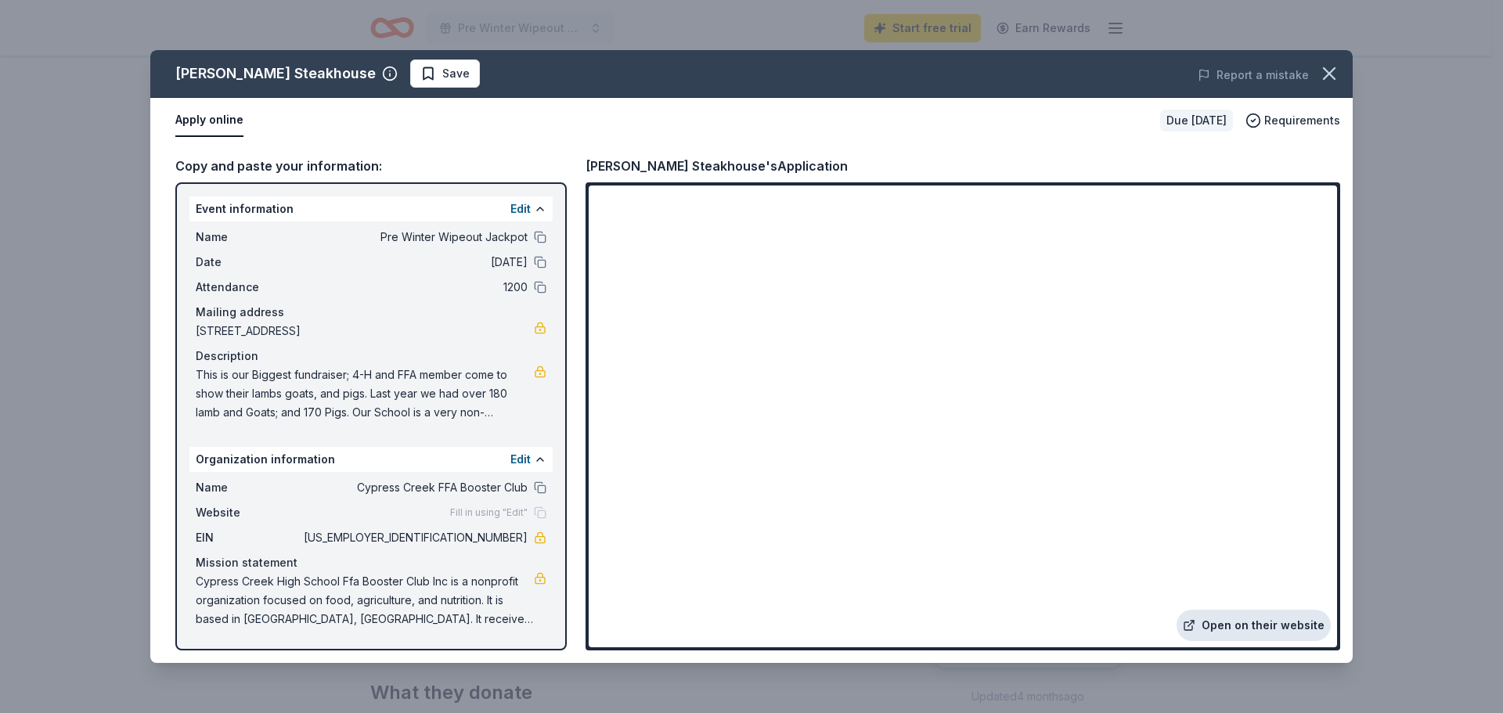
click at [1274, 621] on link "Open on their website" at bounding box center [1253, 625] width 154 height 31
click at [1335, 68] on icon "button" at bounding box center [1329, 73] width 11 height 11
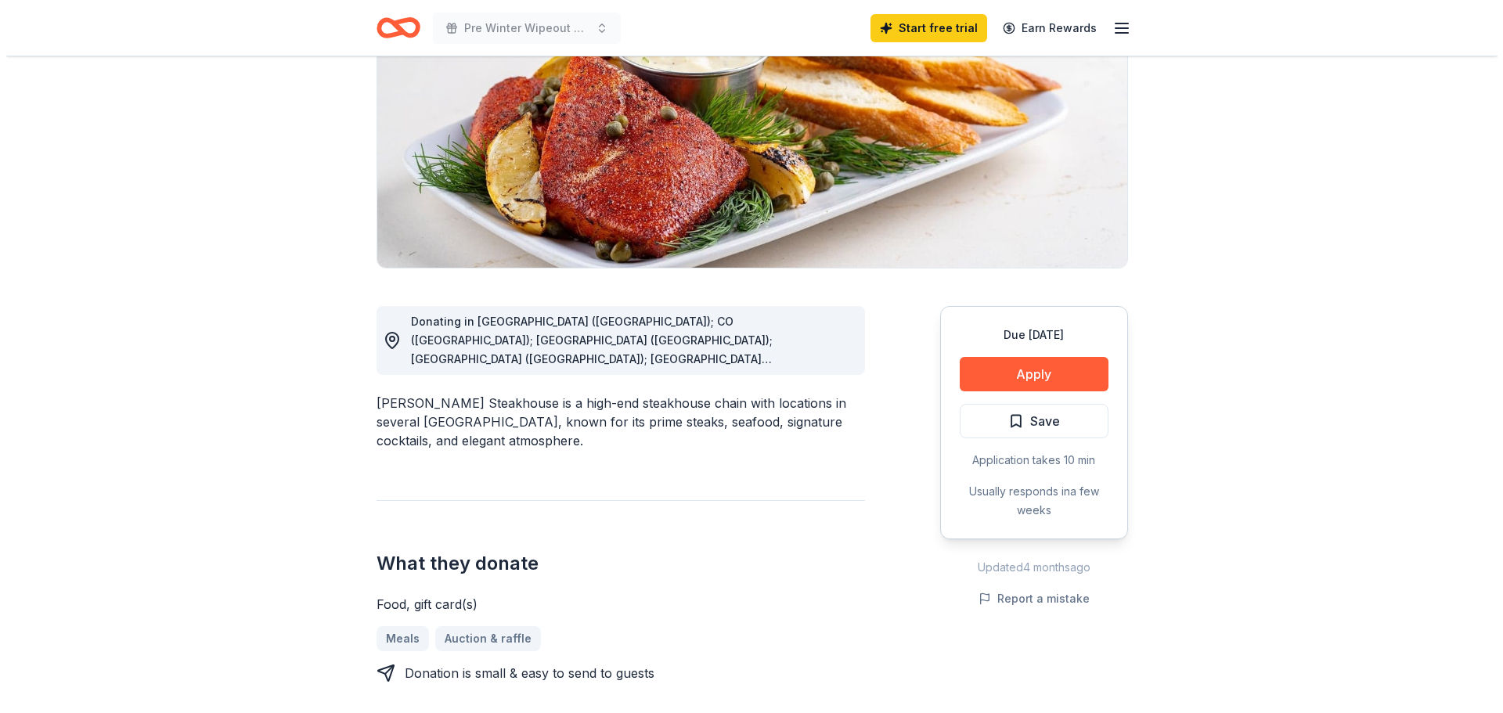
scroll to position [235, 0]
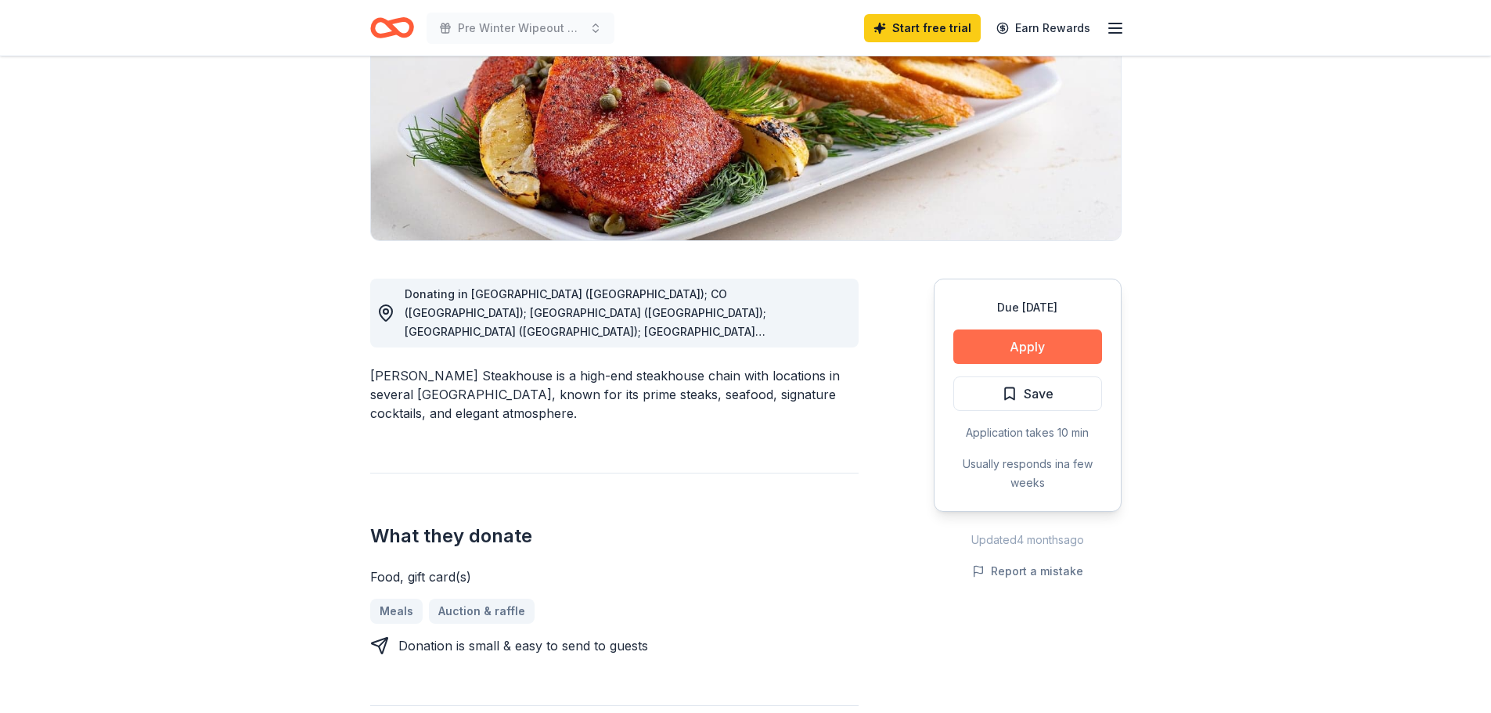
click at [1043, 345] on button "Apply" at bounding box center [1027, 347] width 149 height 34
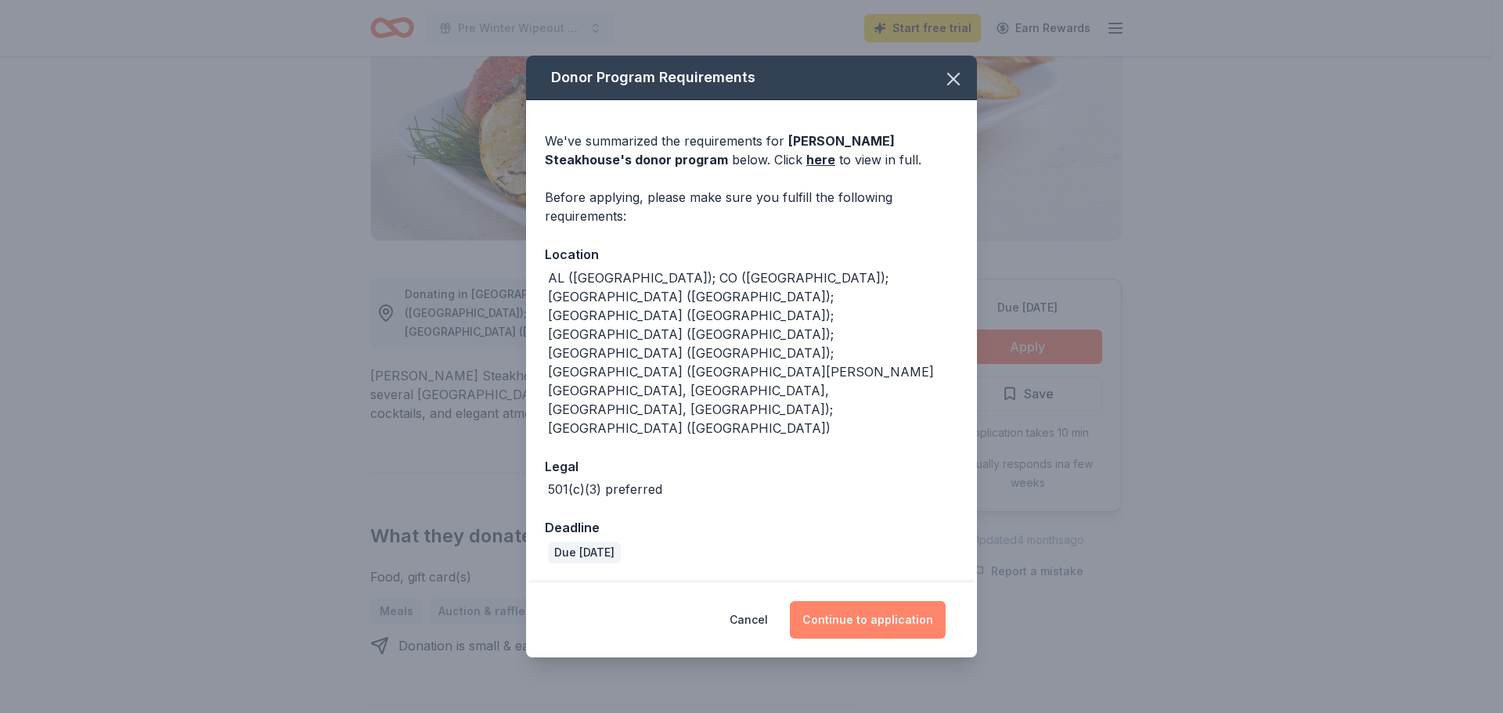
click at [867, 601] on button "Continue to application" at bounding box center [868, 620] width 156 height 38
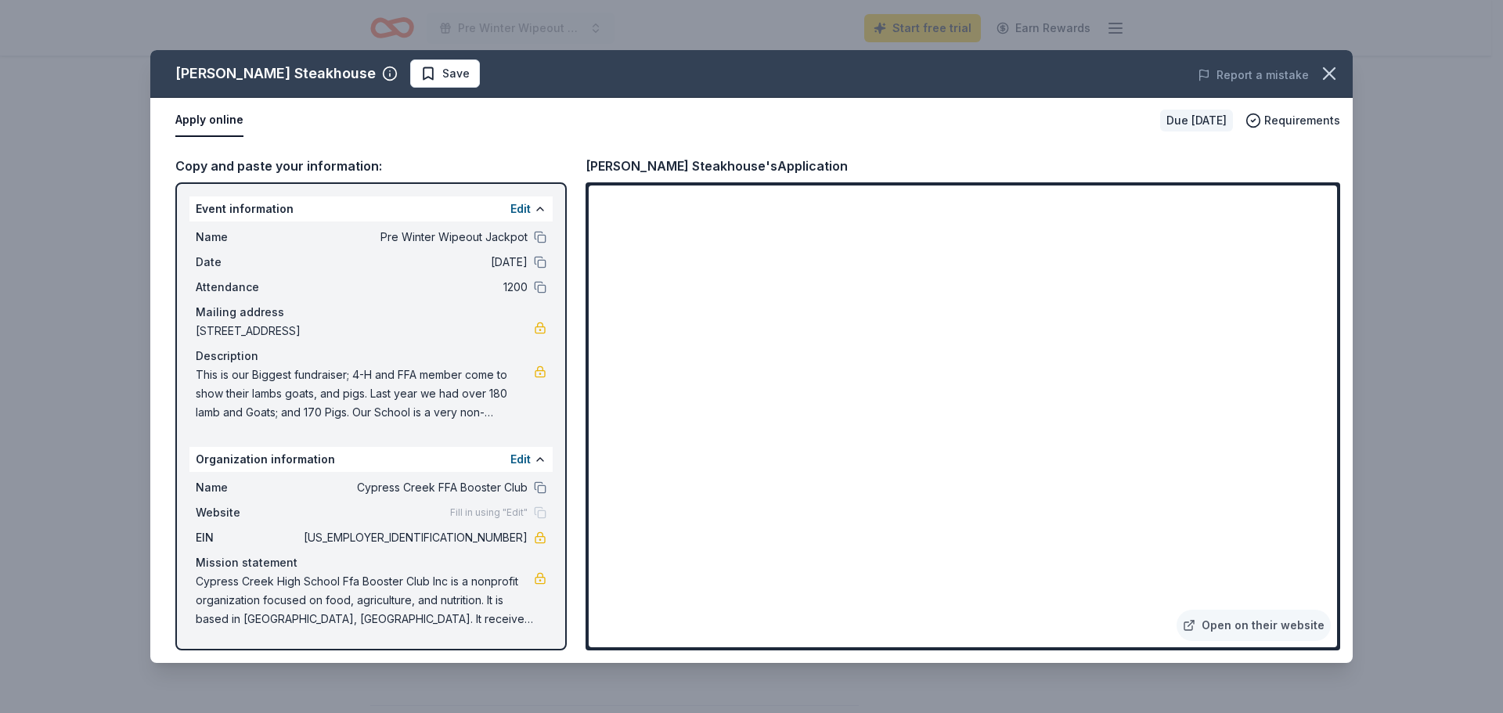
click at [401, 402] on span "This is our Biggest fundraiser; 4-H and FFA member come to show their lambs goa…" at bounding box center [365, 394] width 338 height 56
click at [487, 375] on span "This is our Biggest fundraiser; 4-H and FFA member come to show their lambs goa…" at bounding box center [365, 394] width 338 height 56
click at [522, 211] on button "Edit" at bounding box center [520, 209] width 20 height 19
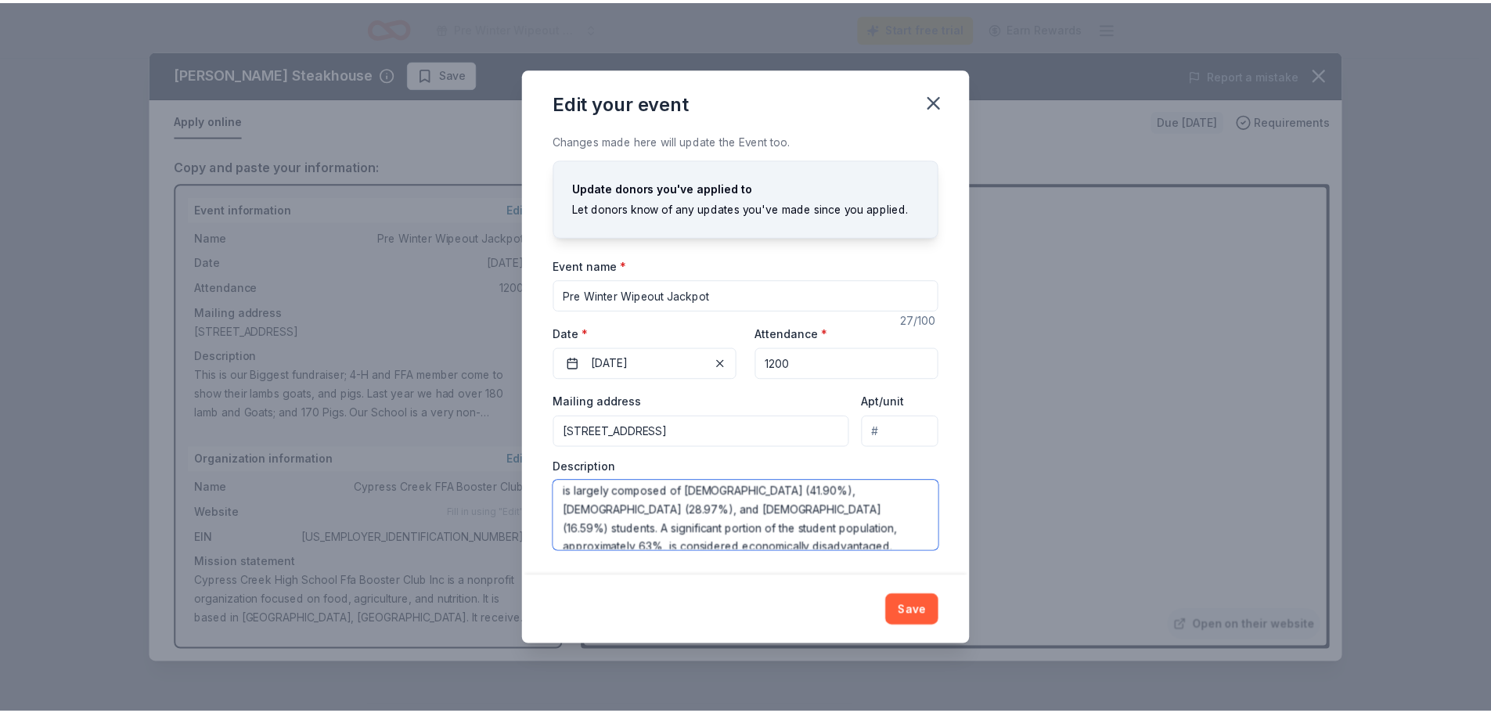
scroll to position [113, 0]
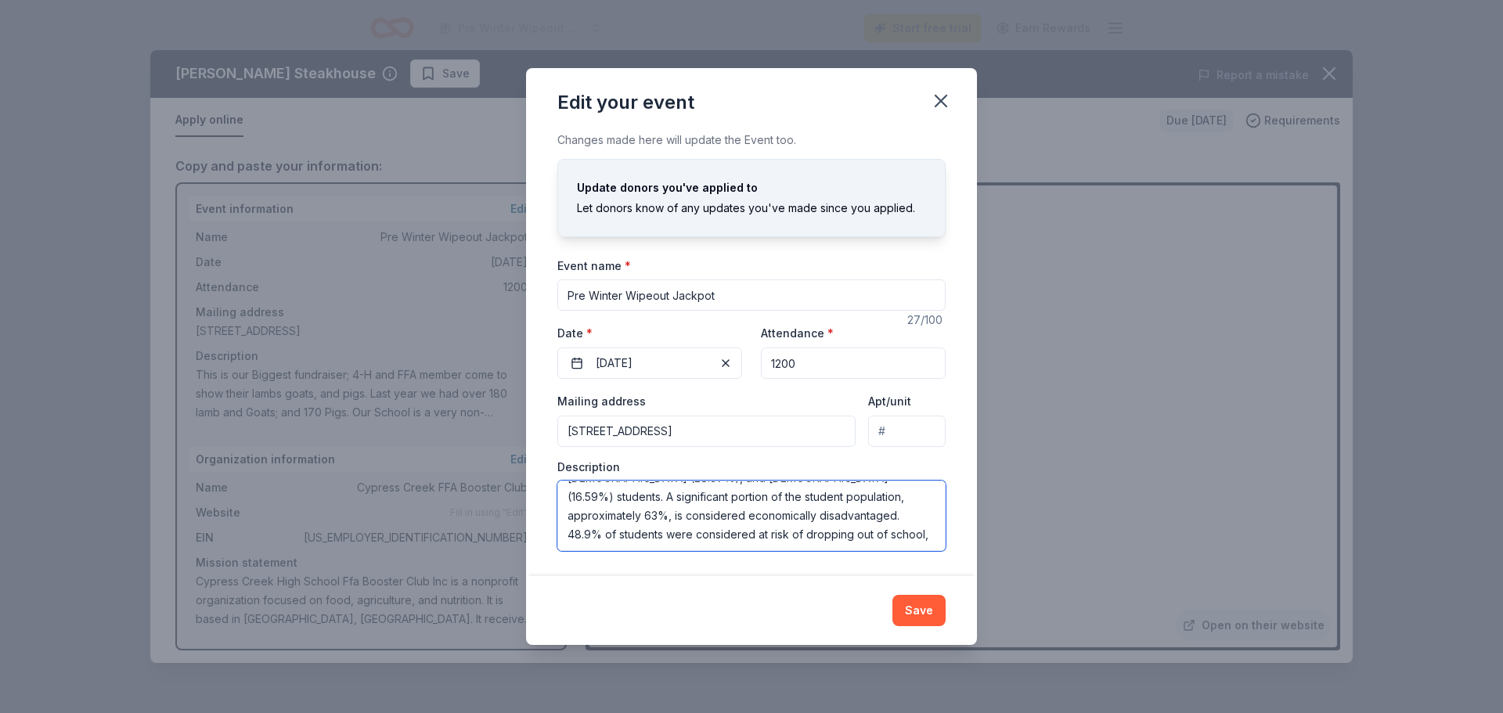
drag, startPoint x: 567, startPoint y: 495, endPoint x: 672, endPoint y: 517, distance: 107.9
click at [885, 538] on textarea "This is our Biggest fundraiser; 4-H and FFA member come to show their lambs goa…" at bounding box center [751, 516] width 388 height 70
click at [993, 377] on div "Edit your event Changes made here will update the Event too. Update donors you'…" at bounding box center [751, 356] width 1503 height 713
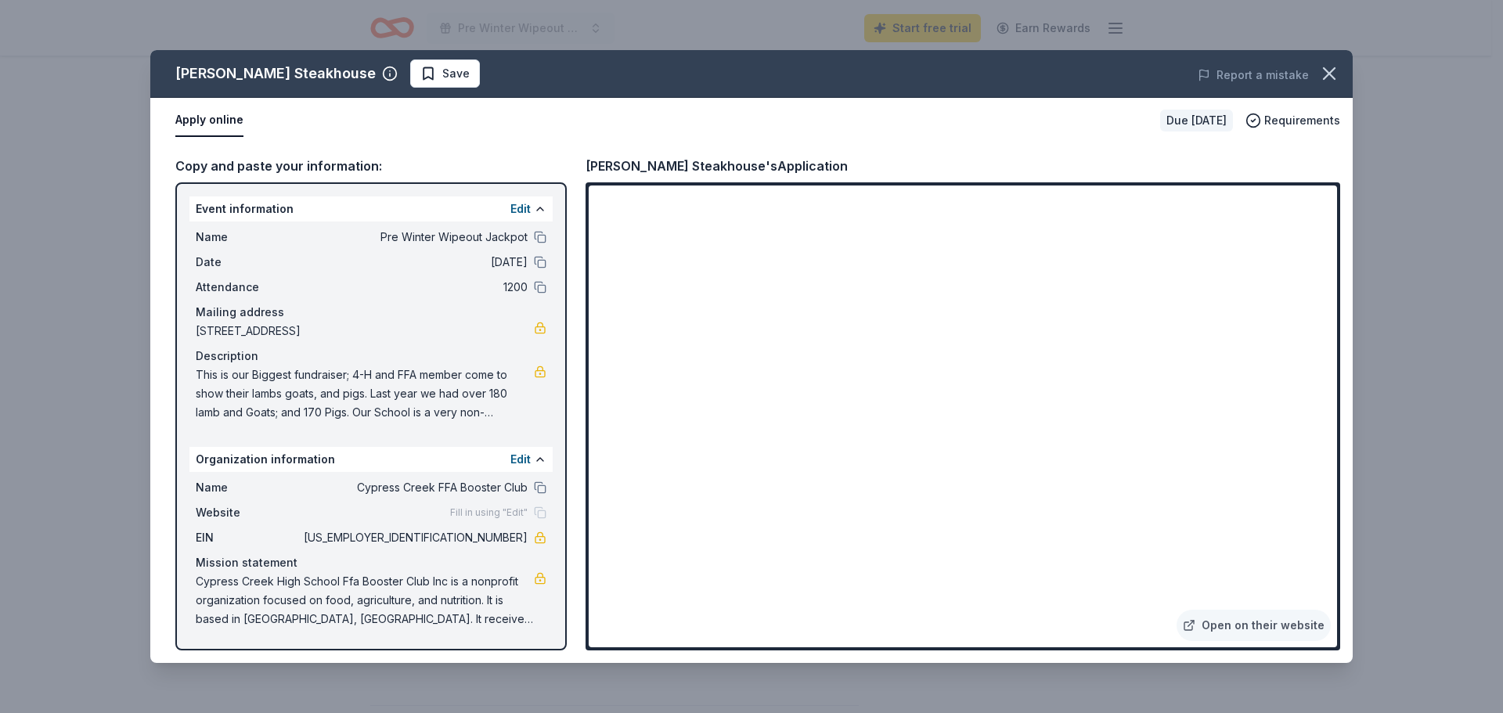
drag, startPoint x: 458, startPoint y: 540, endPoint x: 532, endPoint y: 539, distance: 74.4
click at [532, 539] on div "EIN 36-4763447" at bounding box center [371, 537] width 351 height 19
drag, startPoint x: 525, startPoint y: 535, endPoint x: 628, endPoint y: 529, distance: 102.7
click at [471, 531] on span "[US_EMPLOYER_IDENTIFICATION_NUMBER]" at bounding box center [414, 537] width 227 height 19
click at [1317, 77] on button "button" at bounding box center [1329, 73] width 34 height 34
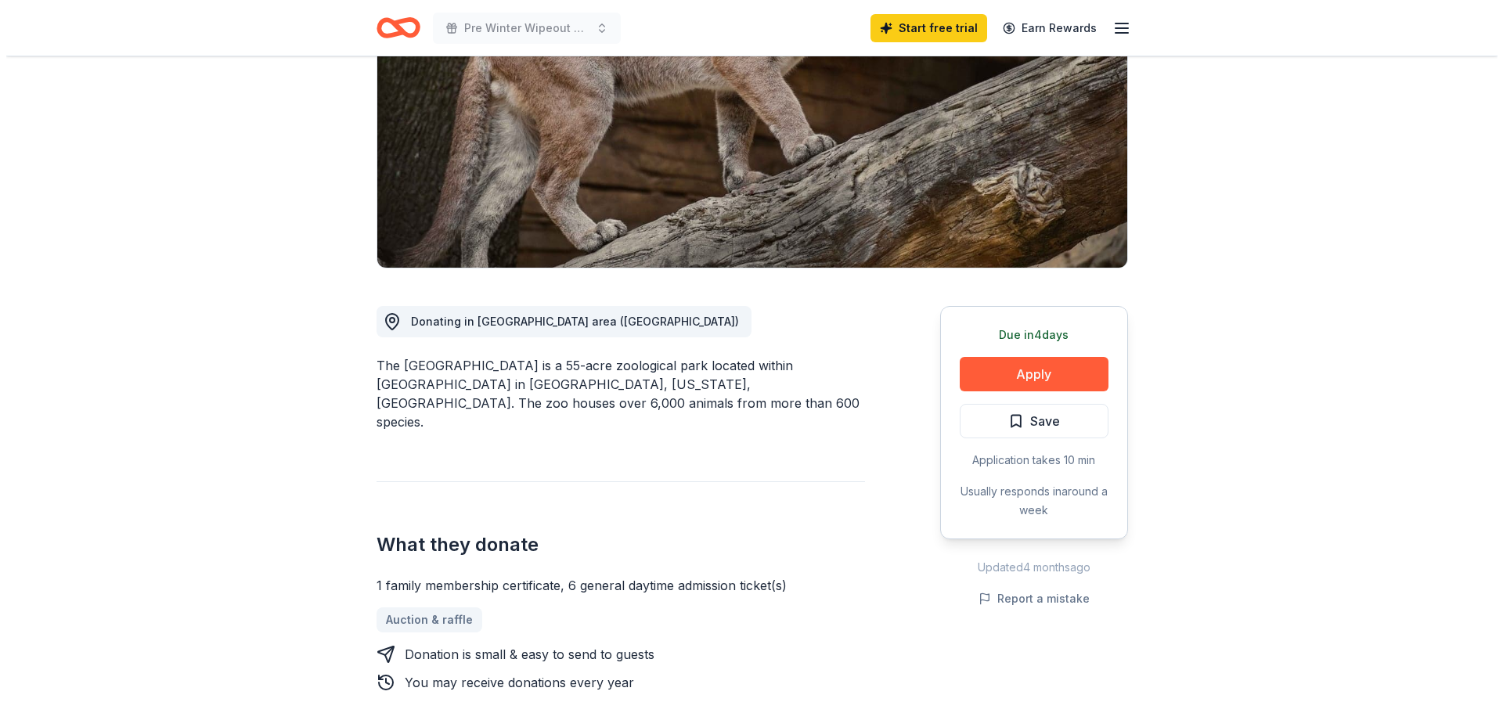
scroll to position [235, 0]
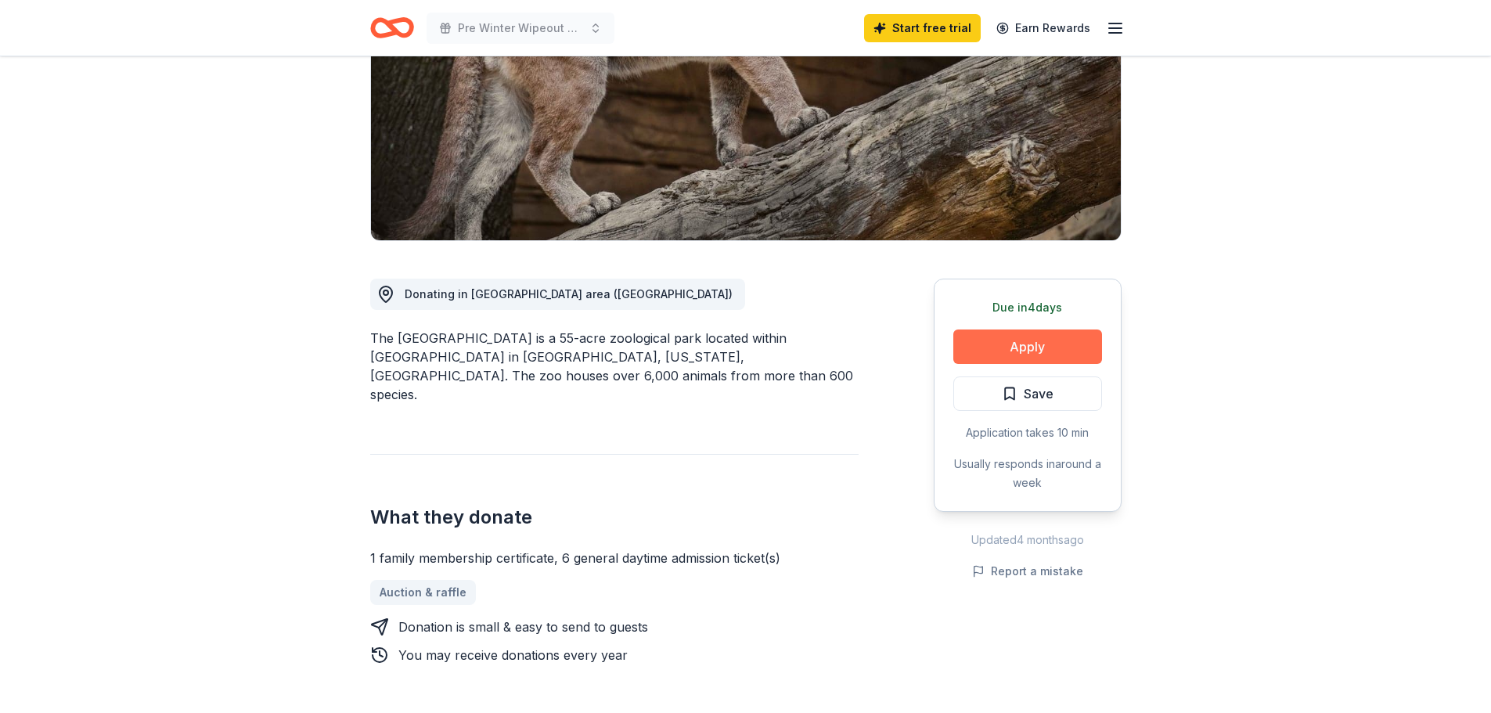
click at [1021, 343] on button "Apply" at bounding box center [1027, 347] width 149 height 34
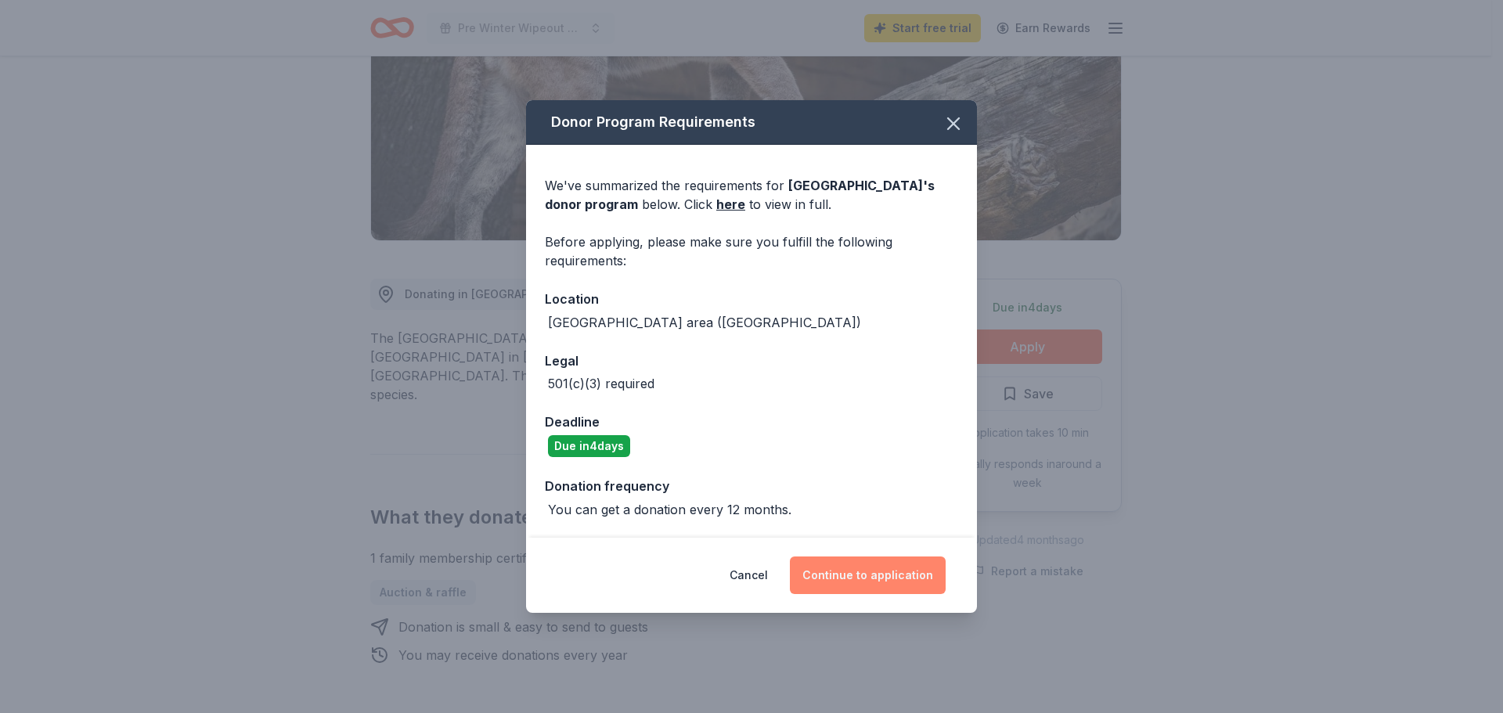
click at [870, 566] on button "Continue to application" at bounding box center [868, 576] width 156 height 38
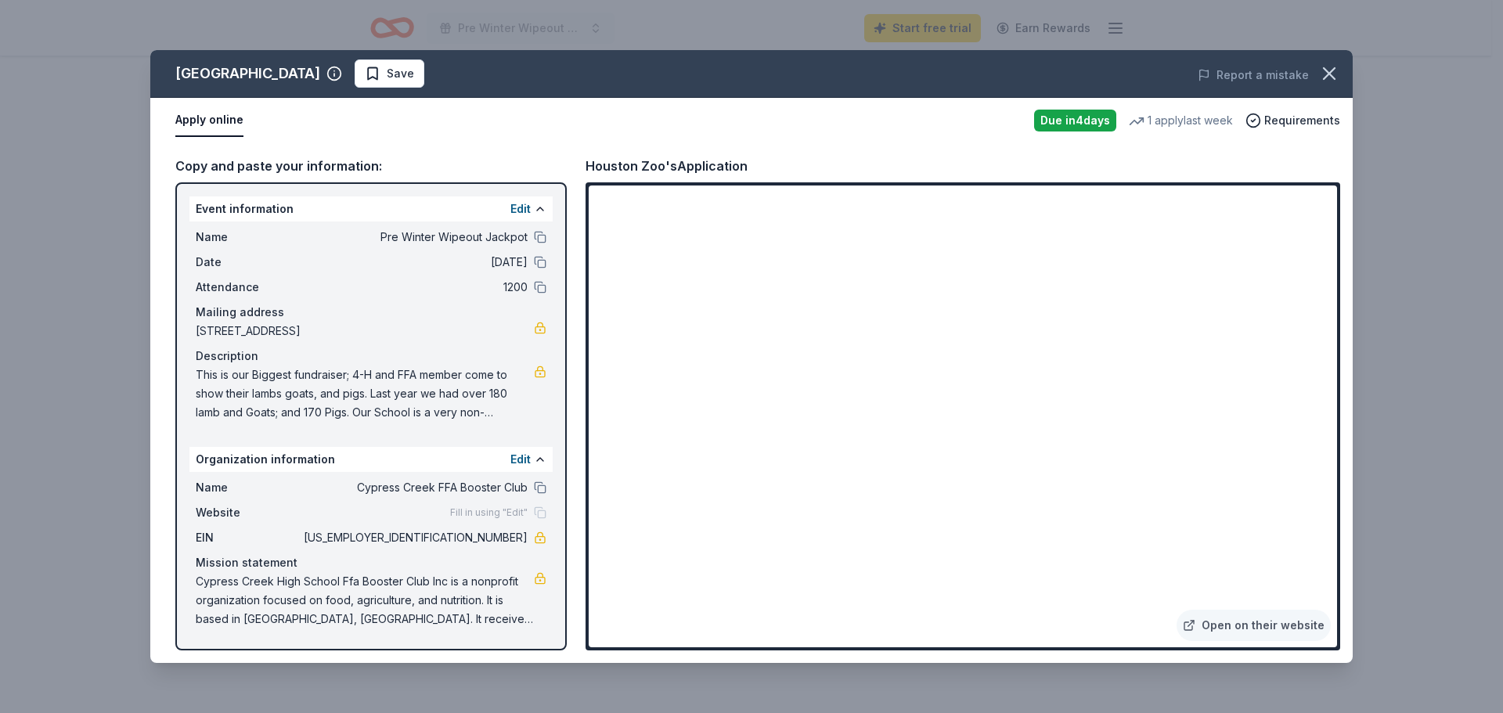
click at [362, 488] on span "Cypress Creek FFA Booster Club" at bounding box center [414, 487] width 227 height 19
drag, startPoint x: 358, startPoint y: 487, endPoint x: 525, endPoint y: 485, distance: 167.5
click at [503, 486] on span "Cypress Creek FFA Booster Club" at bounding box center [414, 487] width 227 height 19
click at [540, 487] on button at bounding box center [540, 487] width 13 height 13
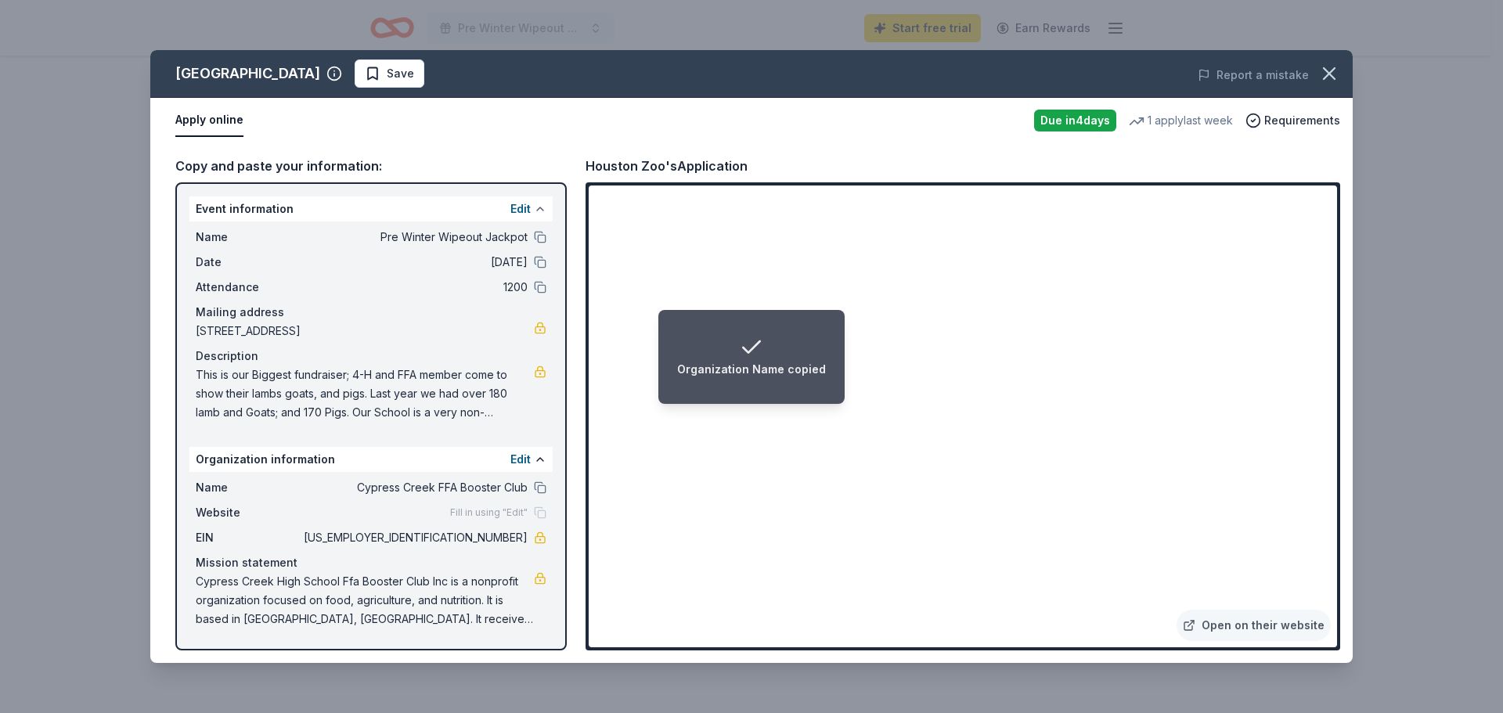
click at [536, 208] on button at bounding box center [540, 209] width 13 height 13
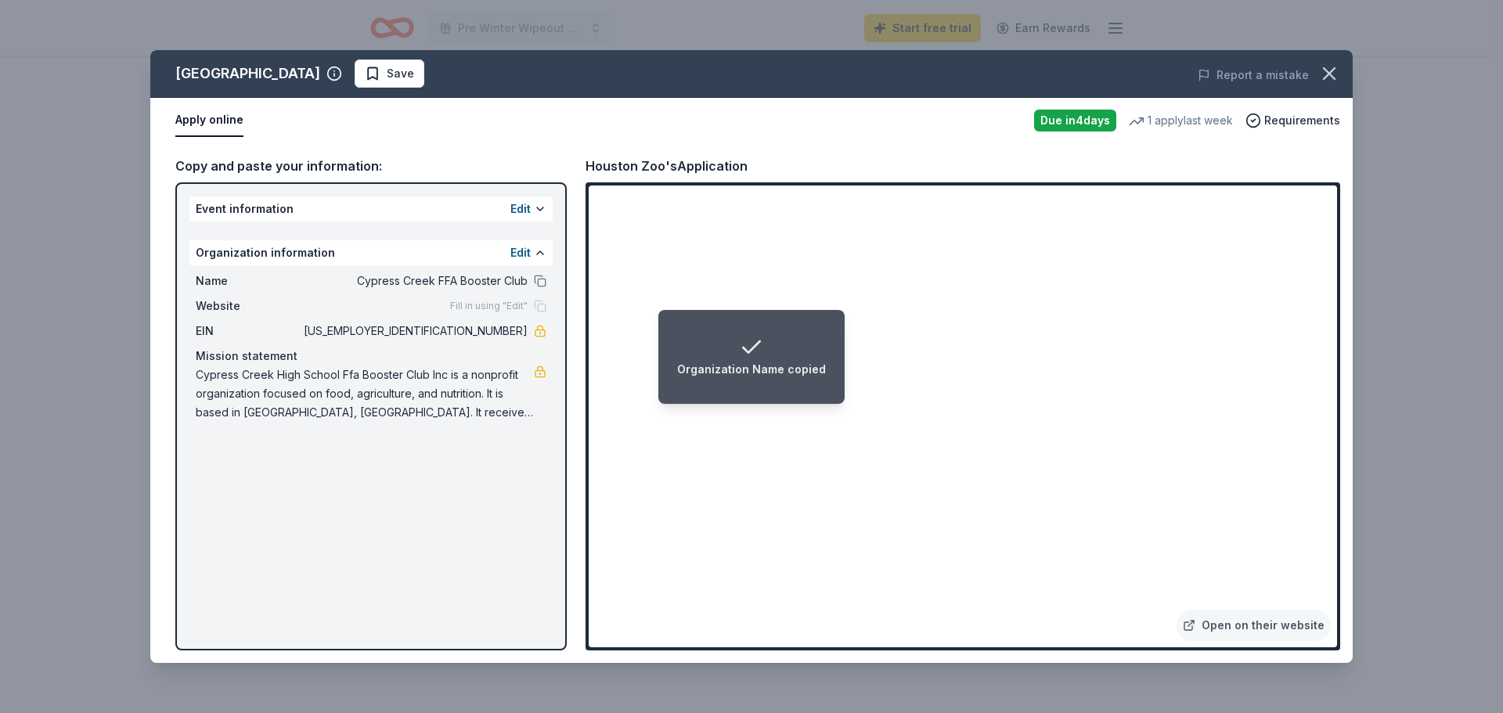
click at [531, 252] on div "Edit" at bounding box center [528, 252] width 36 height 19
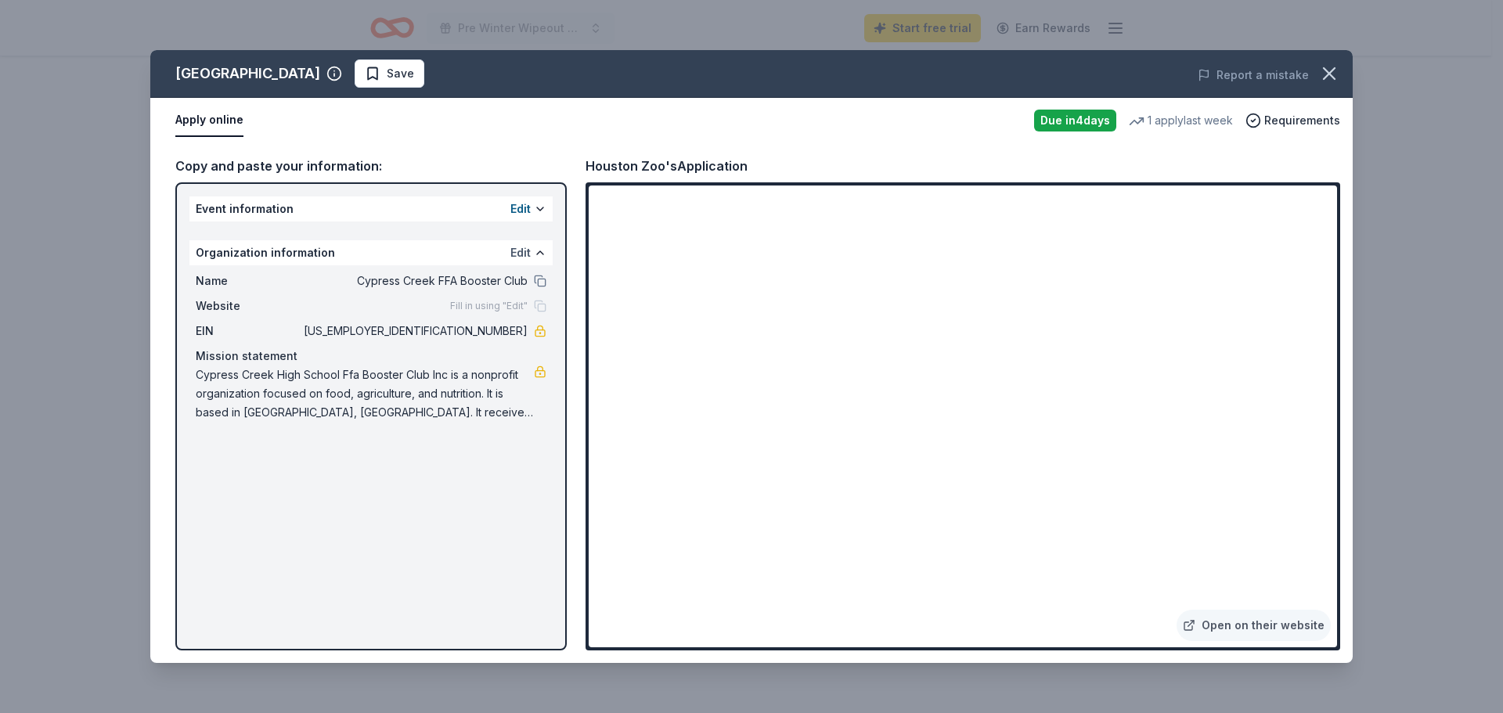
click at [524, 253] on button "Edit" at bounding box center [520, 252] width 20 height 19
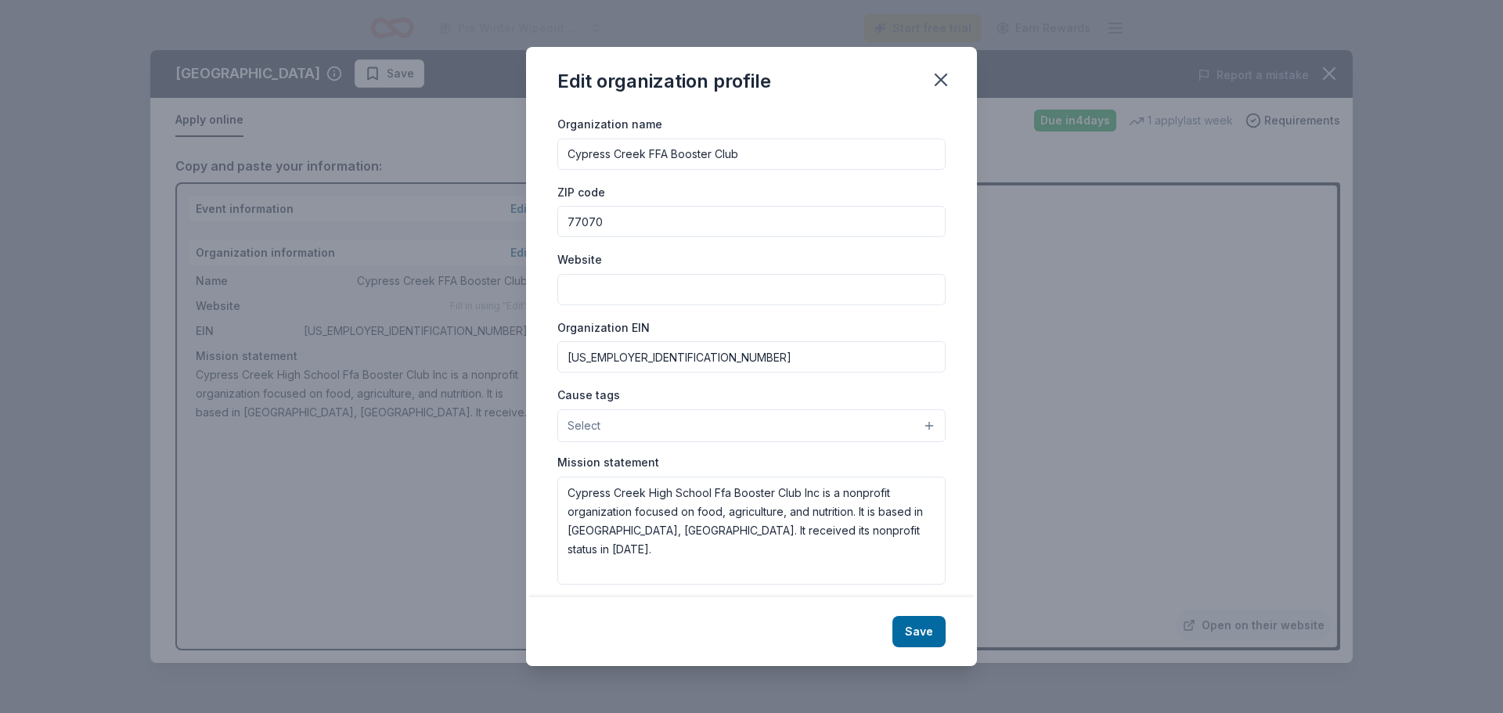
scroll to position [36, 0]
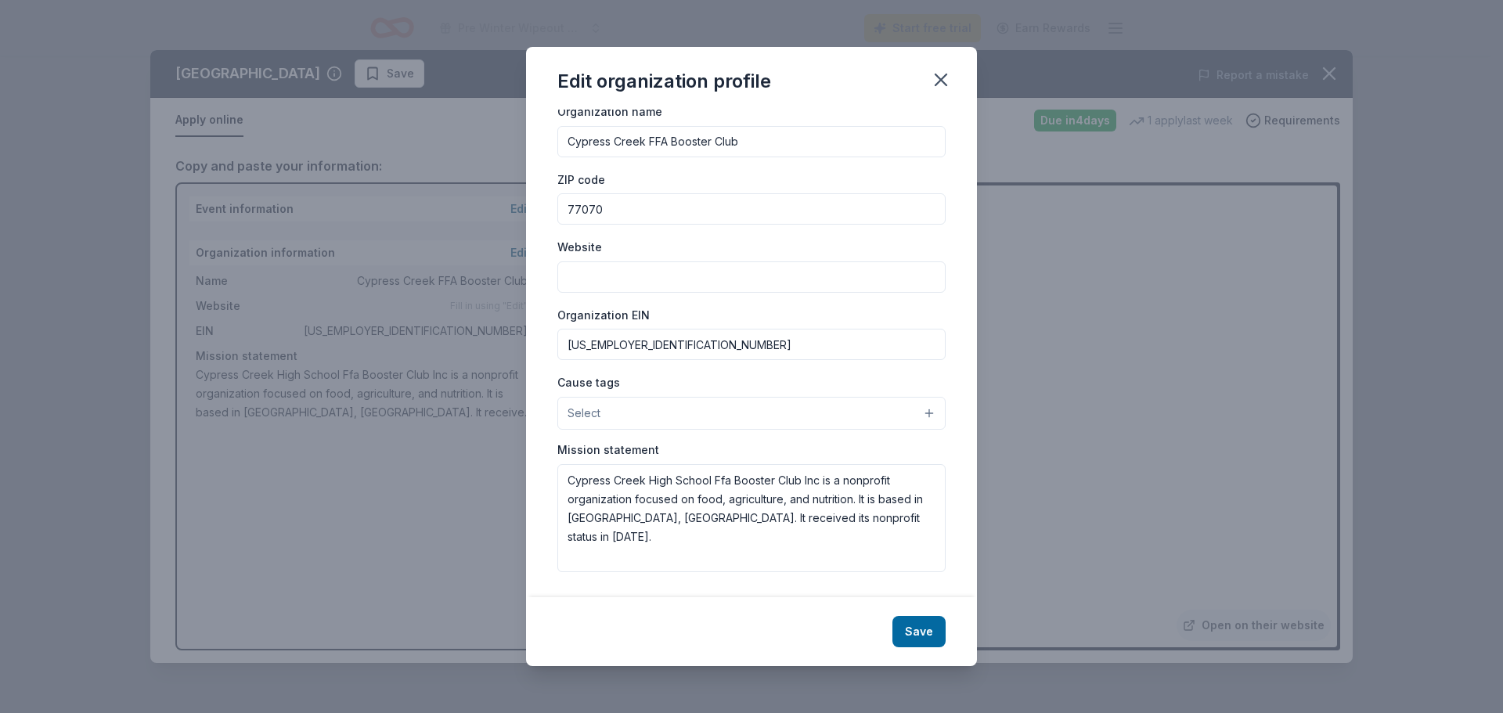
click at [925, 629] on button "Save" at bounding box center [918, 631] width 53 height 31
click at [921, 633] on div "Save" at bounding box center [751, 631] width 451 height 69
click at [917, 632] on div "Save" at bounding box center [751, 631] width 451 height 69
click at [943, 81] on icon "button" at bounding box center [941, 80] width 22 height 22
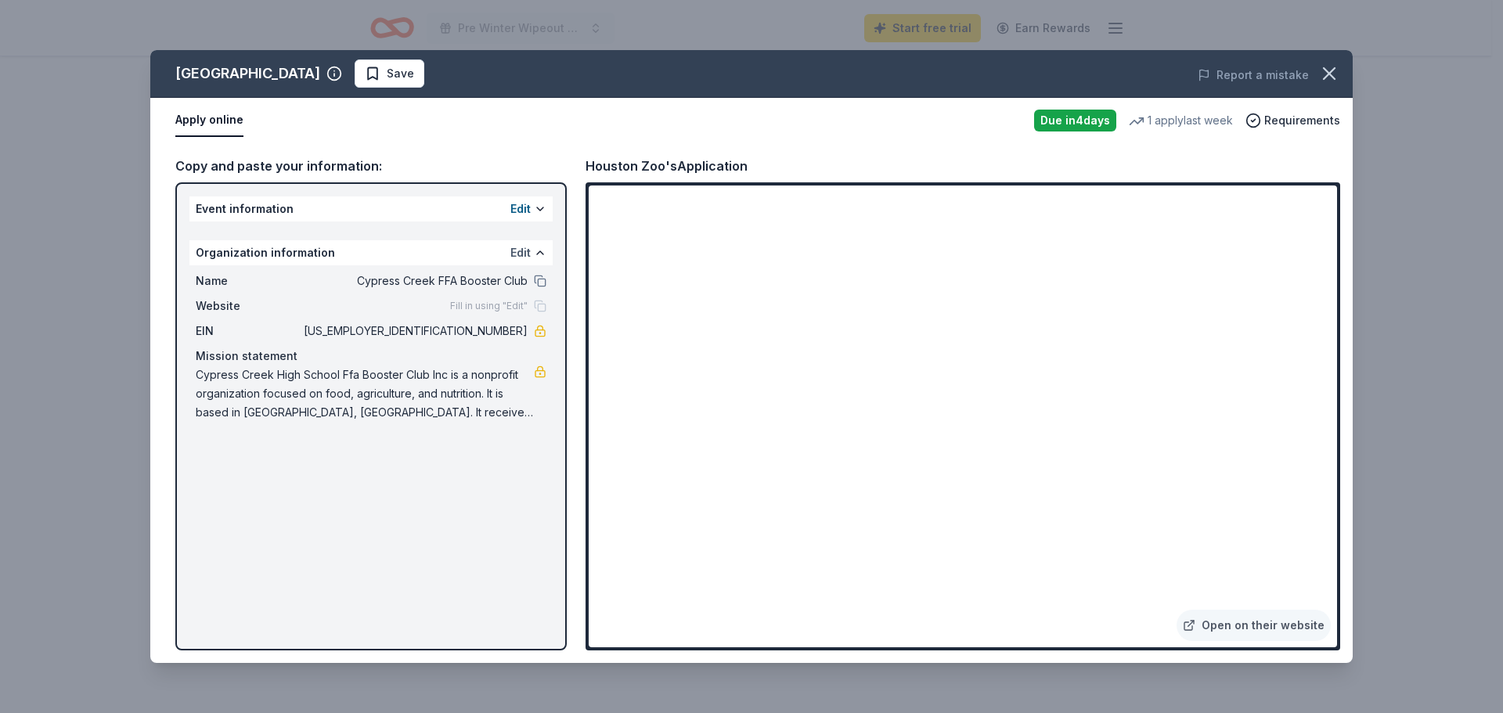
click at [528, 252] on button "Edit" at bounding box center [520, 252] width 20 height 19
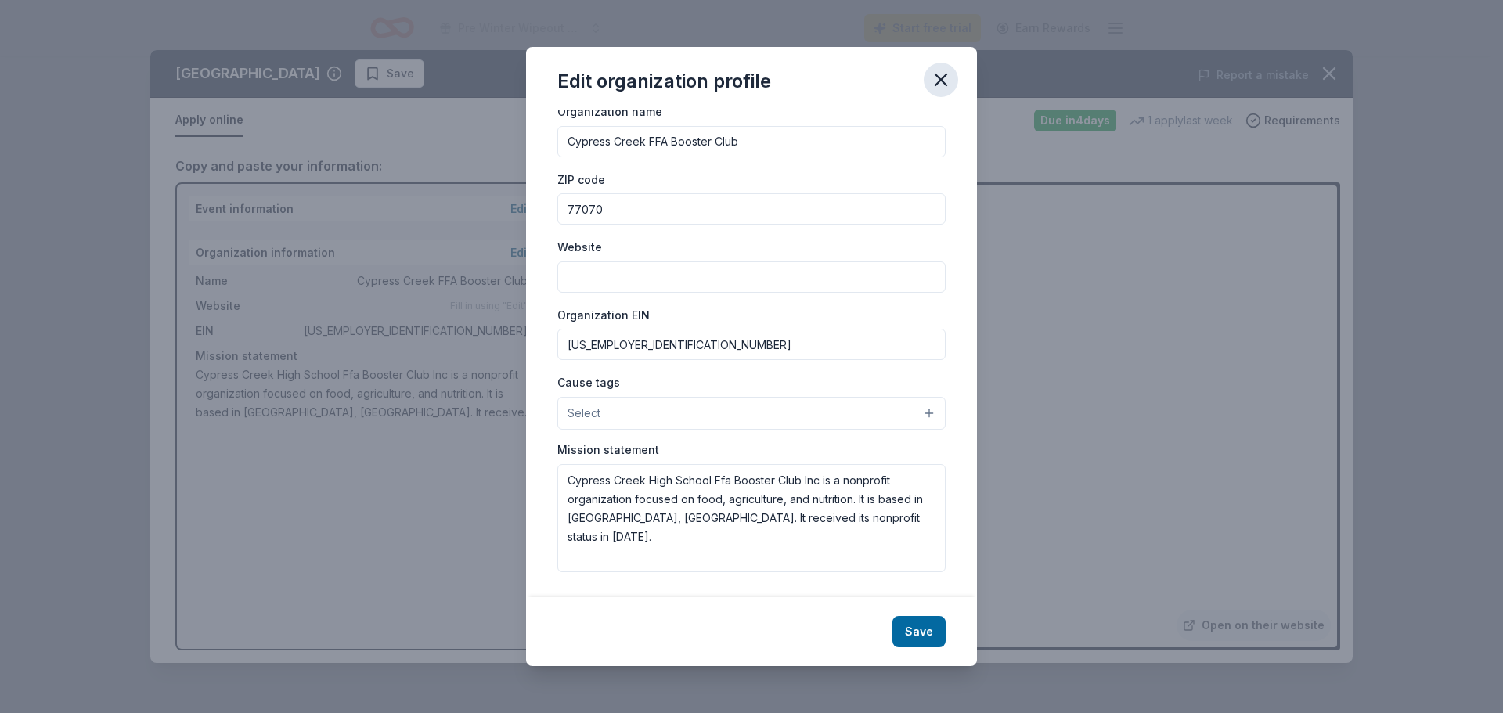
click at [941, 80] on icon "button" at bounding box center [940, 79] width 11 height 11
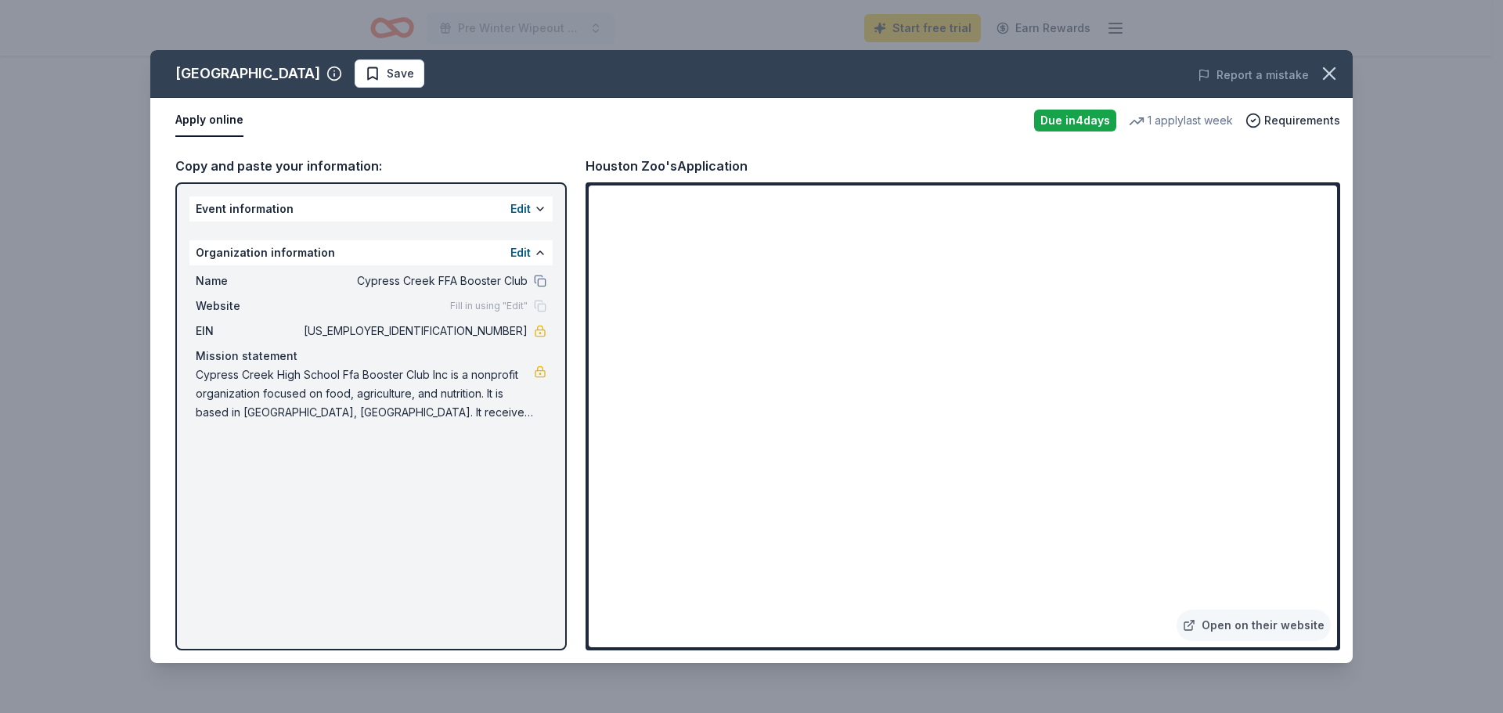
click at [442, 384] on span "Cypress Creek High School Ffa Booster Club Inc is a nonprofit organization focu…" at bounding box center [365, 394] width 338 height 56
click at [539, 372] on link at bounding box center [540, 372] width 13 height 13
click at [1324, 76] on icon "button" at bounding box center [1329, 74] width 22 height 22
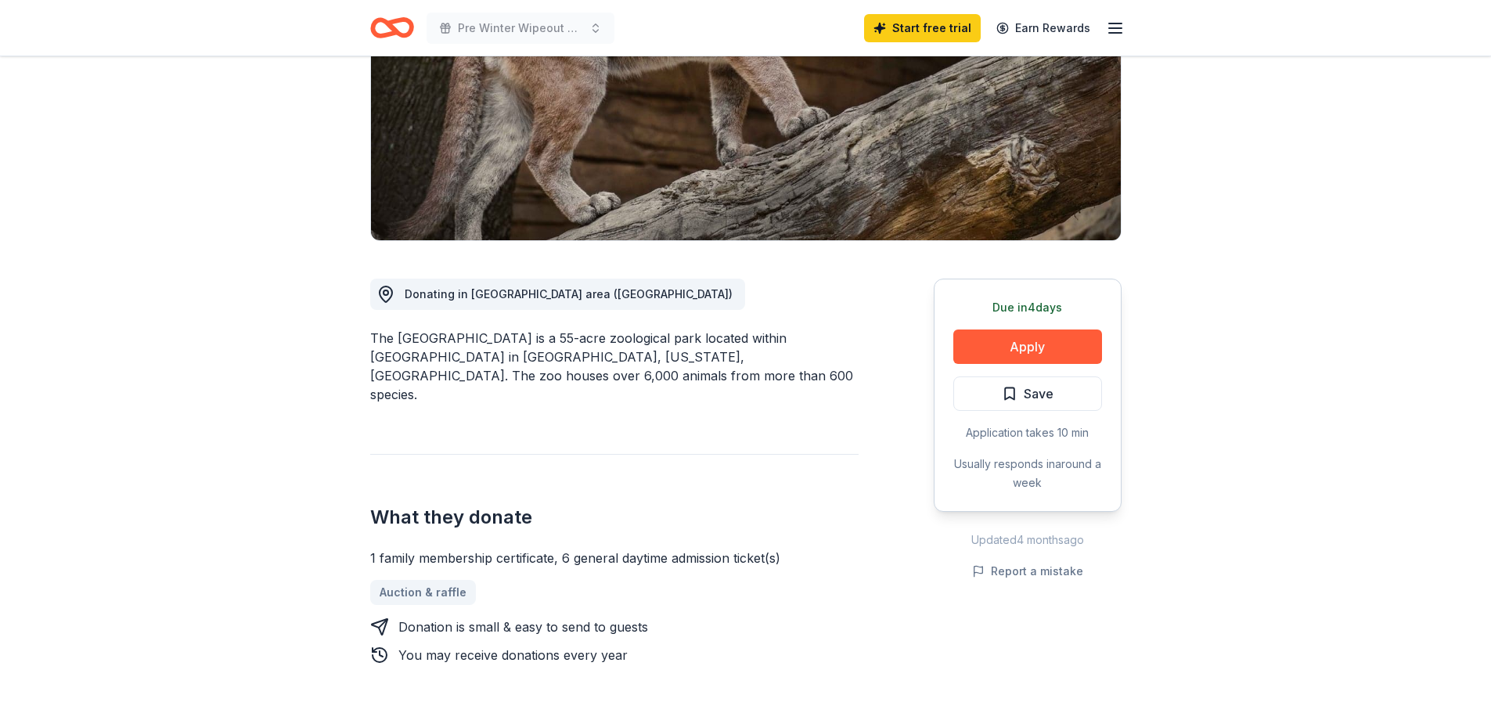
click at [384, 22] on icon "Home" at bounding box center [385, 28] width 24 height 16
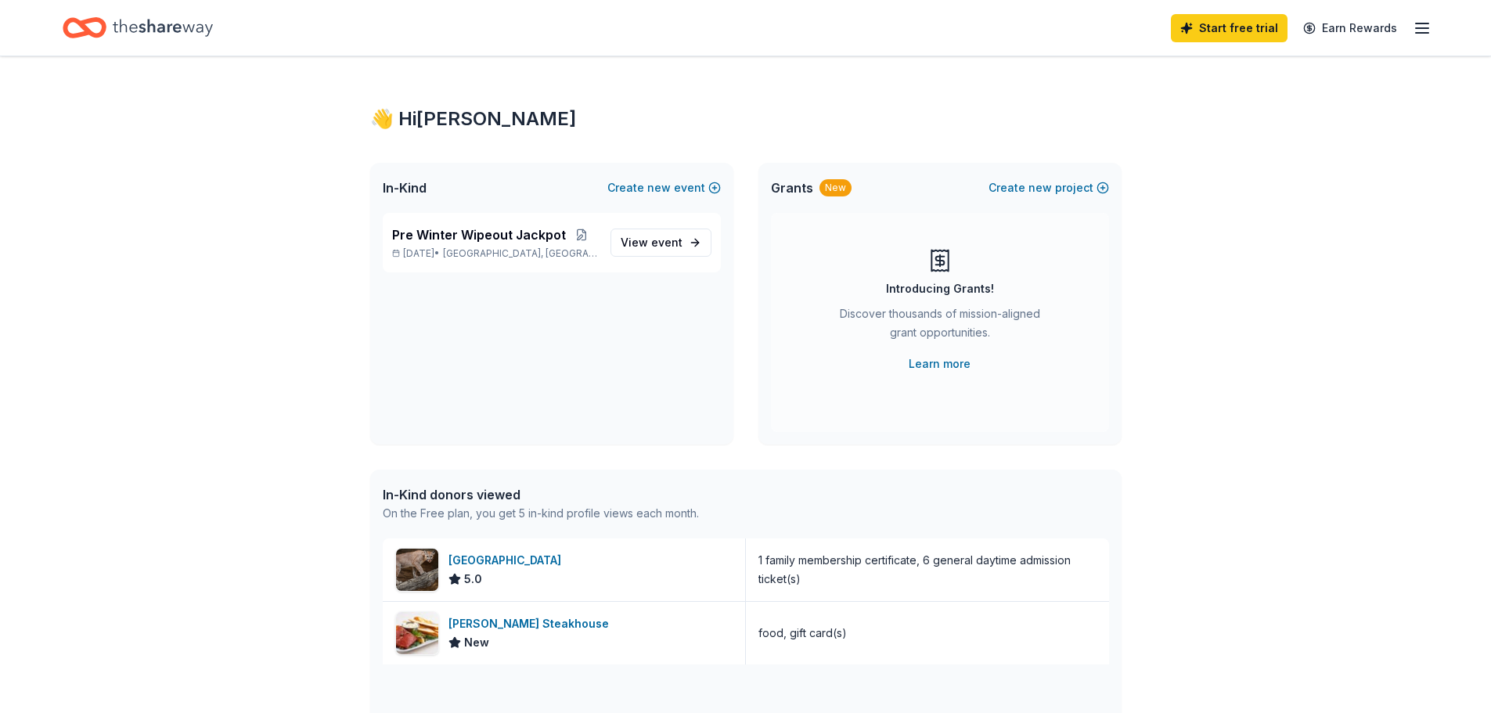
click at [142, 25] on icon "Home" at bounding box center [163, 27] width 100 height 17
click at [85, 20] on icon "Home" at bounding box center [92, 28] width 24 height 16
click at [503, 513] on div "On the Free plan, you get 5 in-kind profile views each month." at bounding box center [541, 513] width 316 height 19
click at [178, 11] on div "Home" at bounding box center [138, 27] width 150 height 37
click at [121, 16] on icon "Home" at bounding box center [163, 28] width 100 height 32
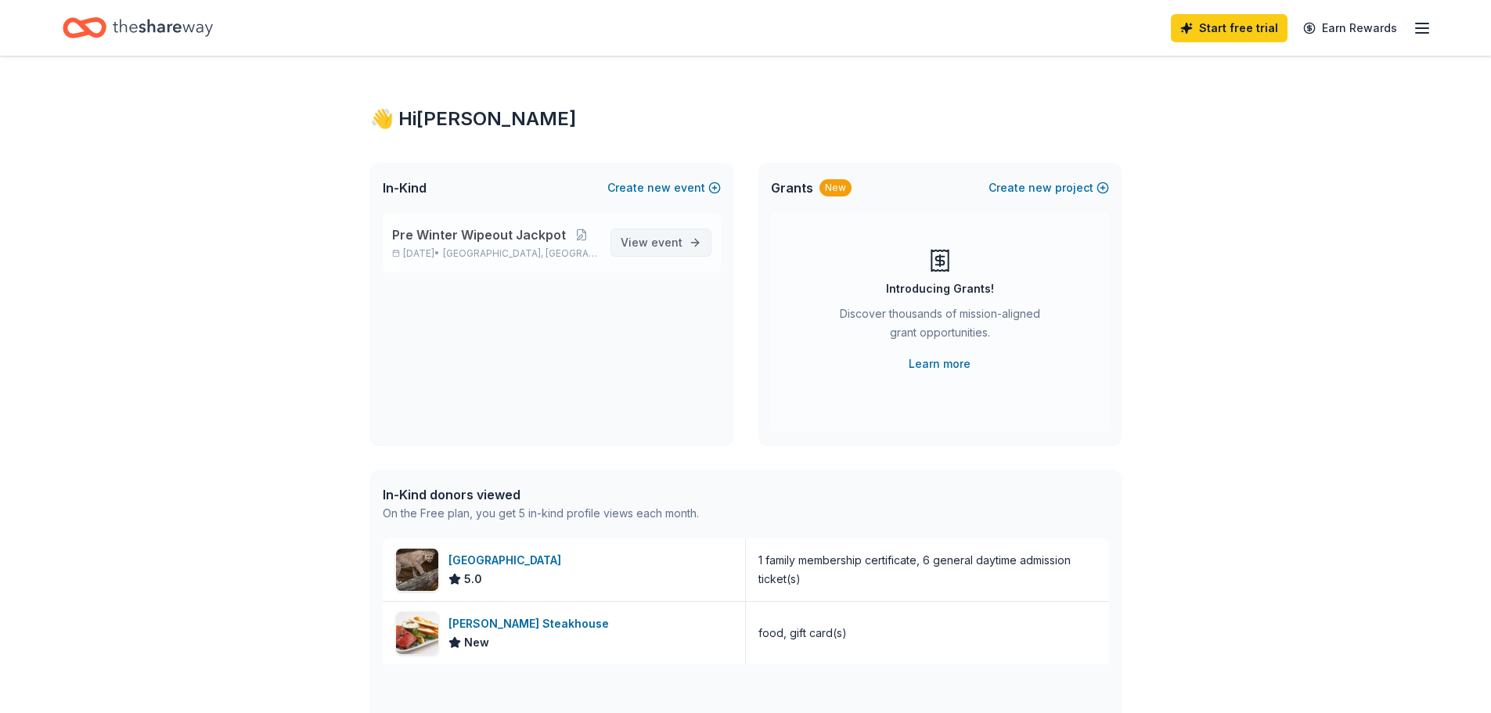
click at [653, 246] on span "event" at bounding box center [666, 242] width 31 height 13
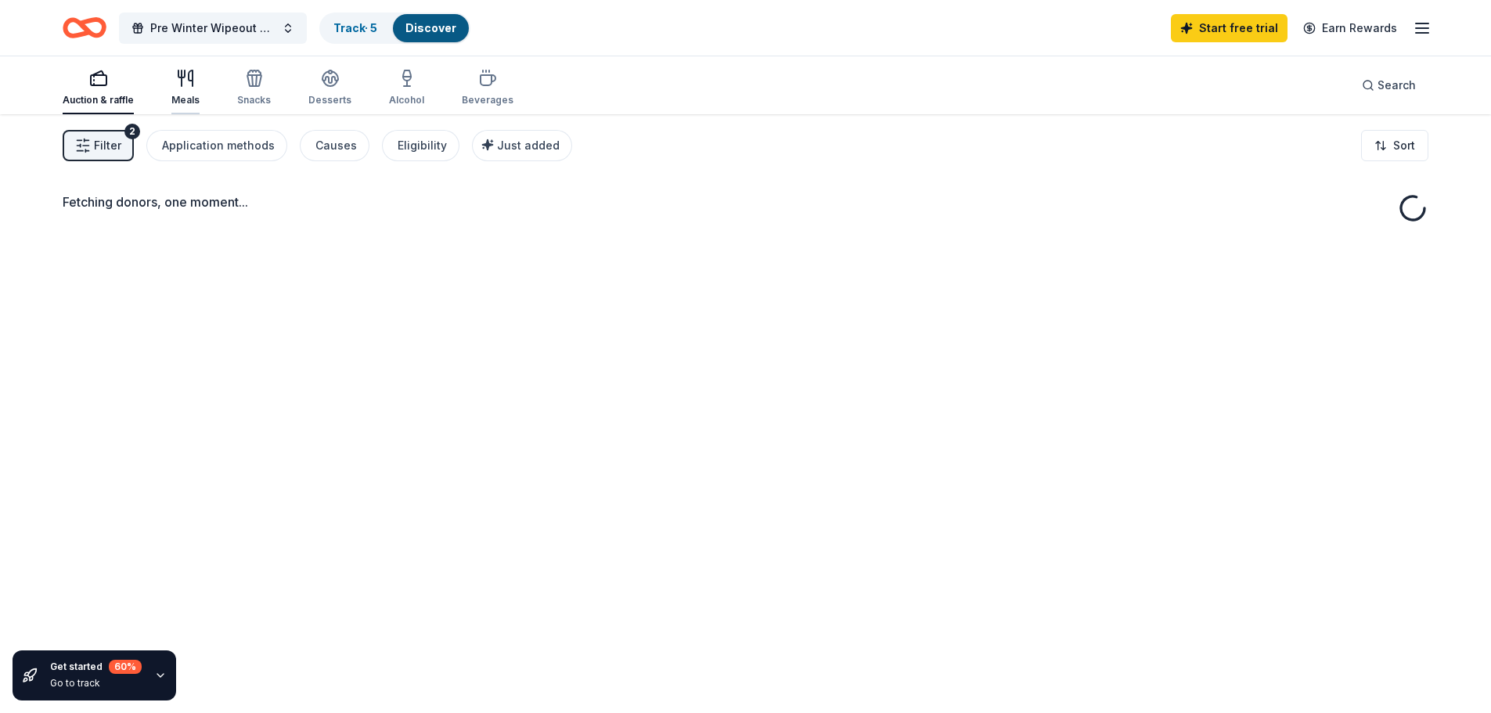
click at [185, 83] on icon "button" at bounding box center [185, 78] width 19 height 19
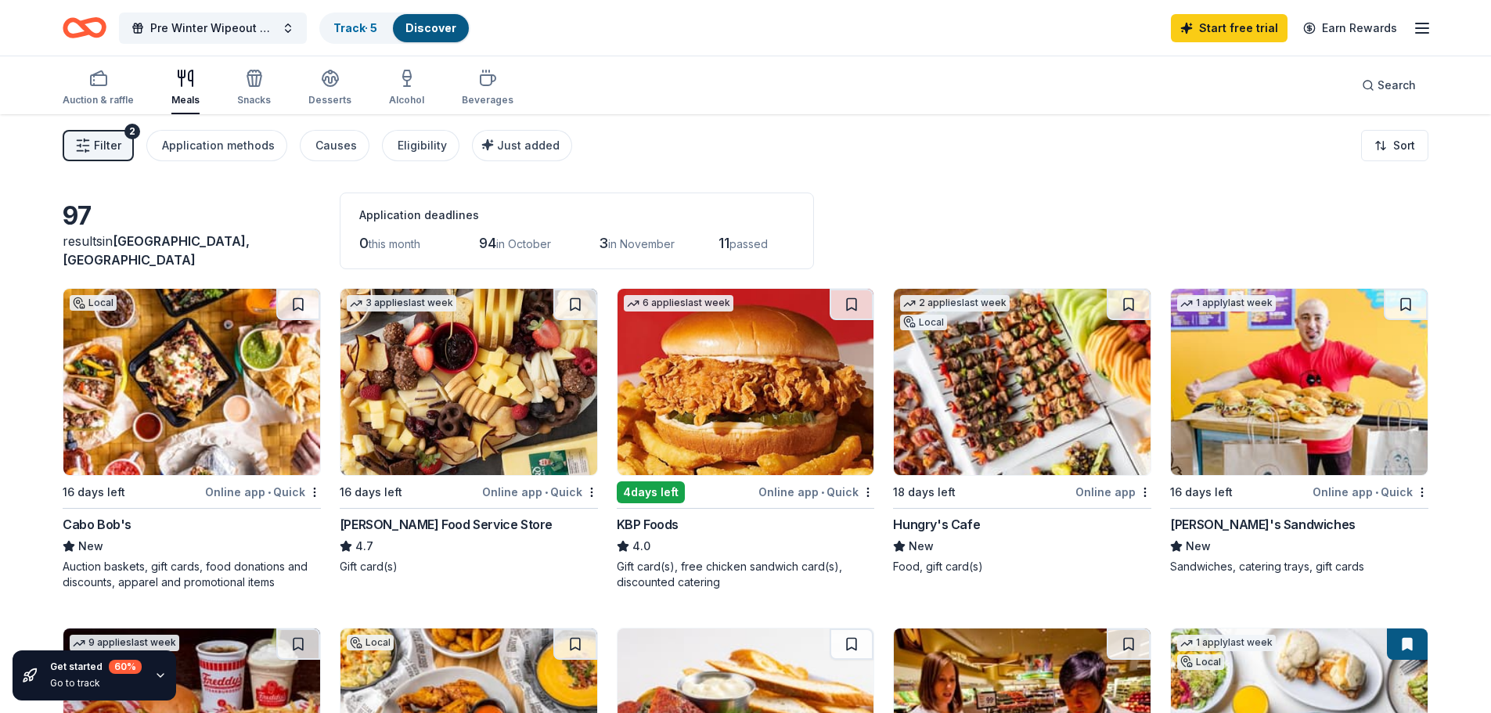
click at [737, 407] on img at bounding box center [746, 382] width 257 height 186
click at [103, 32] on icon "Home" at bounding box center [92, 28] width 24 height 16
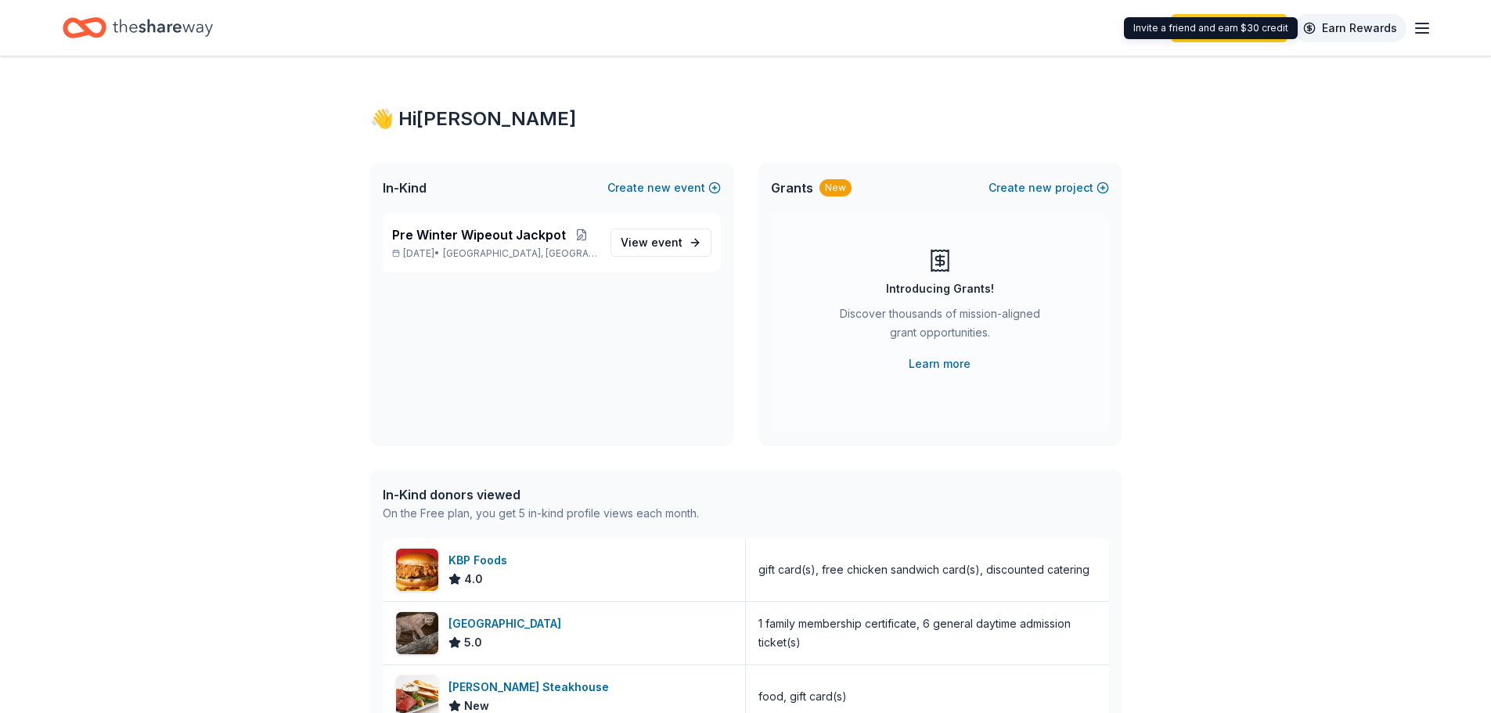
click at [1353, 24] on link "Earn Rewards" at bounding box center [1350, 28] width 113 height 28
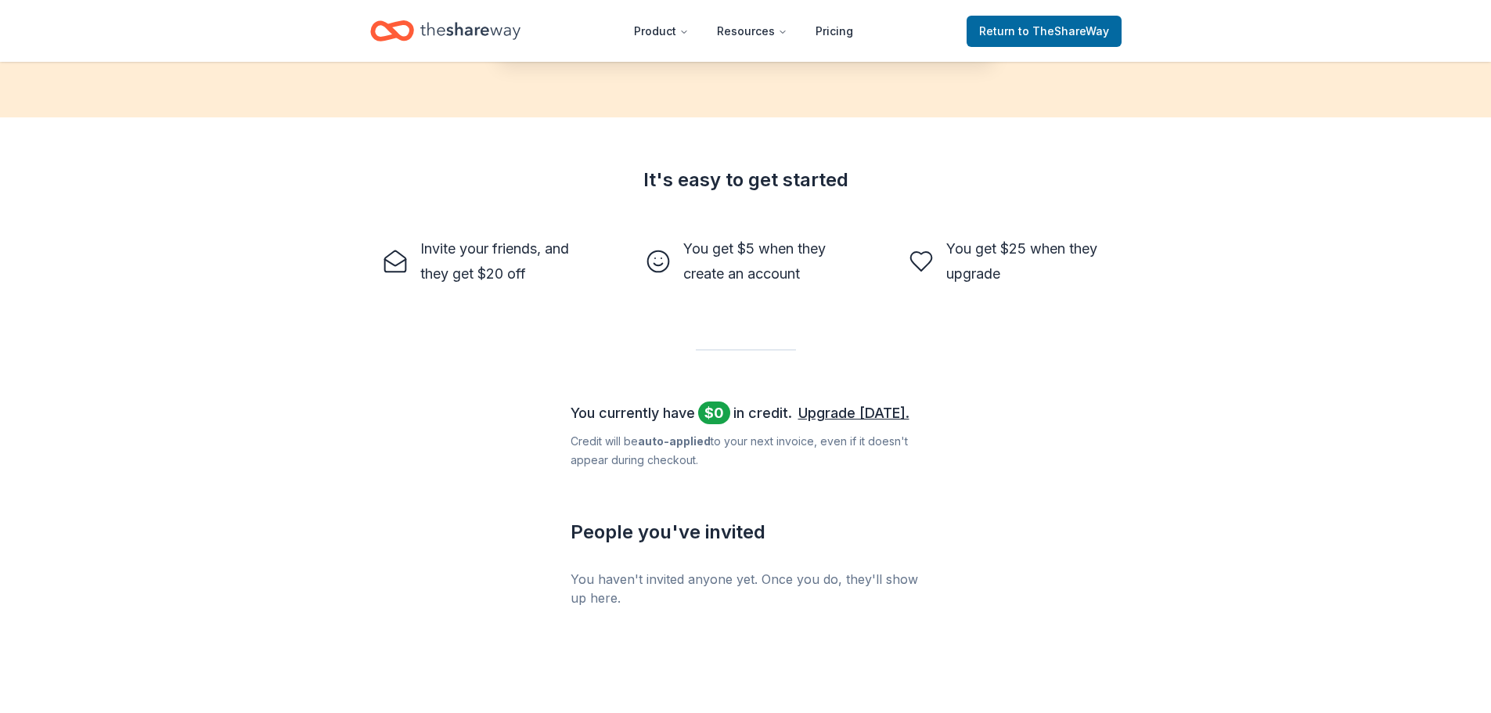
scroll to position [495, 0]
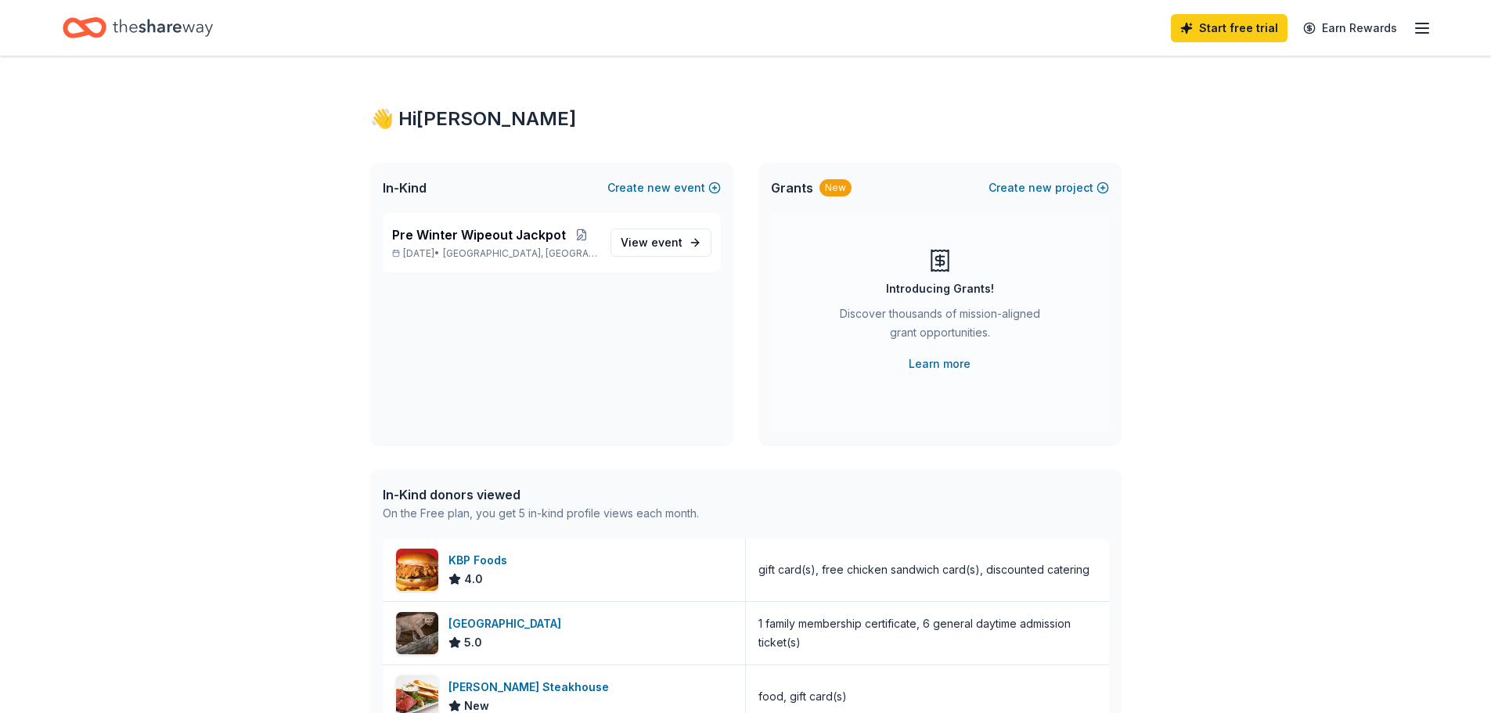
scroll to position [235, 0]
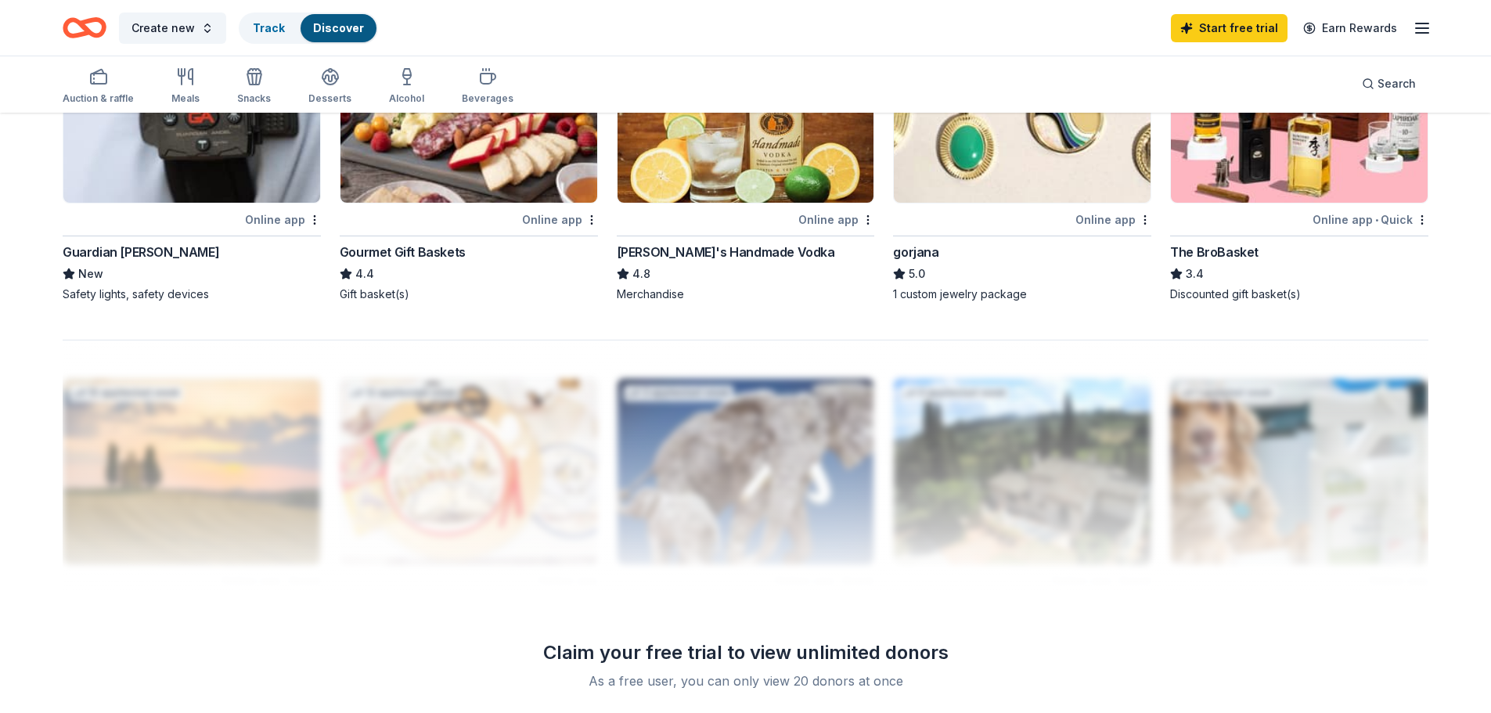
scroll to position [1409, 0]
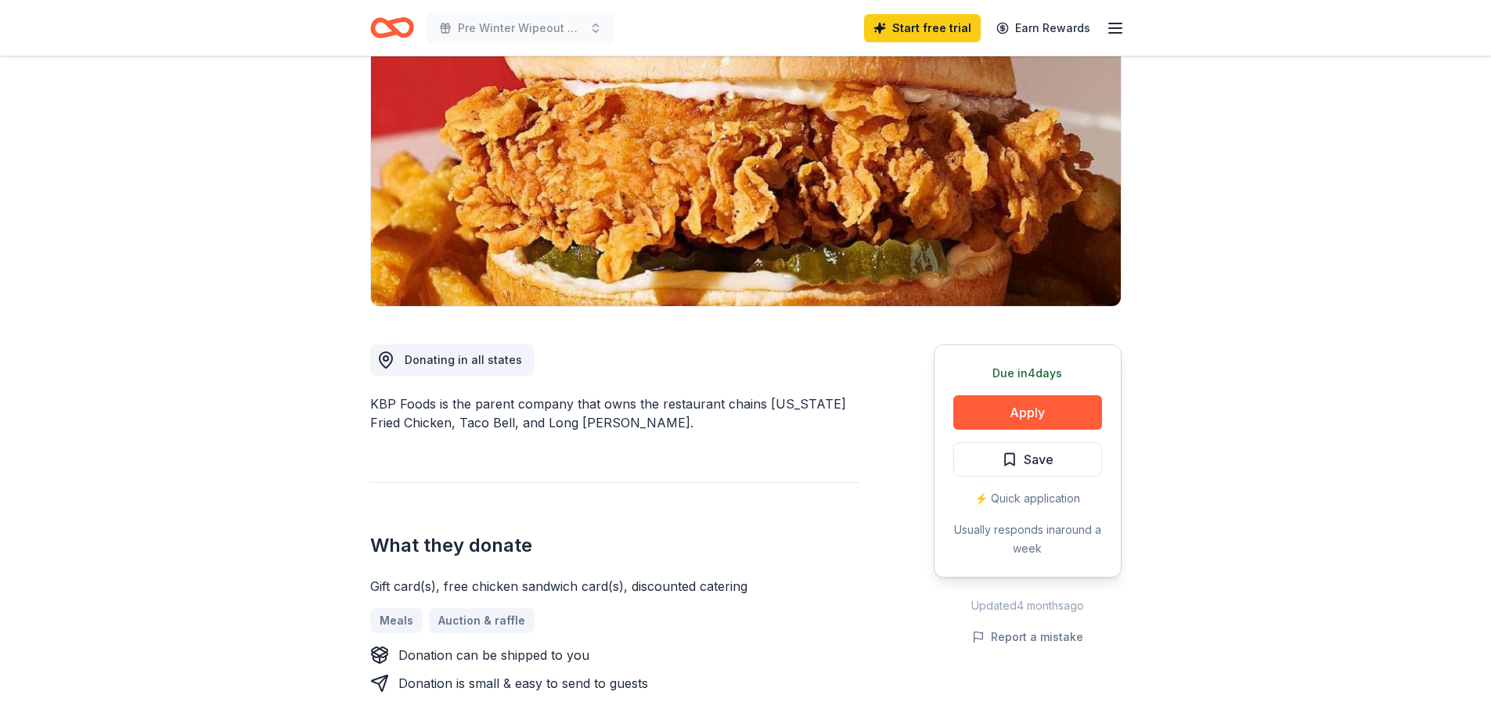
scroll to position [235, 0]
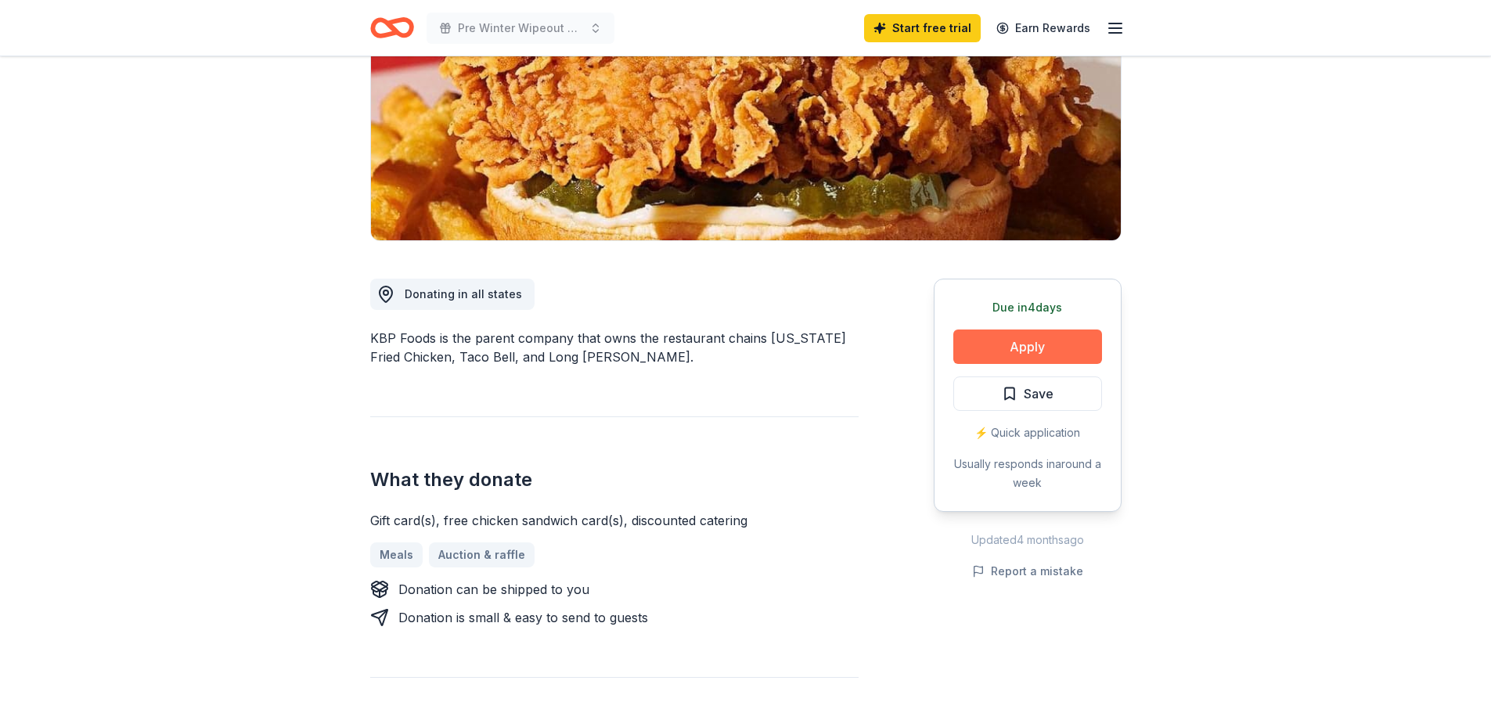
click at [1014, 349] on button "Apply" at bounding box center [1027, 347] width 149 height 34
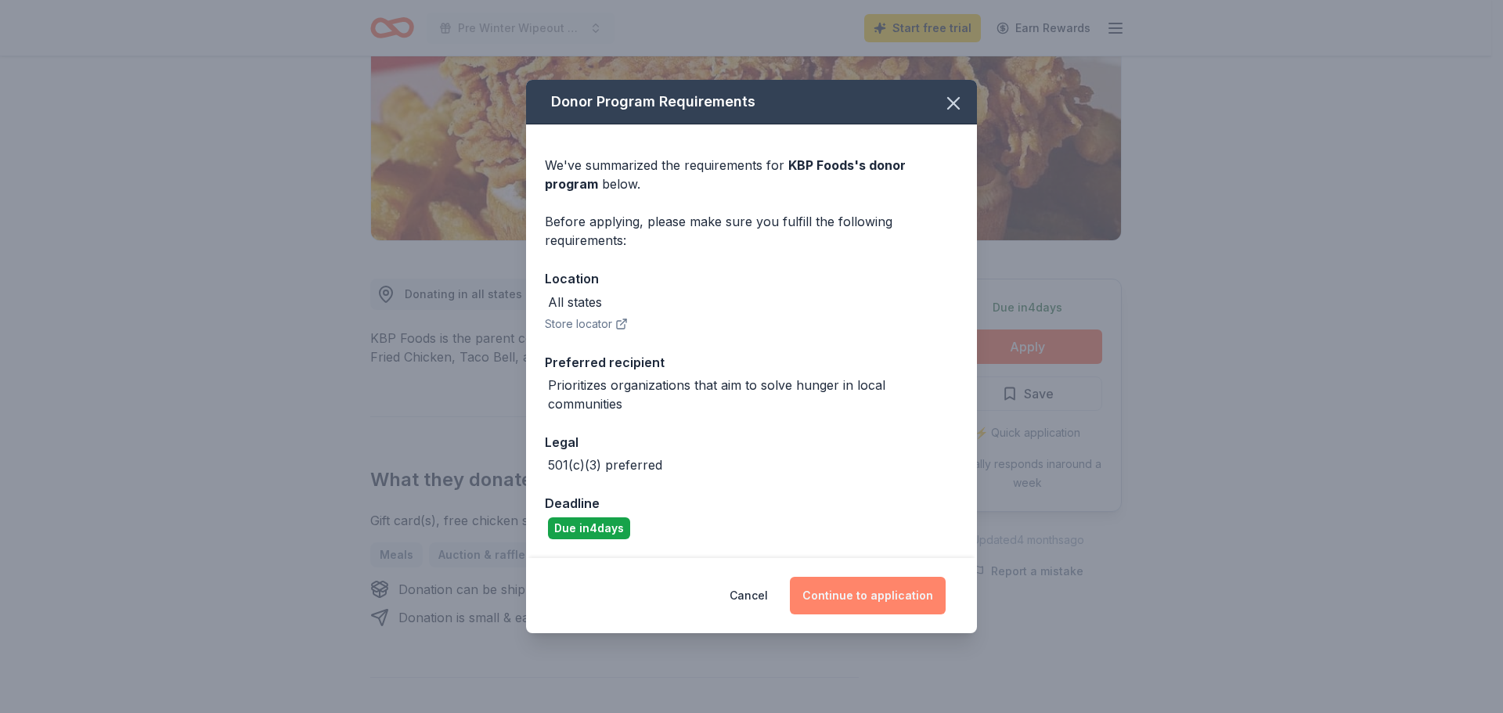
click at [856, 596] on button "Continue to application" at bounding box center [868, 596] width 156 height 38
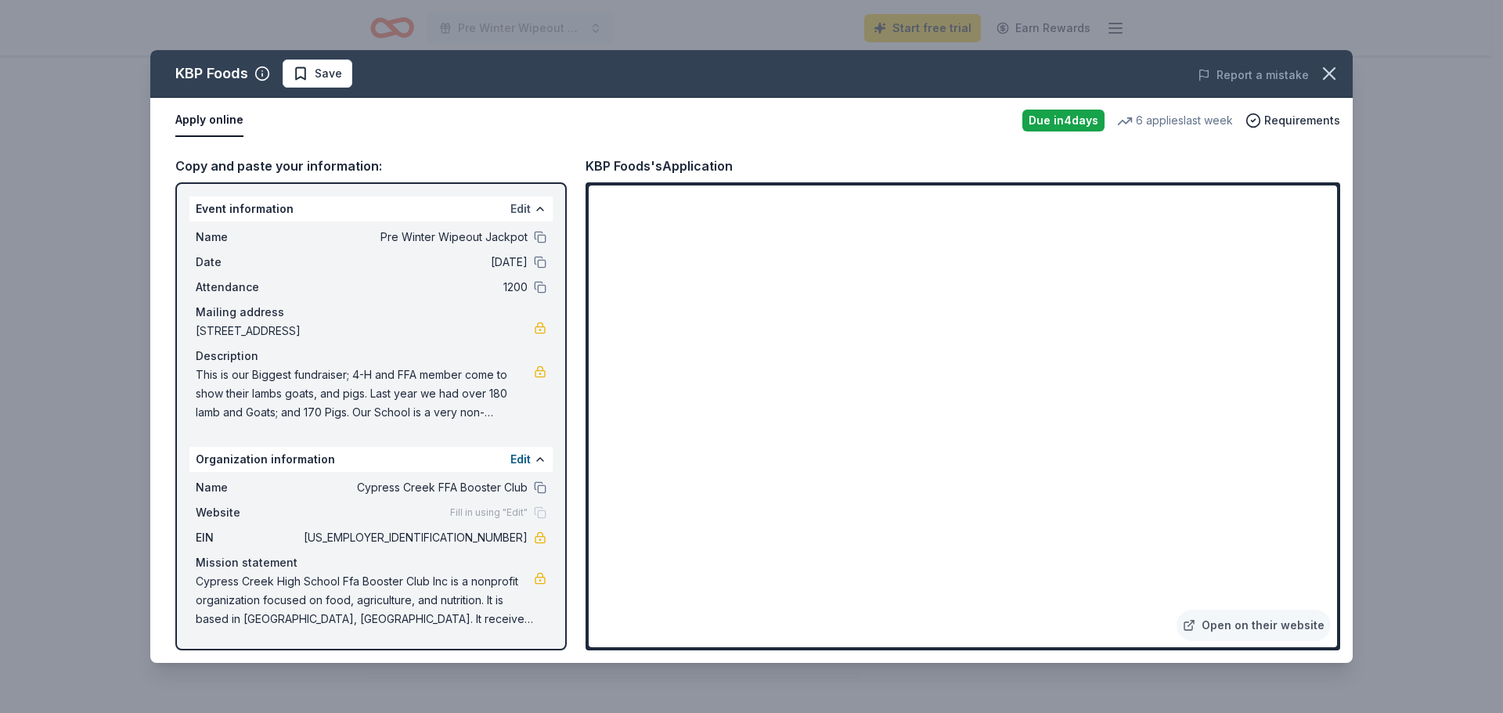
click at [526, 207] on button "Edit" at bounding box center [520, 209] width 20 height 19
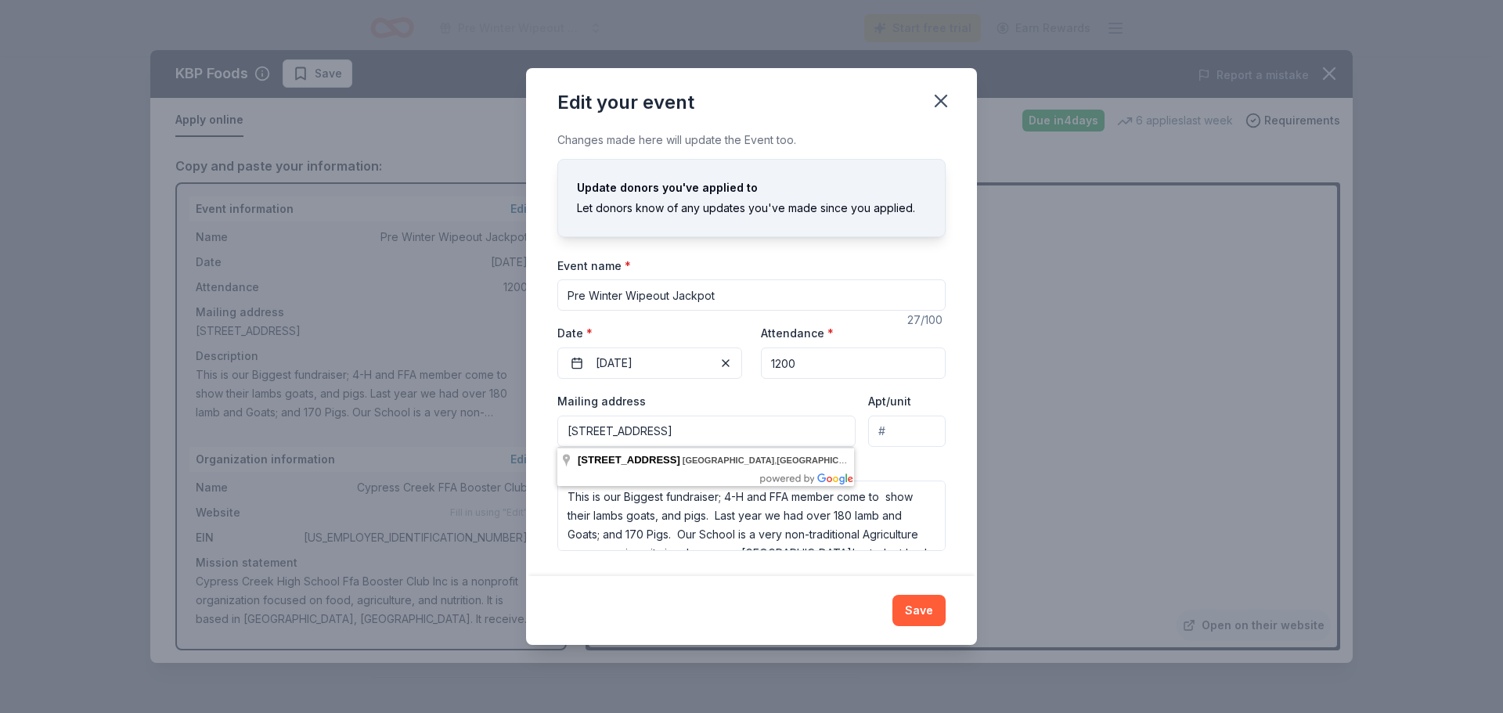
drag, startPoint x: 575, startPoint y: 429, endPoint x: 593, endPoint y: 423, distance: 18.8
click at [593, 423] on input "[STREET_ADDRESS]" at bounding box center [706, 431] width 298 height 31
type input "[STREET_ADDRESS]"
click at [906, 604] on button "Save" at bounding box center [918, 610] width 53 height 31
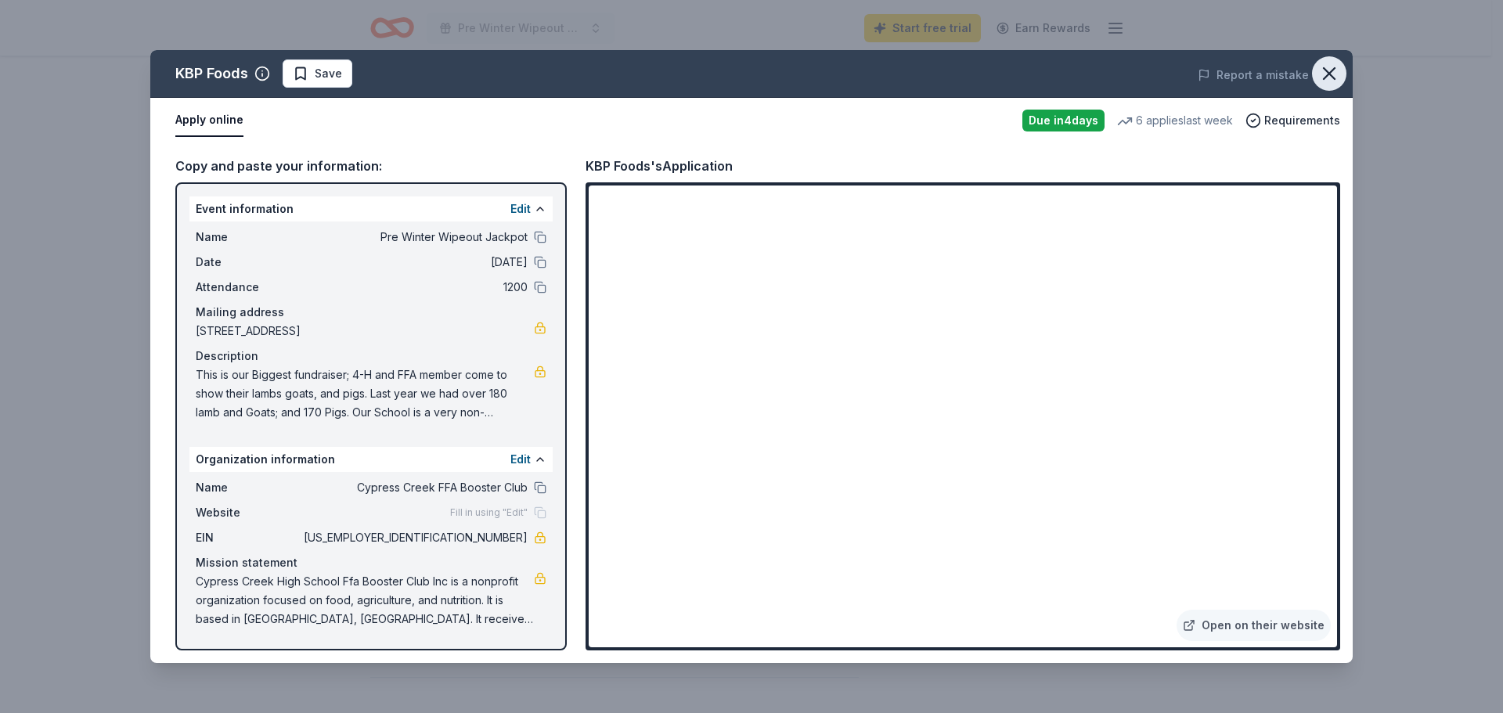
click at [1329, 80] on icon "button" at bounding box center [1329, 74] width 22 height 22
